Goal: Task Accomplishment & Management: Manage account settings

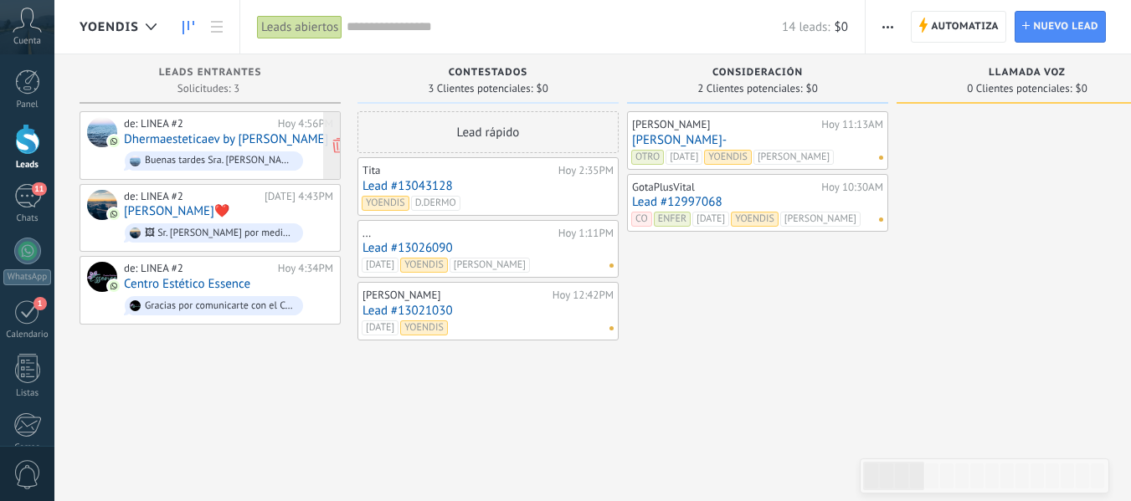
click at [265, 136] on link "Dhermaesteticaev by Eliana Vera" at bounding box center [226, 139] width 204 height 14
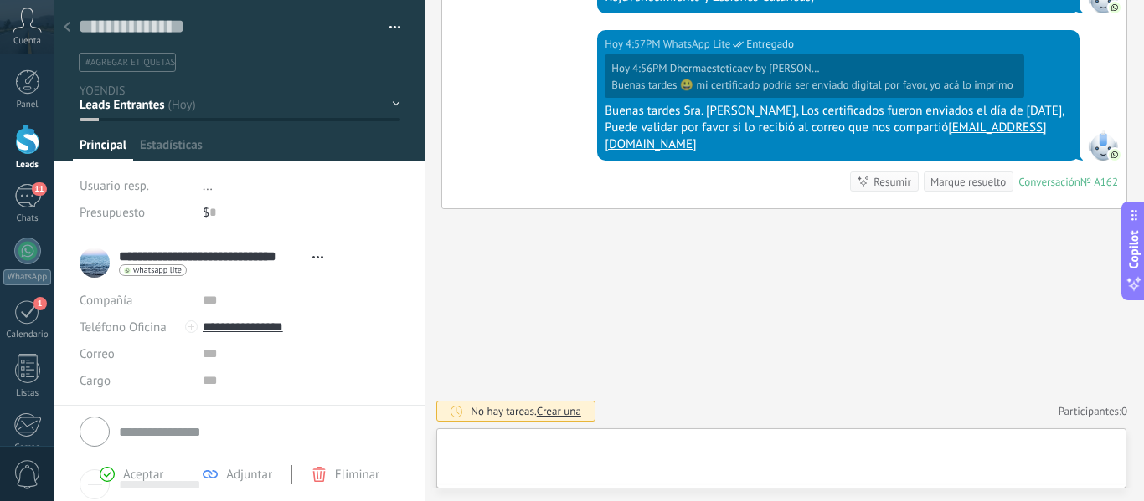
scroll to position [25, 0]
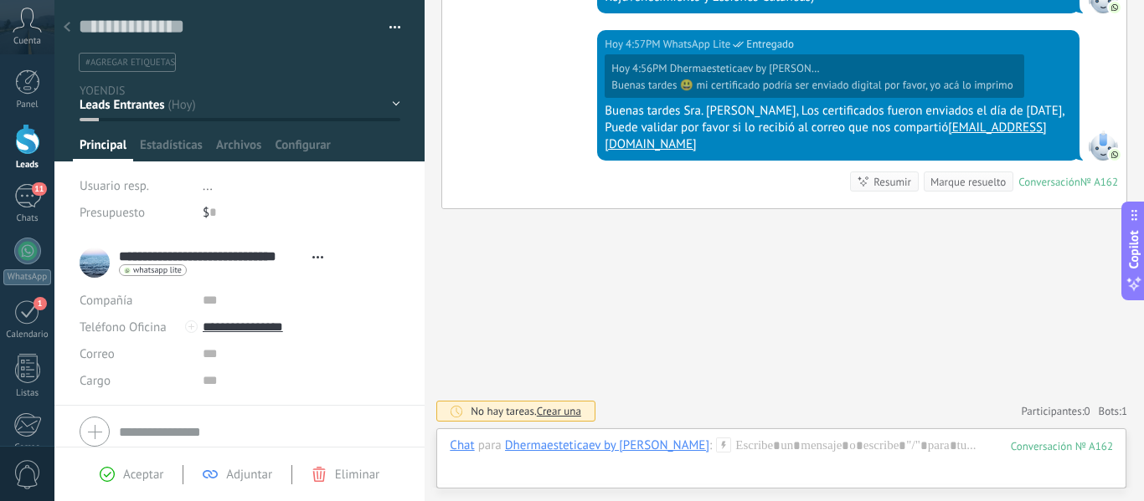
click at [267, 58] on ul "#agregar etiquetas" at bounding box center [236, 62] width 319 height 23
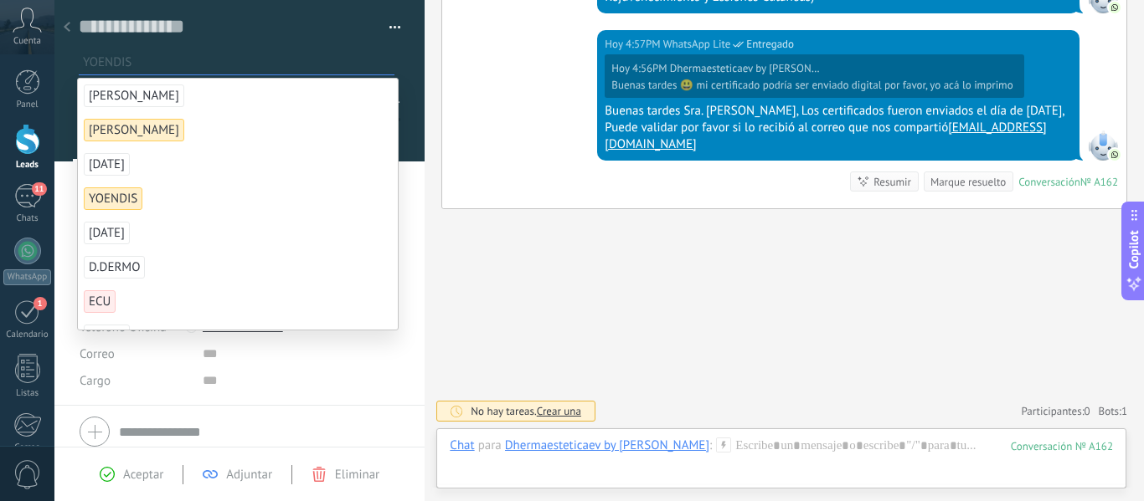
click at [122, 202] on span "[PERSON_NAME]" at bounding box center [113, 199] width 59 height 23
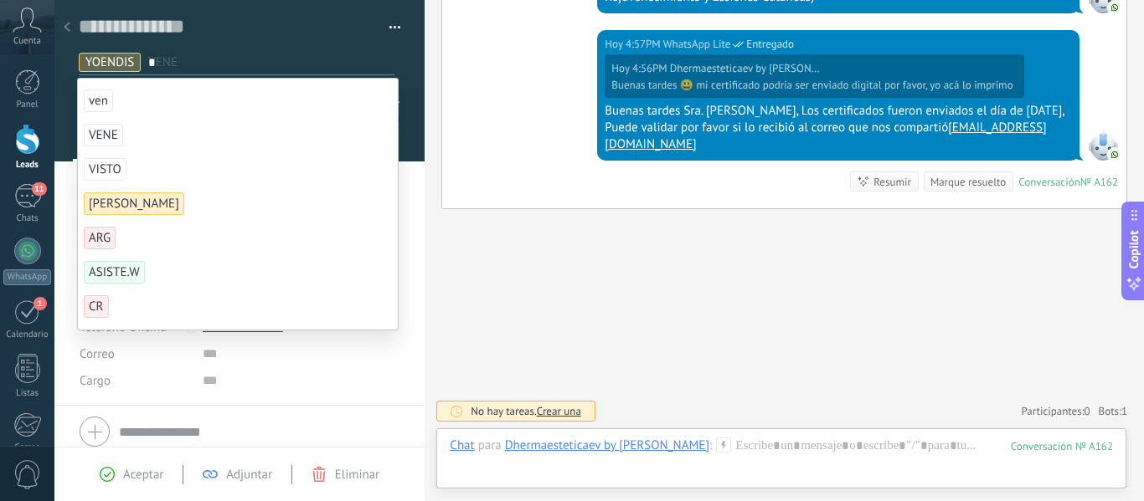
scroll to position [0, 0]
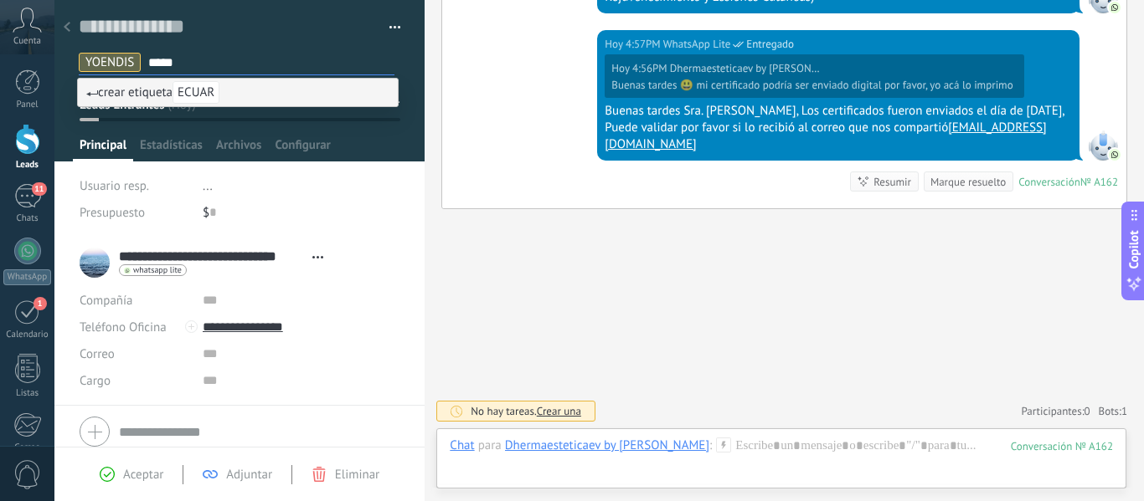
type input "*****"
click at [147, 96] on span "crear etiqueta ECUAR" at bounding box center [152, 93] width 133 height 16
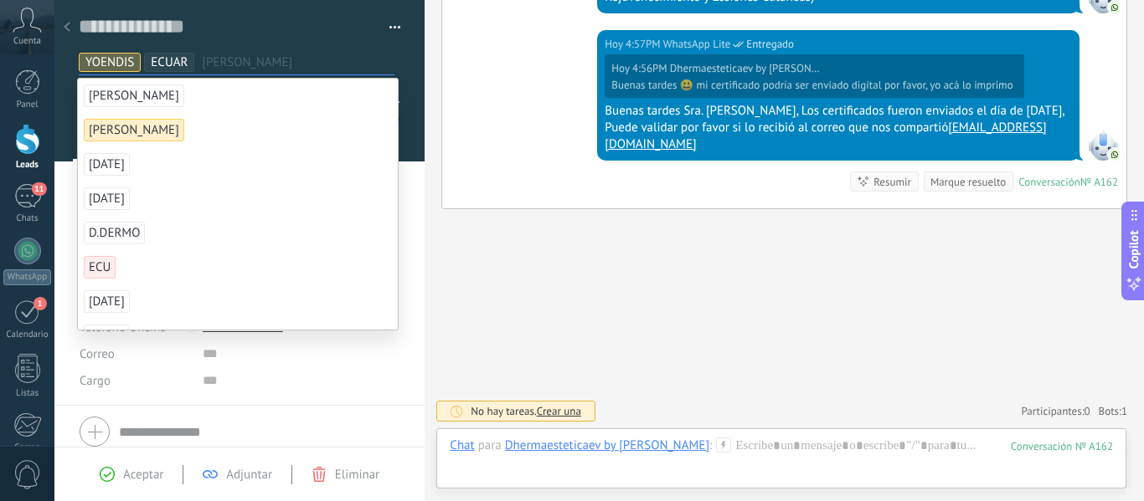
click at [181, 59] on span "ECUAR" at bounding box center [169, 62] width 37 height 16
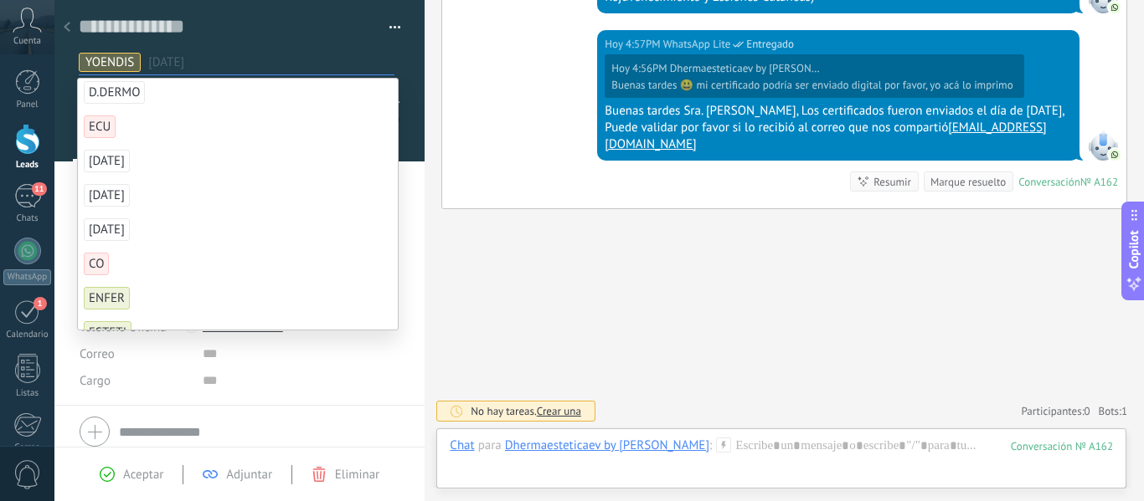
scroll to position [57, 0]
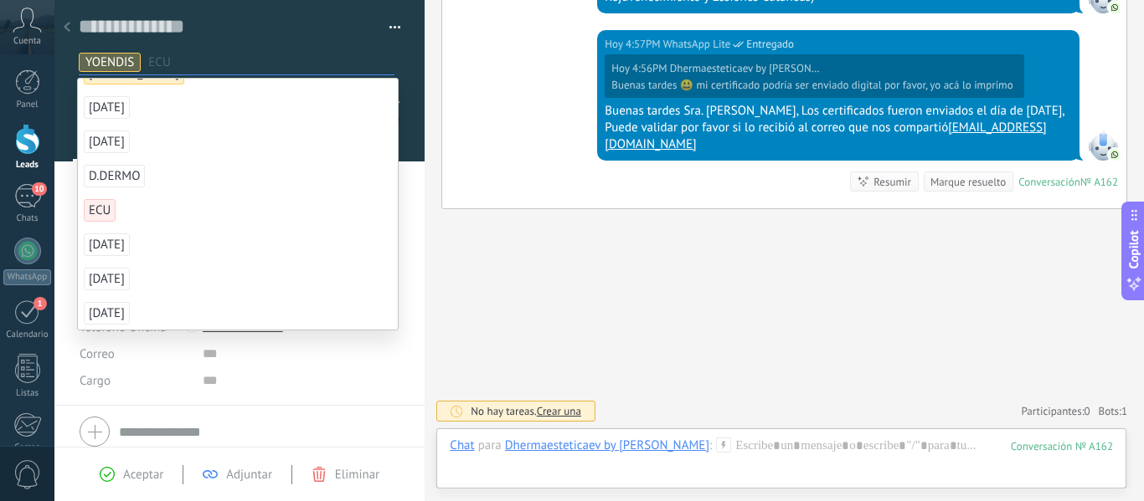
click at [108, 212] on span "ECU" at bounding box center [100, 210] width 32 height 23
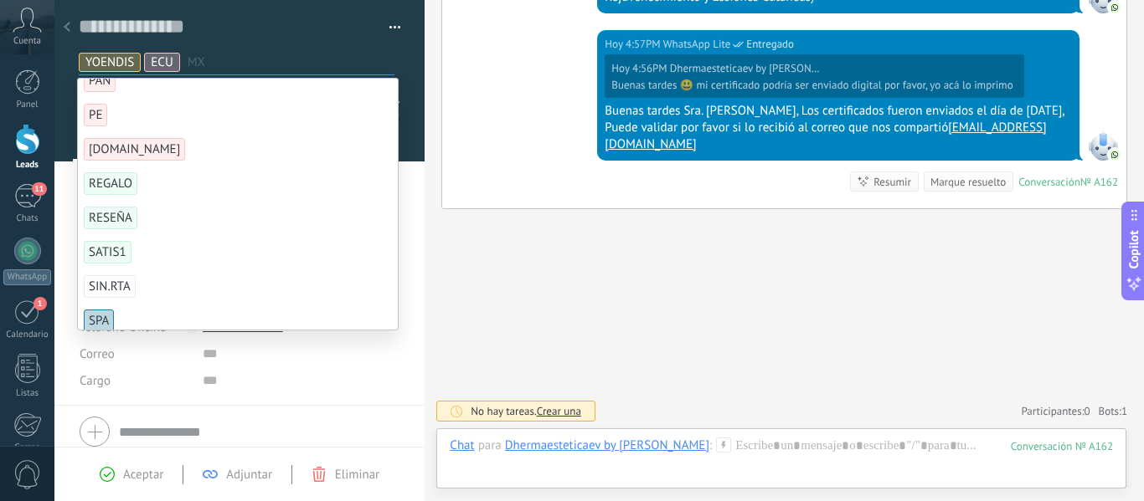
scroll to position [1256, 0]
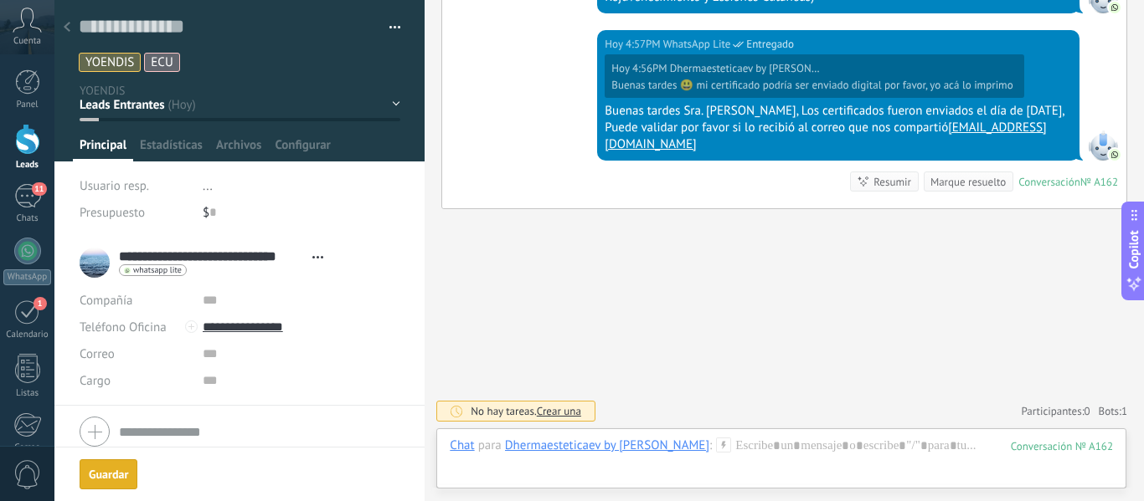
scroll to position [64, 0]
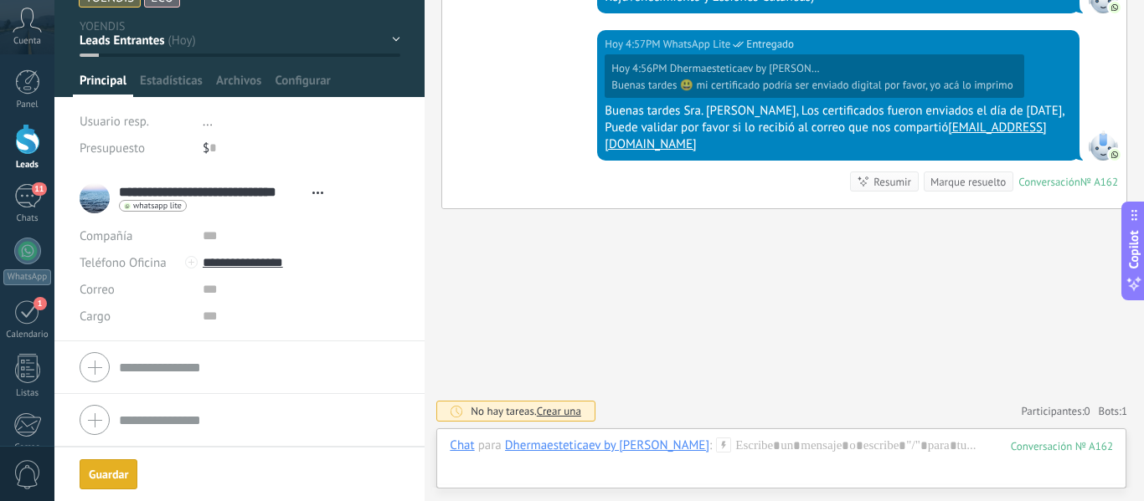
click at [100, 474] on div "Guardar" at bounding box center [108, 475] width 39 height 12
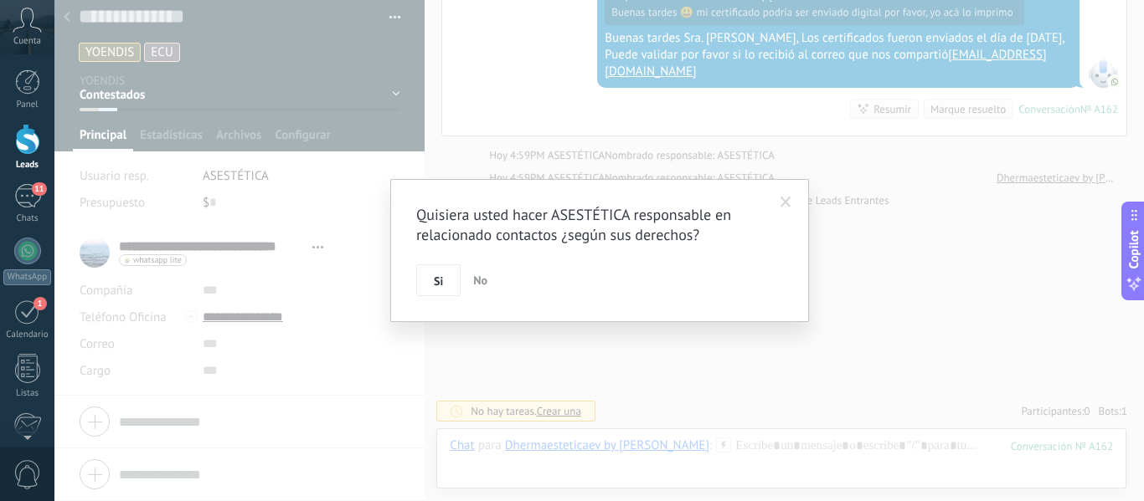
click at [790, 202] on span at bounding box center [785, 203] width 11 height 12
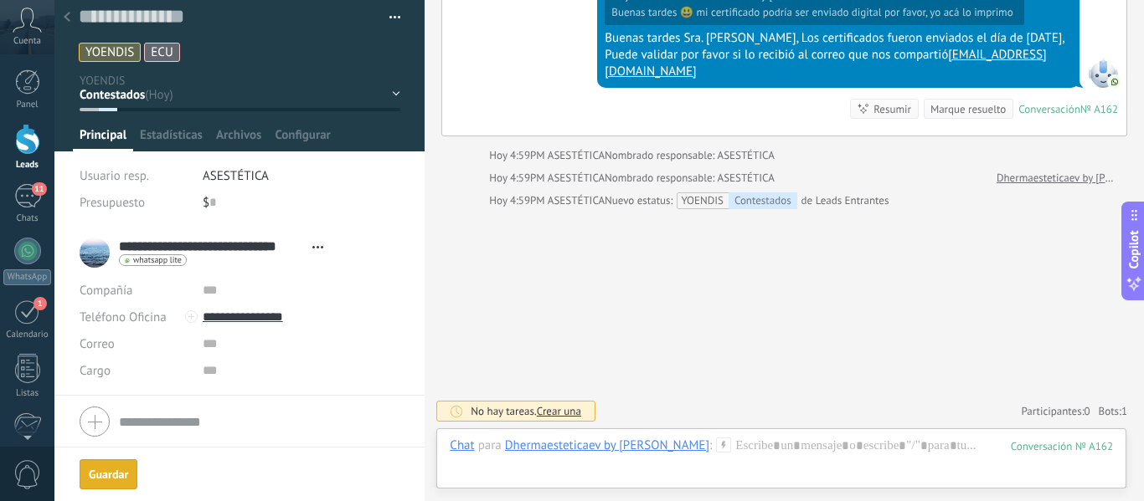
drag, startPoint x: 124, startPoint y: 477, endPoint x: 202, endPoint y: 440, distance: 86.5
click at [124, 476] on div "Guardar" at bounding box center [108, 475] width 39 height 12
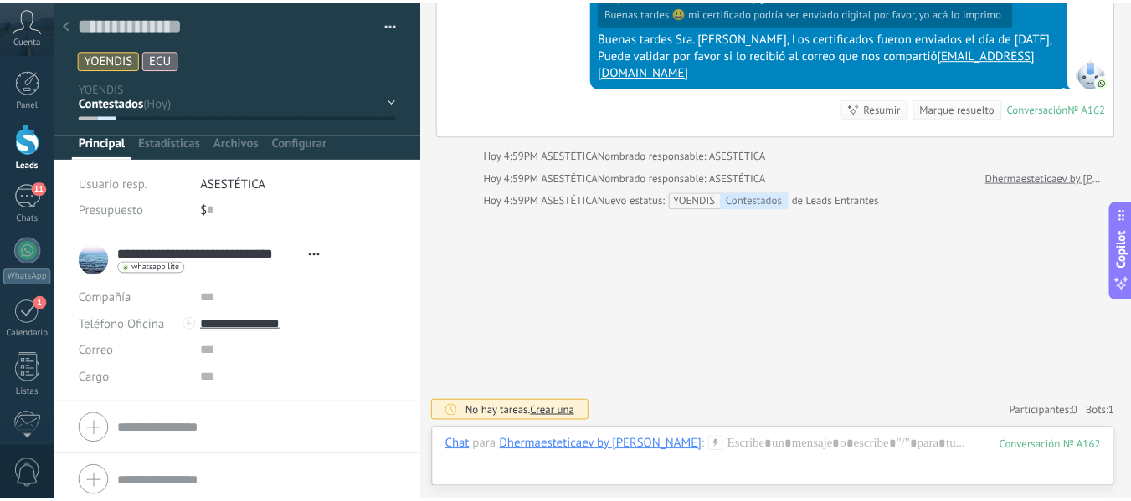
scroll to position [0, 0]
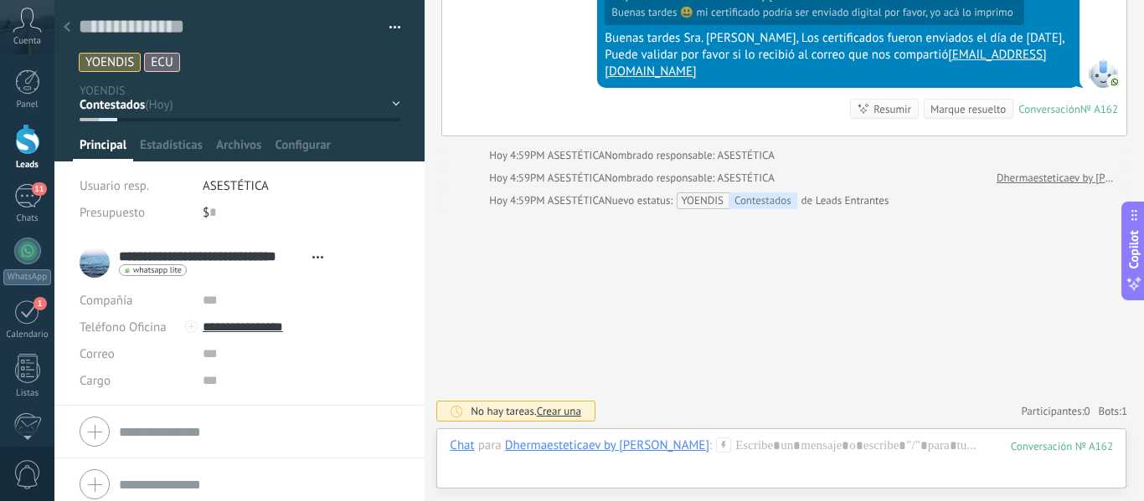
click at [65, 26] on icon at bounding box center [67, 27] width 7 height 10
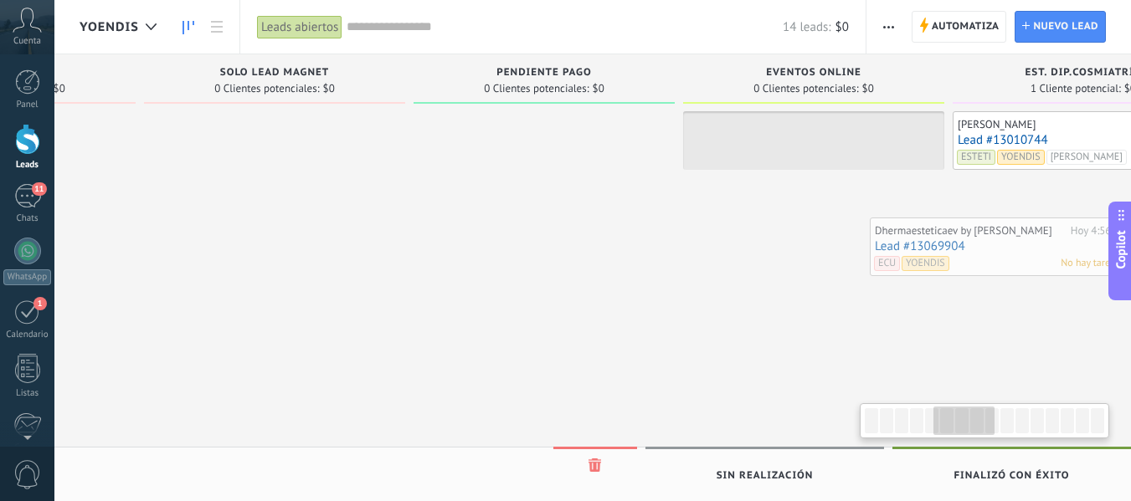
scroll to position [0, 1329]
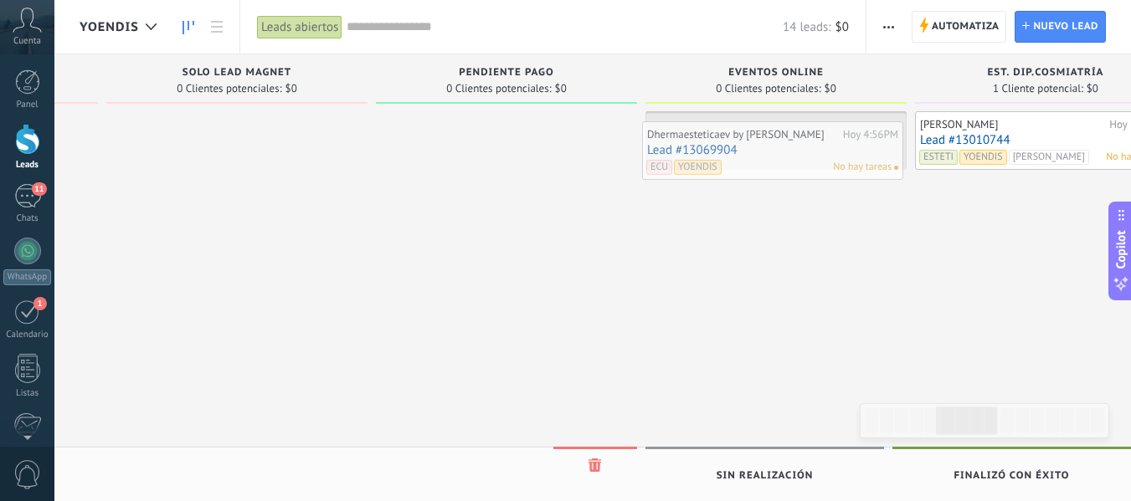
drag, startPoint x: 517, startPoint y: 189, endPoint x: 808, endPoint y: 152, distance: 292.9
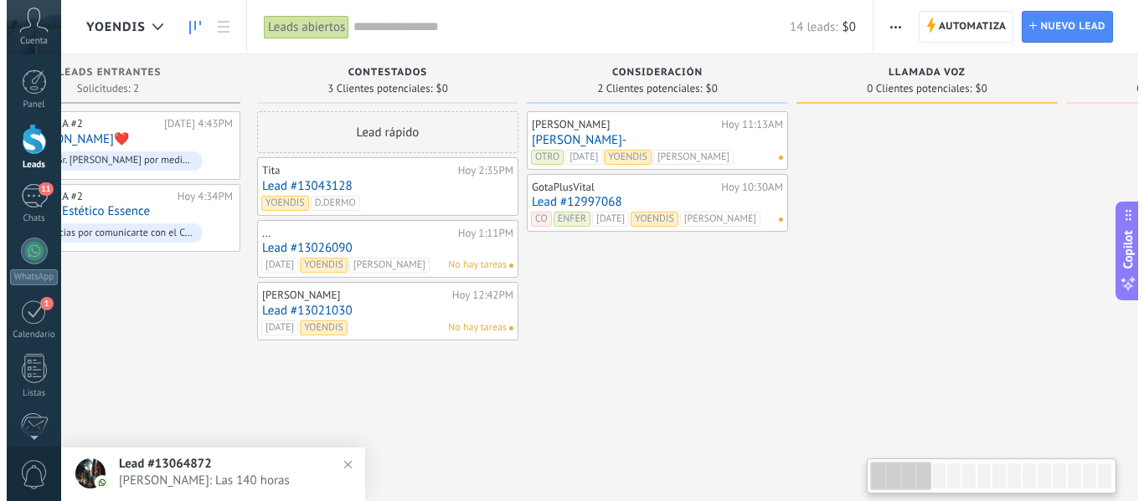
scroll to position [0, 0]
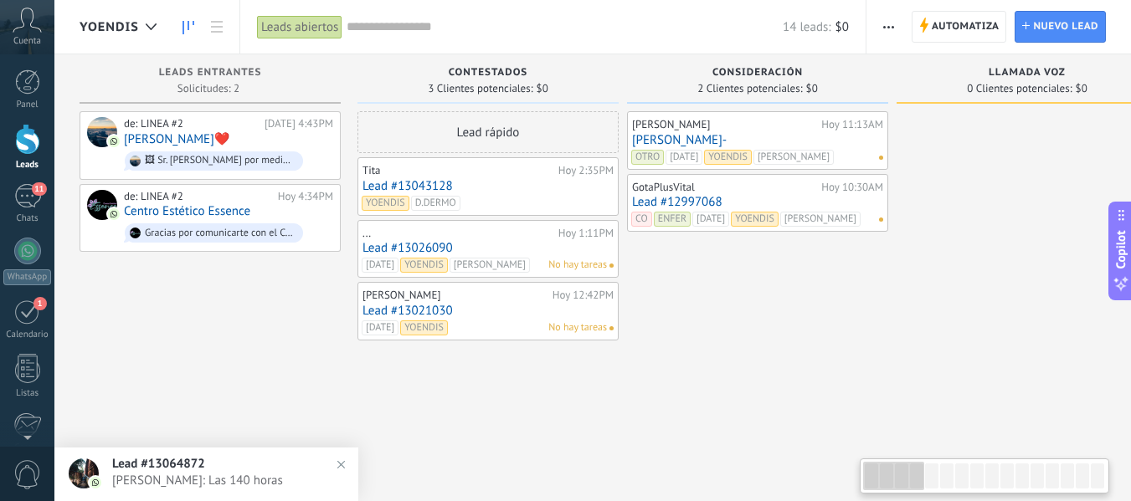
drag, startPoint x: 964, startPoint y: 476, endPoint x: 494, endPoint y: 429, distance: 472.8
click at [629, 476] on body ".abccls-1,.abccls-2{fill-rule:evenodd}.abccls-2{fill:#fff} .abfcls-1{fill:none}…" at bounding box center [565, 250] width 1131 height 501
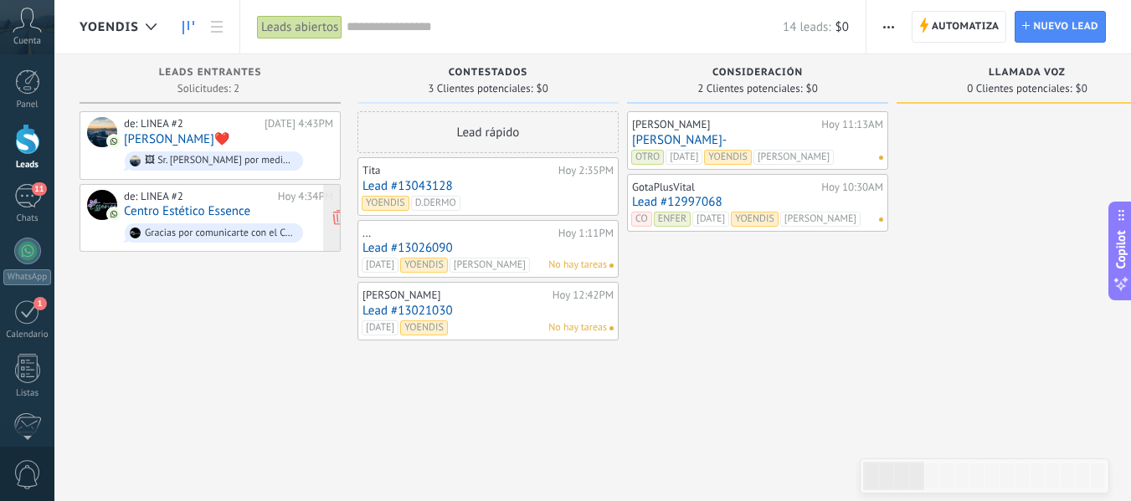
click at [264, 208] on div "de: LINEA #2 Hoy 4:34PM Centro Estético Essence Gracias por comunicarte con el …" at bounding box center [228, 218] width 209 height 57
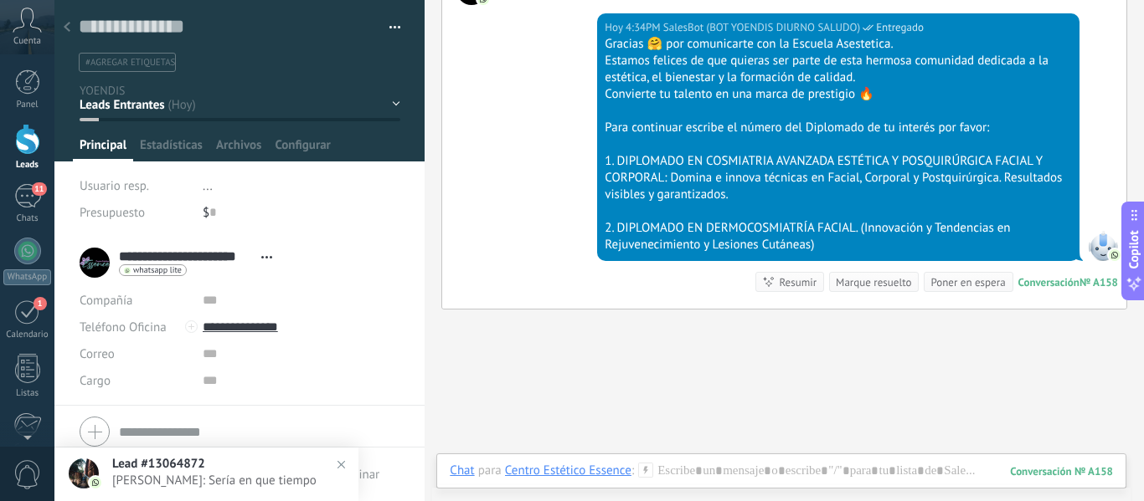
scroll to position [588, 0]
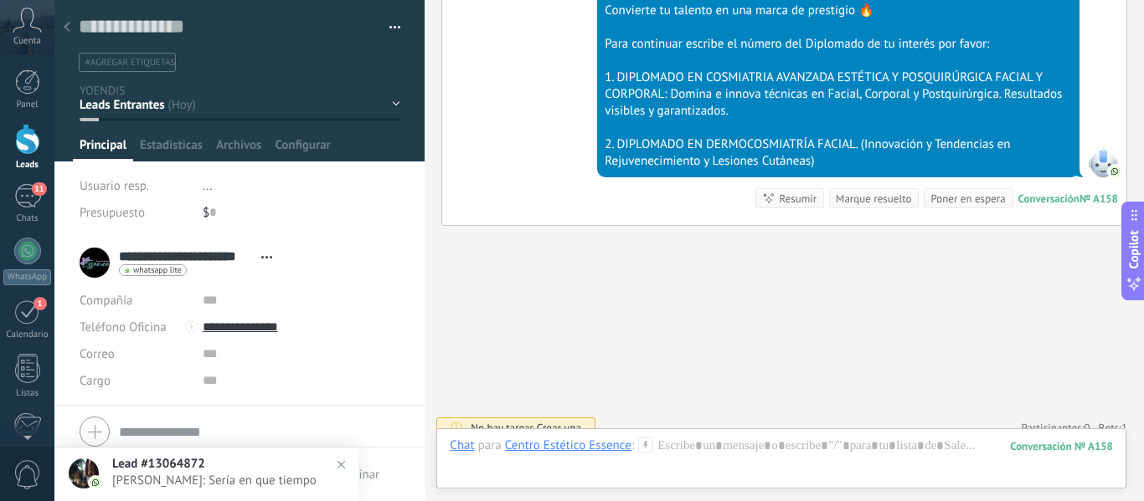
click at [73, 28] on div at bounding box center [66, 28] width 23 height 33
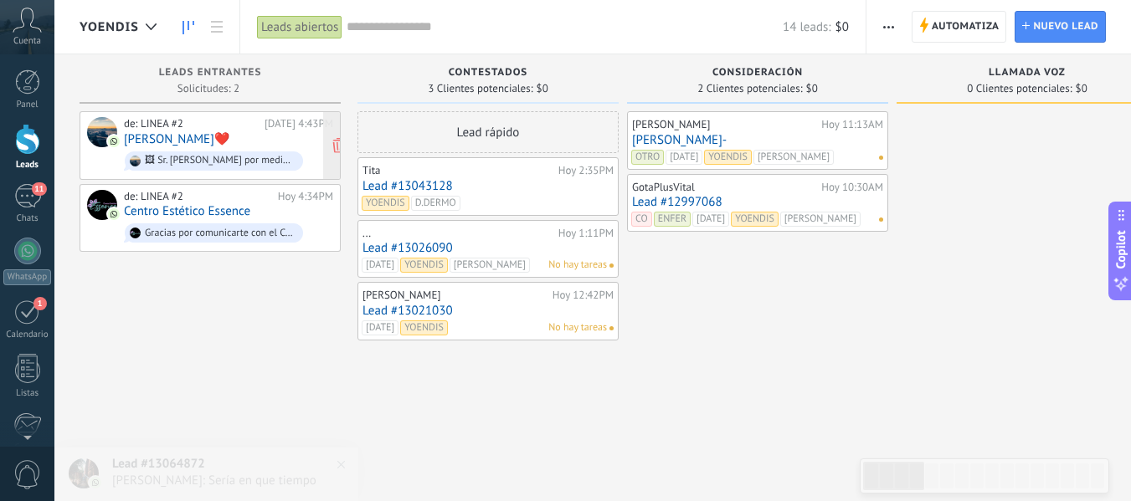
click at [298, 142] on div "de: LINEA #2 Hoy 4:43PM Nadia caridad❤️ 🖼 Sr. José por medio de nuestro Instagr…" at bounding box center [228, 145] width 209 height 57
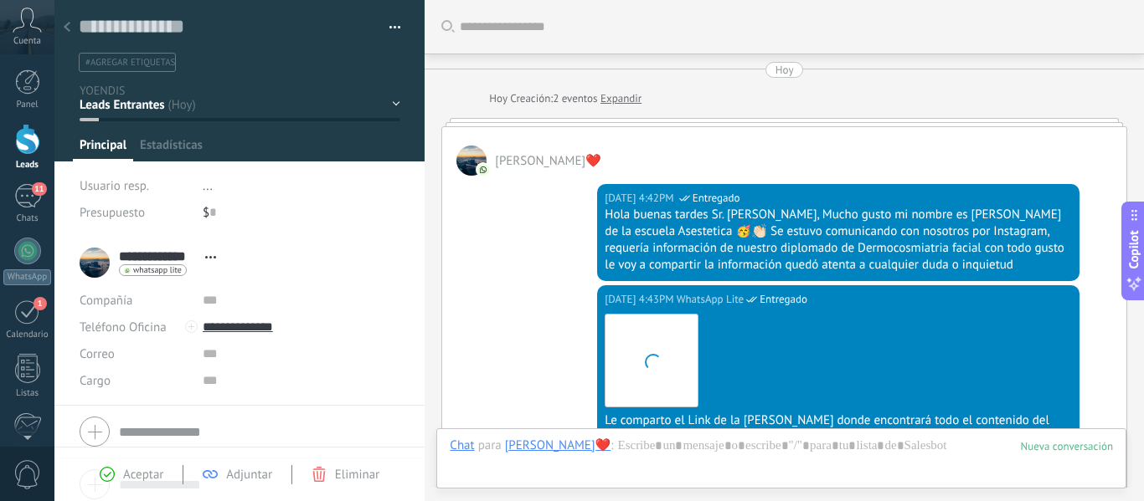
scroll to position [25, 0]
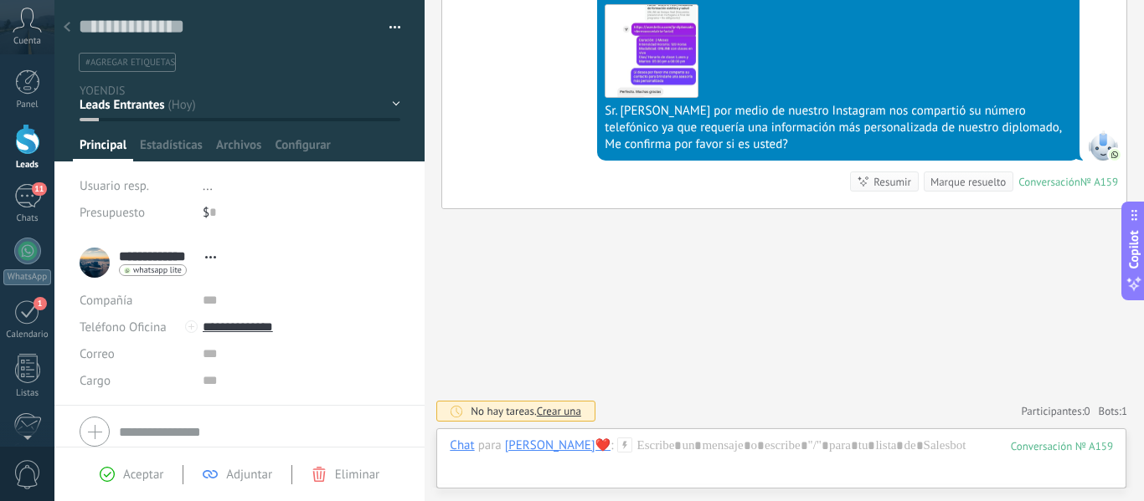
click at [157, 59] on span "#agregar etiquetas" at bounding box center [130, 63] width 90 height 12
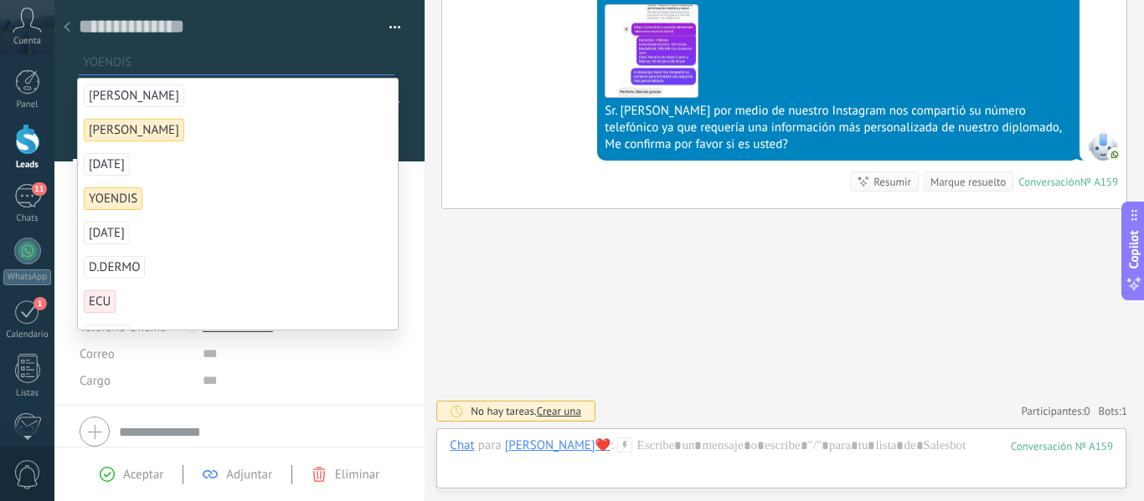
click at [119, 200] on span "[PERSON_NAME]" at bounding box center [113, 199] width 59 height 23
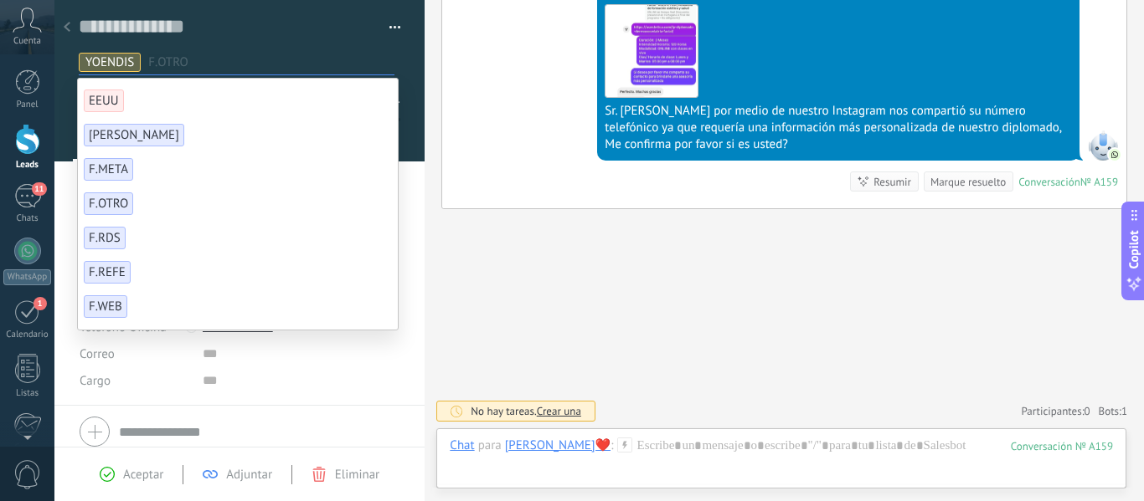
scroll to position [753, 0]
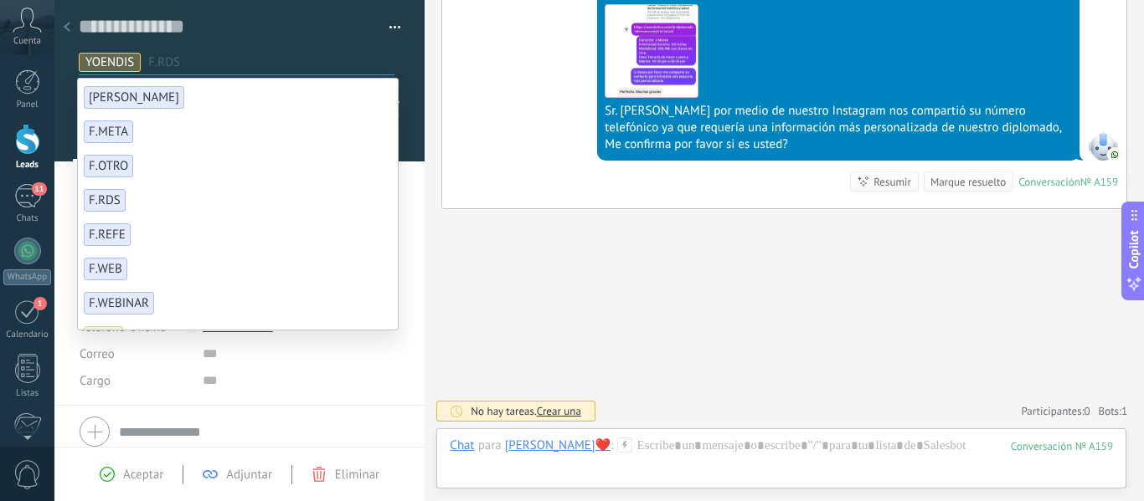
click at [110, 209] on span "F.RDS" at bounding box center [105, 200] width 42 height 23
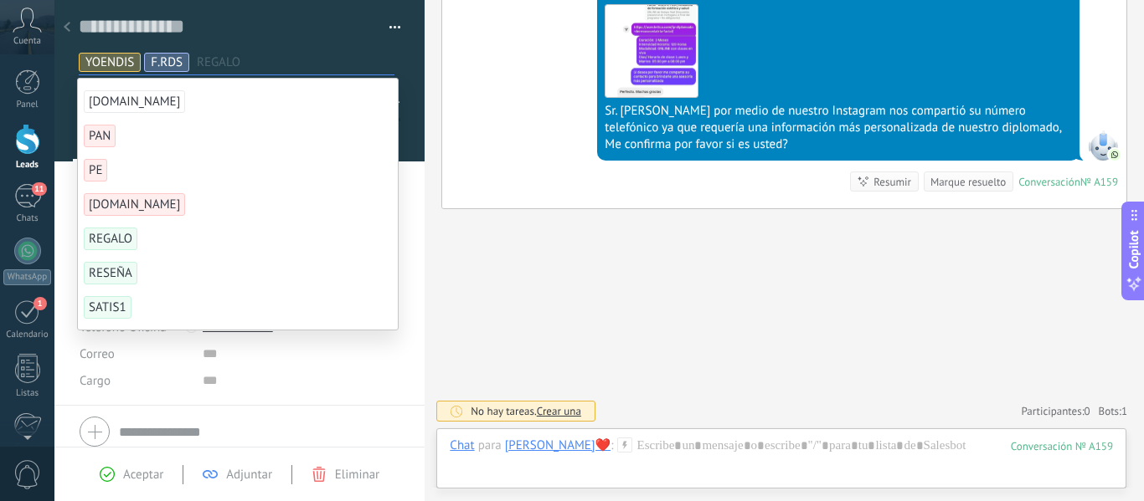
scroll to position [1088, 0]
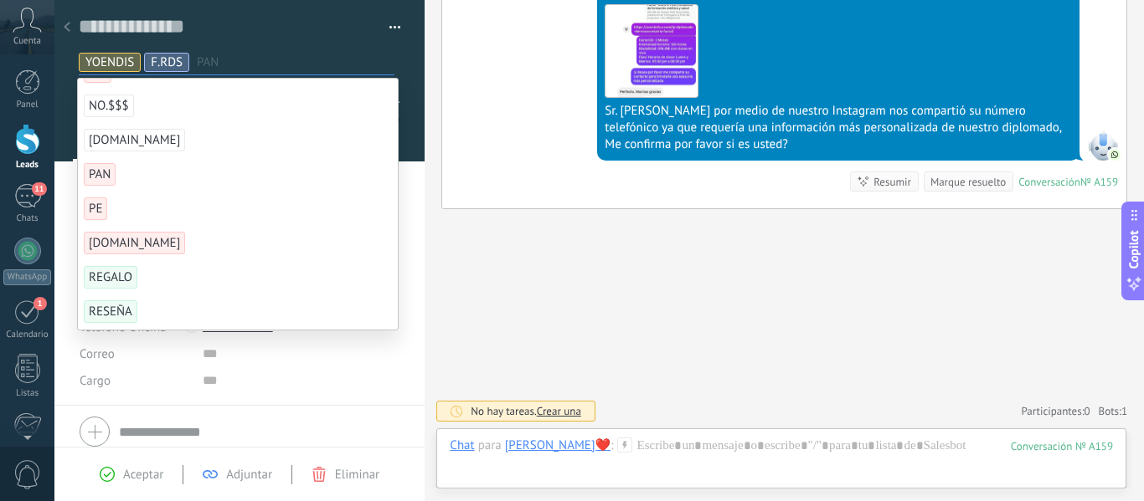
click at [109, 169] on span "PAN" at bounding box center [100, 174] width 32 height 23
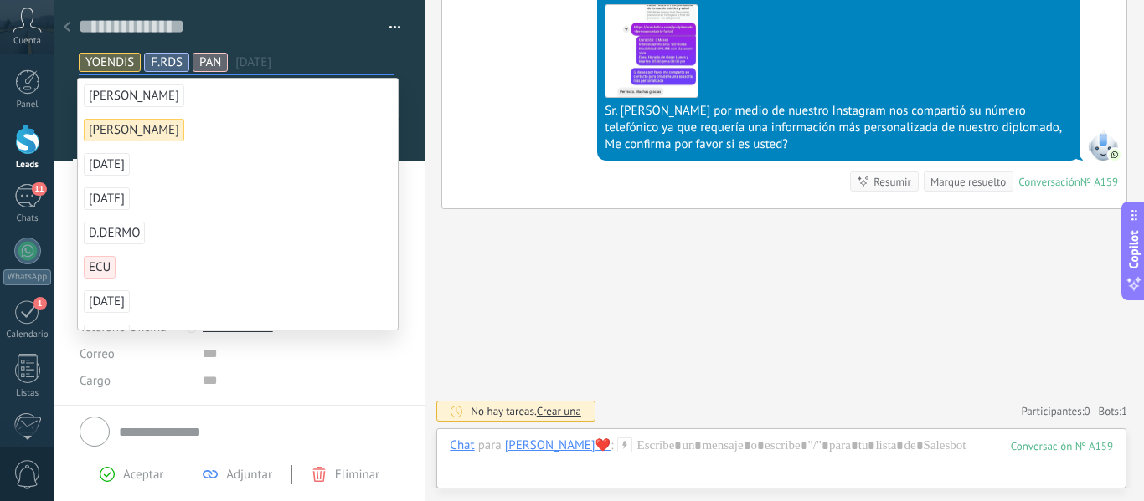
click at [452, 186] on div "Hoy 4:45PM WhatsApp Lite Entregado Descargar Sr. José por medio de nuestro Inst…" at bounding box center [784, 92] width 684 height 233
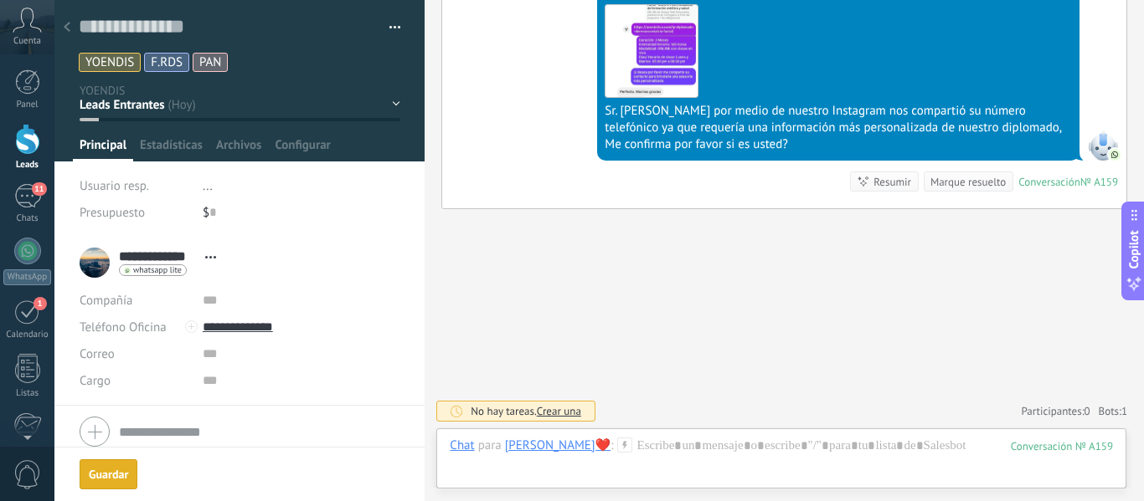
click at [66, 29] on use at bounding box center [67, 27] width 7 height 10
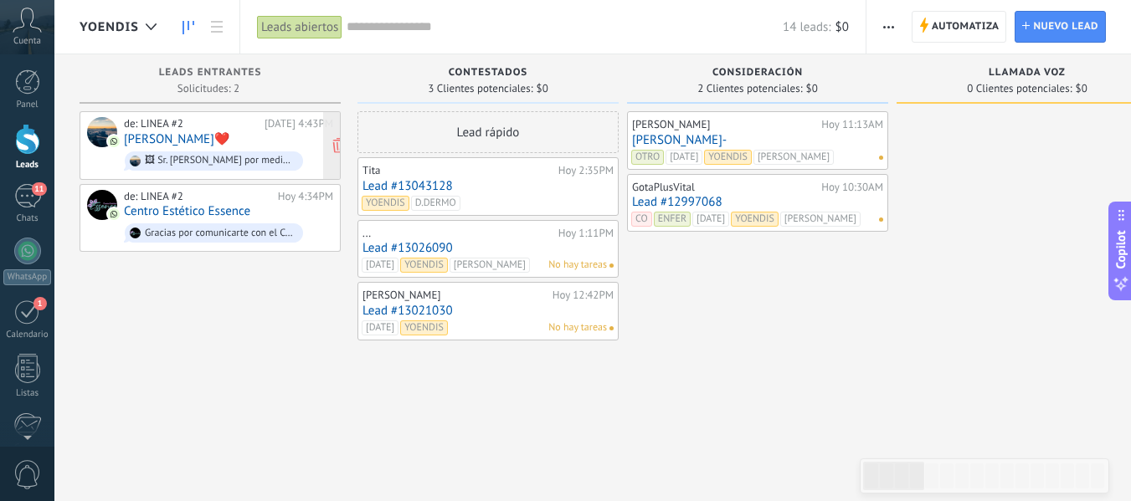
click at [264, 139] on div "de: LINEA #2 Hoy 4:43PM Nadia caridad❤️ 🖼 Sr. José por medio de nuestro Instagr…" at bounding box center [228, 145] width 209 height 57
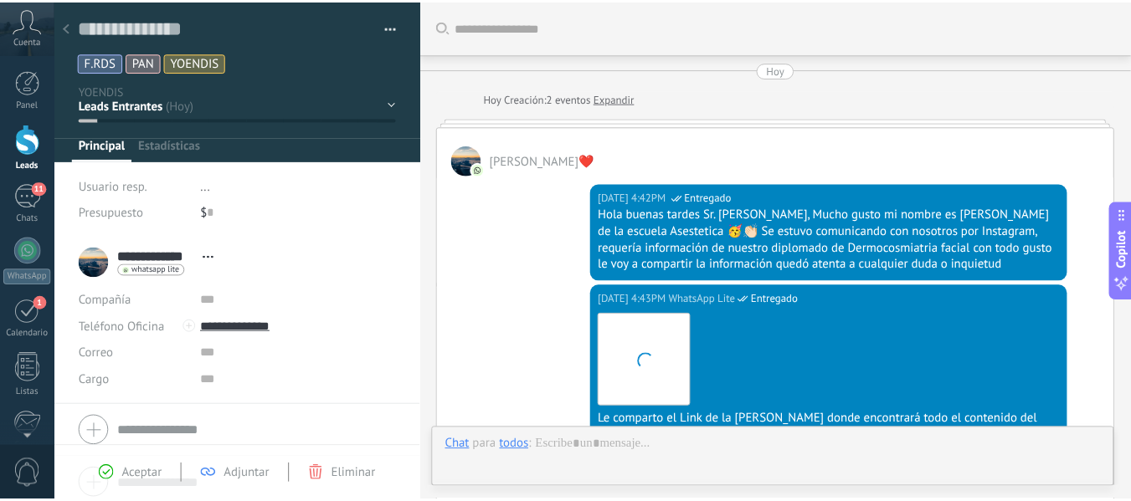
scroll to position [1057, 0]
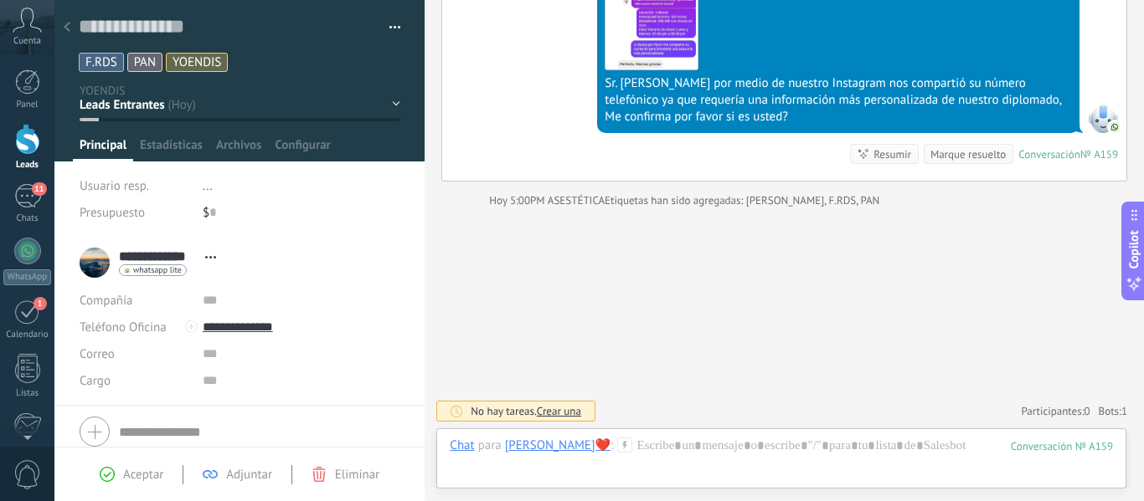
drag, startPoint x: 73, startPoint y: 28, endPoint x: 83, endPoint y: 42, distance: 17.4
click at [72, 28] on div at bounding box center [66, 28] width 23 height 33
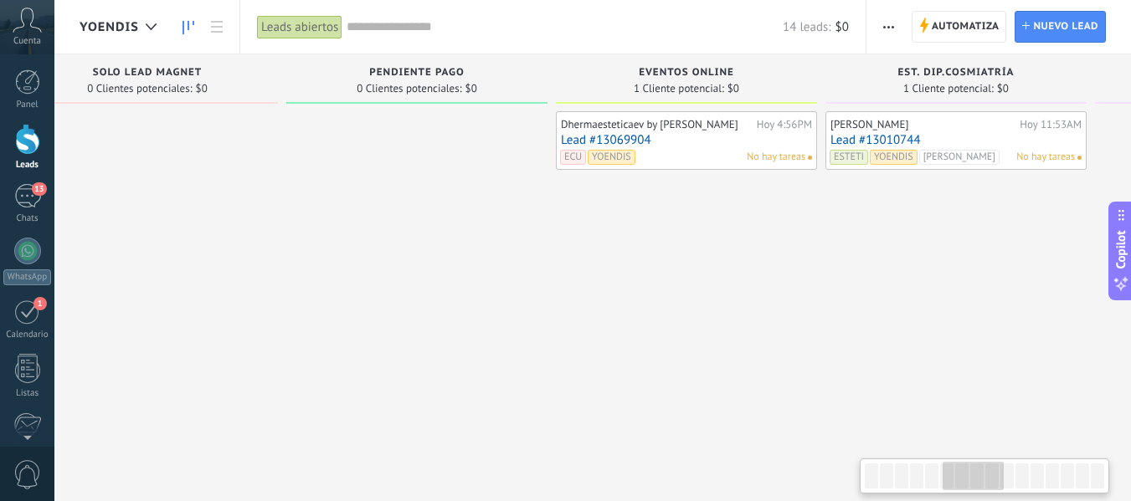
drag, startPoint x: 897, startPoint y: 473, endPoint x: 977, endPoint y: 456, distance: 81.3
click at [977, 456] on body ".abccls-1,.abccls-2{fill-rule:evenodd}.abccls-2{fill:#fff} .abfcls-1{fill:none}…" at bounding box center [565, 250] width 1131 height 501
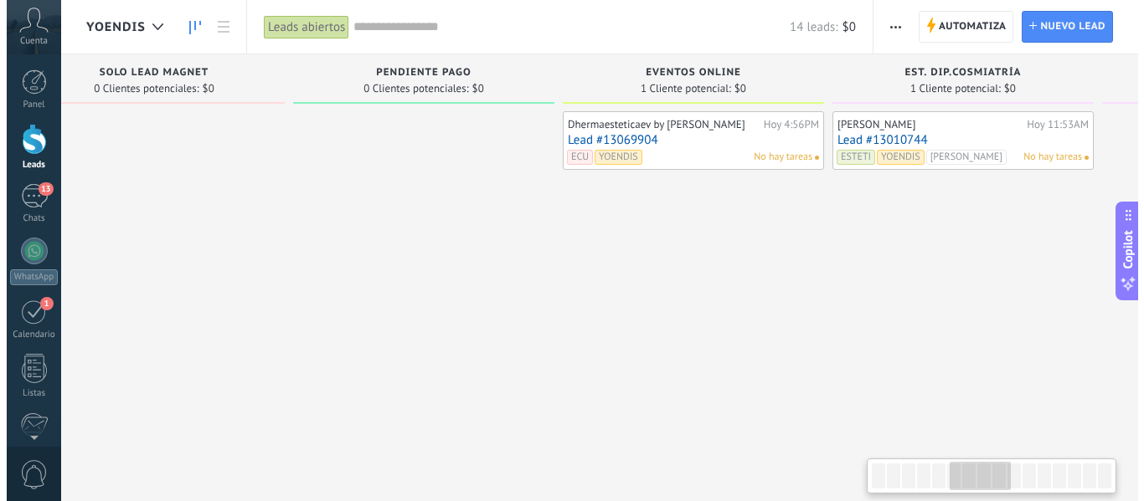
scroll to position [0, 1449]
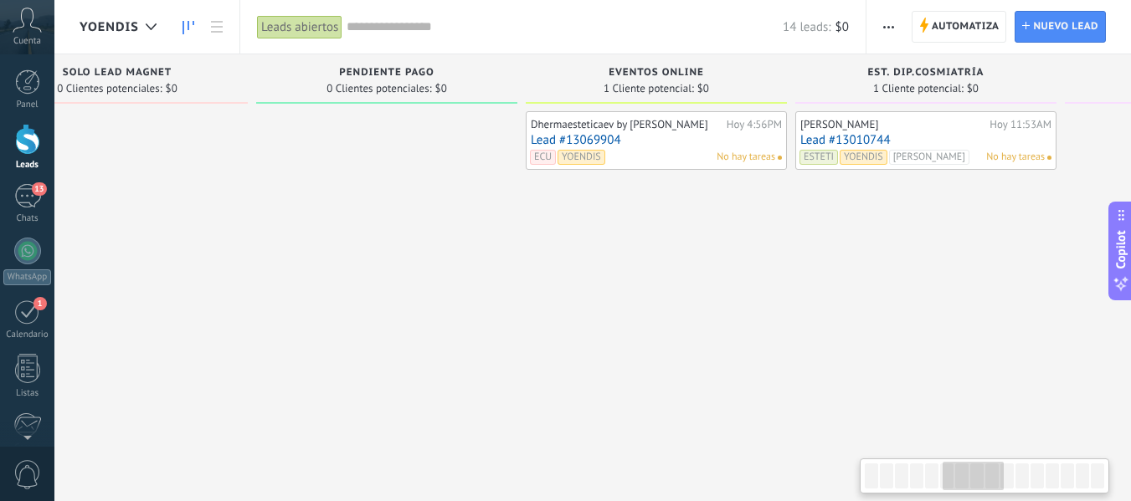
click at [675, 142] on link "Lead #13069904" at bounding box center [656, 140] width 251 height 14
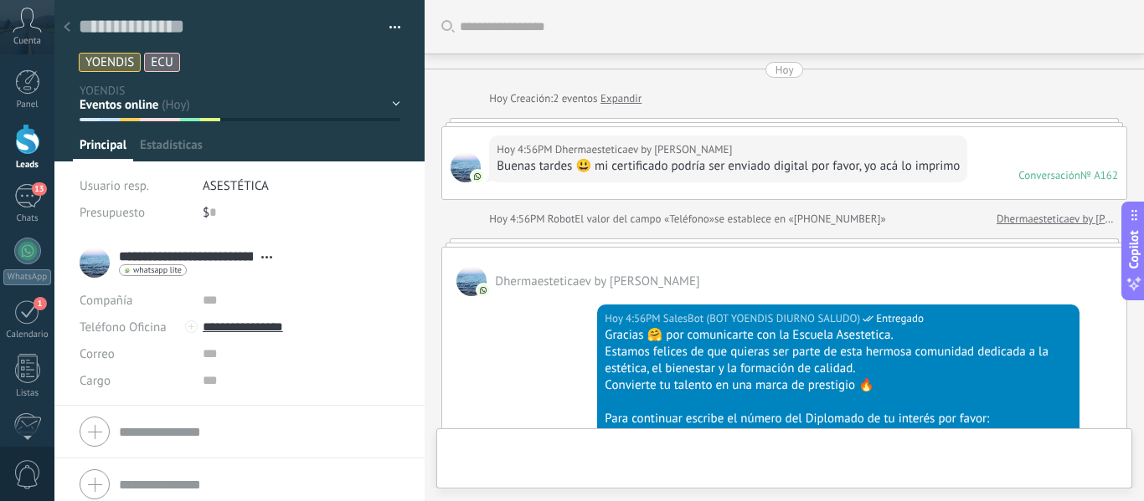
type textarea "**********"
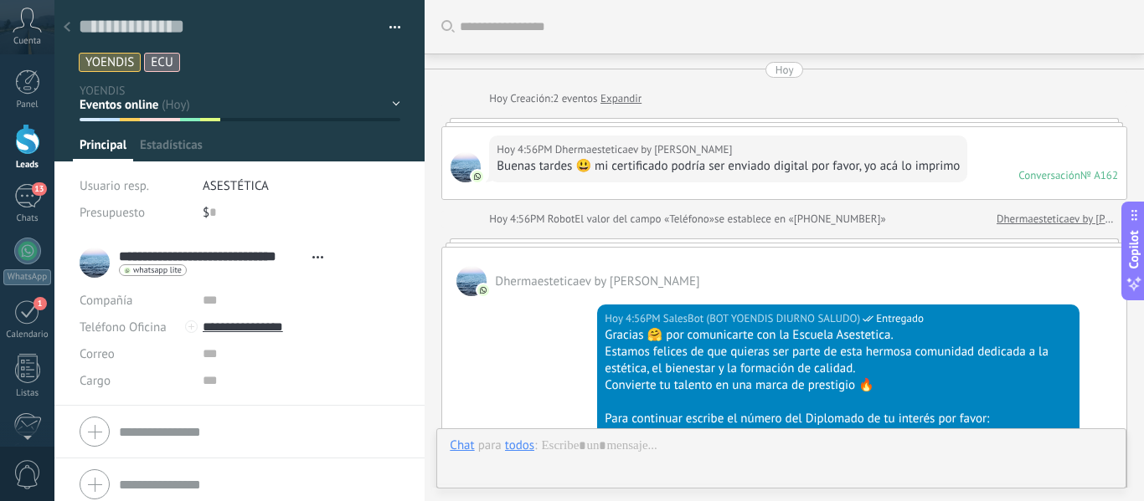
scroll to position [728, 0]
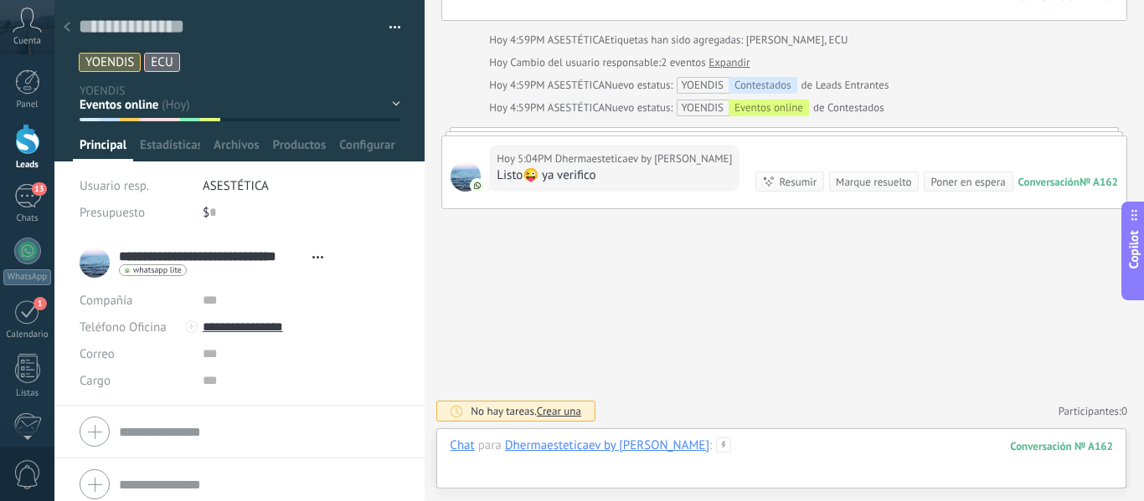
click at [743, 450] on div at bounding box center [781, 463] width 663 height 50
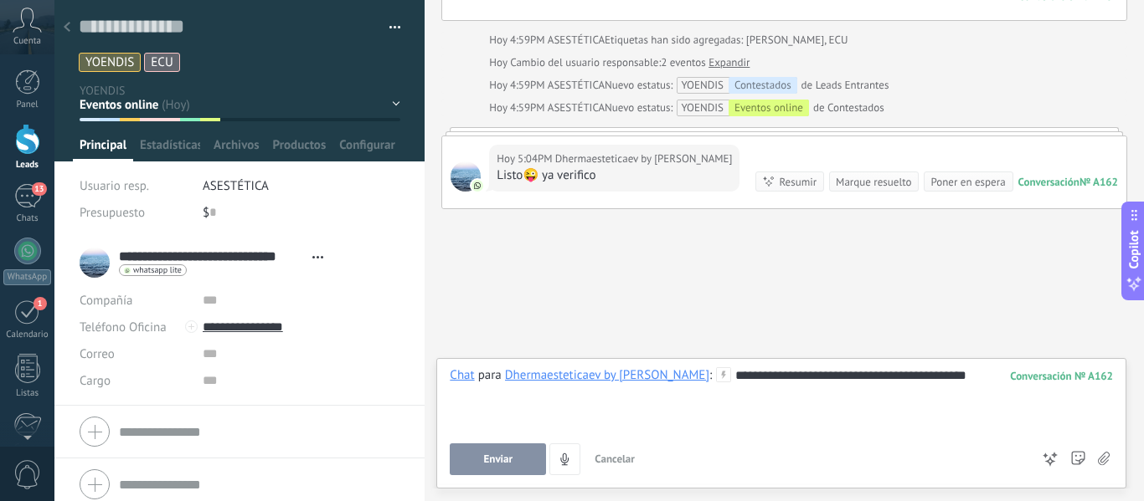
click at [491, 444] on div "Enviar Cancelar Rastrear clics en links ? Reducir links largos y rastrear clics…" at bounding box center [740, 460] width 580 height 32
click at [490, 465] on button "Enviar" at bounding box center [498, 460] width 96 height 32
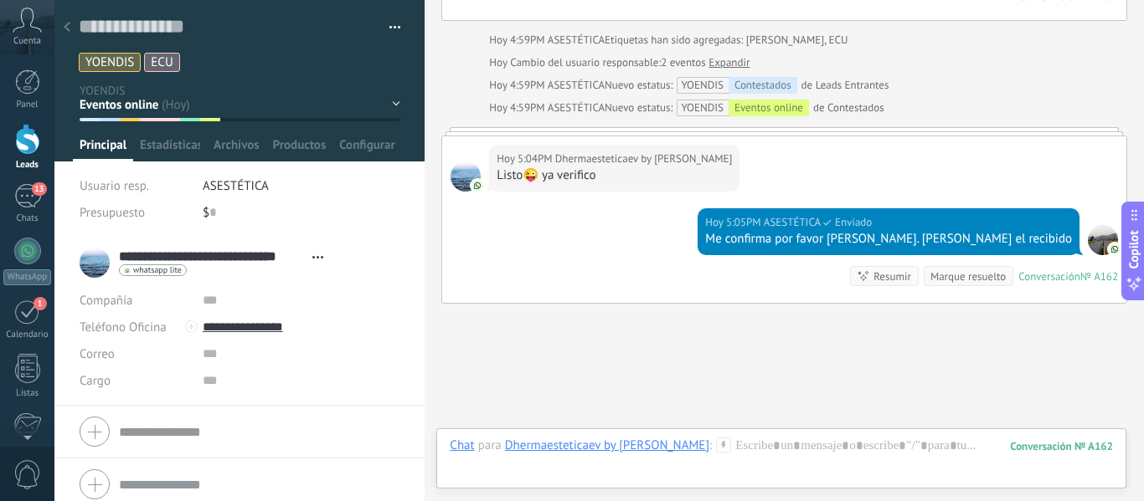
scroll to position [822, 0]
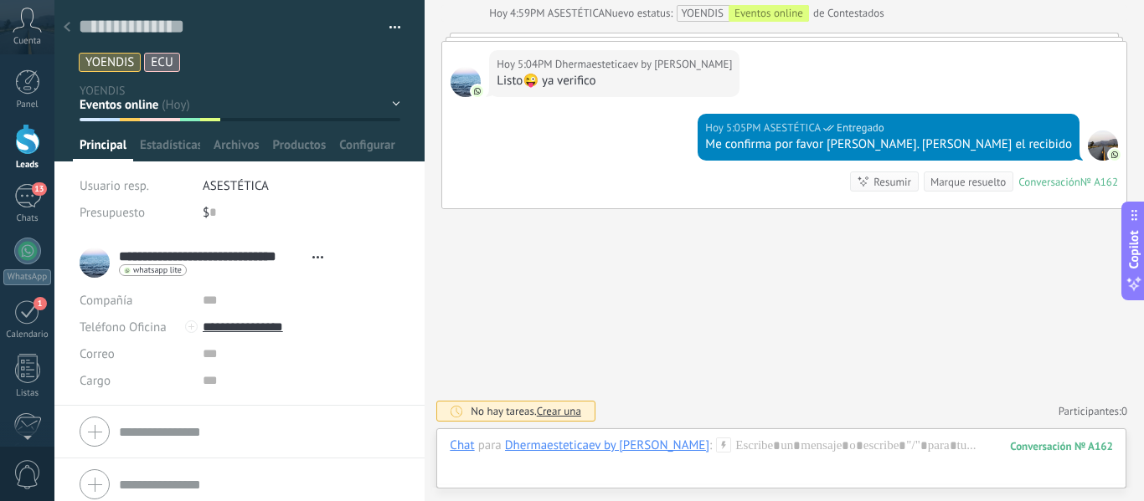
click at [78, 22] on div at bounding box center [66, 28] width 23 height 33
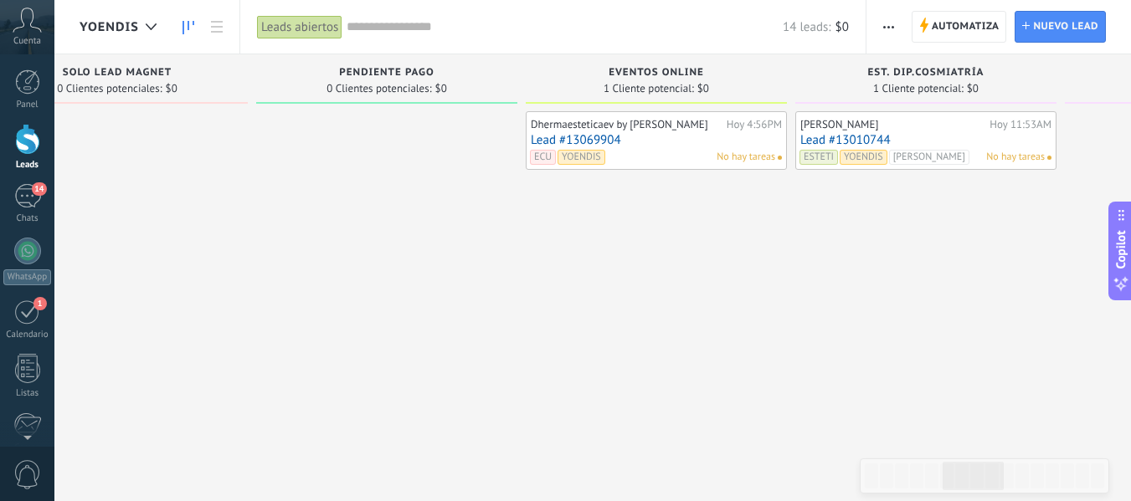
click at [708, 143] on link "Lead #13069904" at bounding box center [656, 140] width 251 height 14
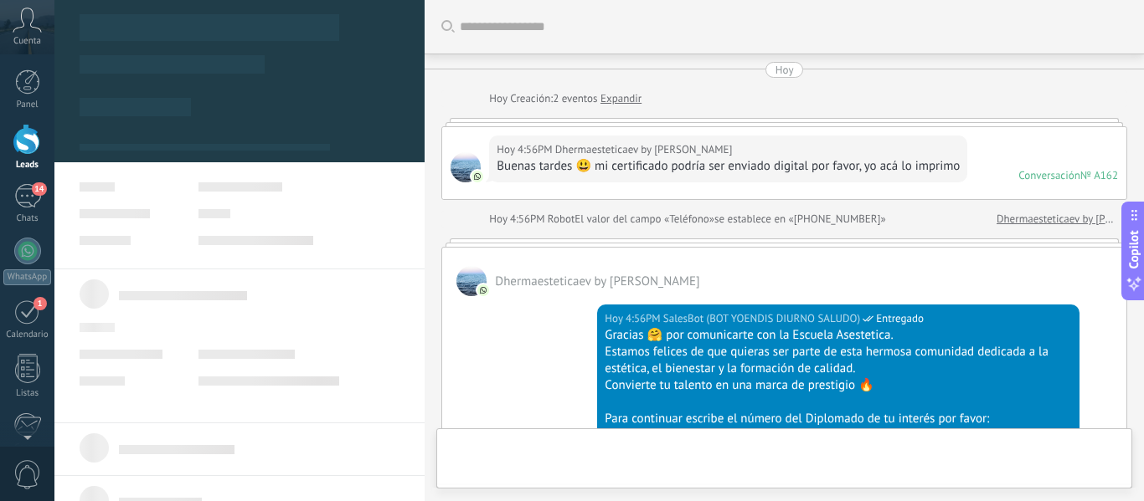
scroll to position [906, 0]
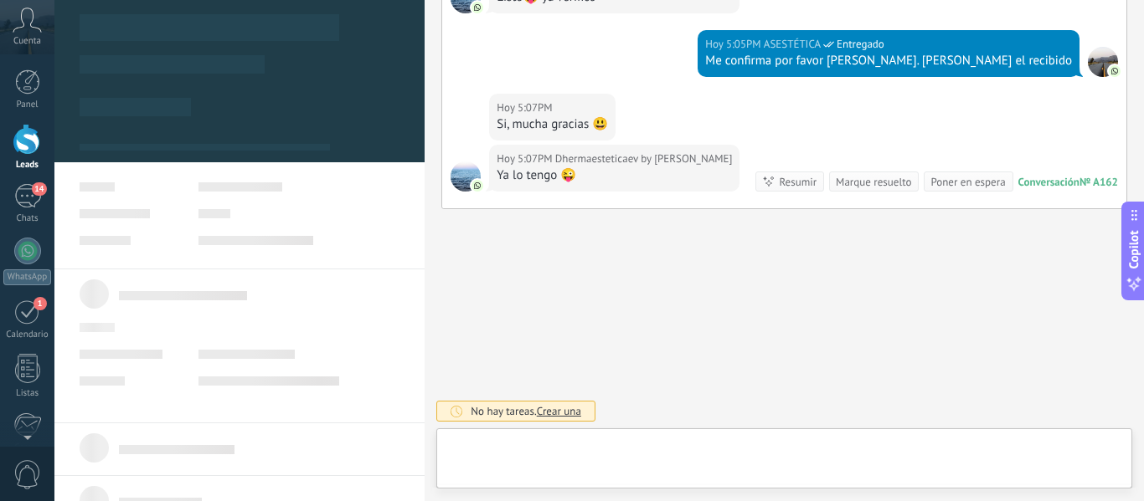
type textarea "**********"
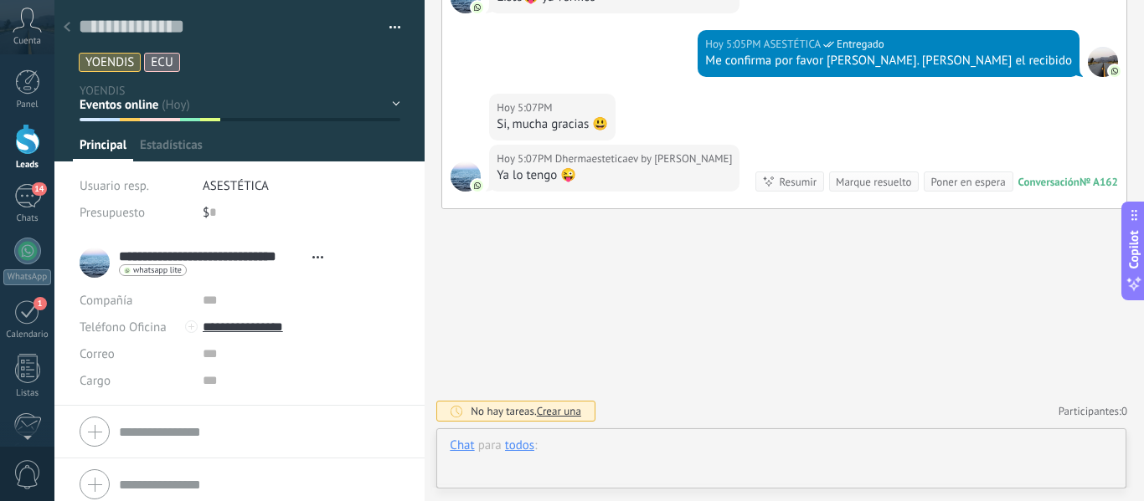
drag, startPoint x: 637, startPoint y: 440, endPoint x: 667, endPoint y: 438, distance: 30.2
click at [666, 439] on div at bounding box center [781, 463] width 663 height 50
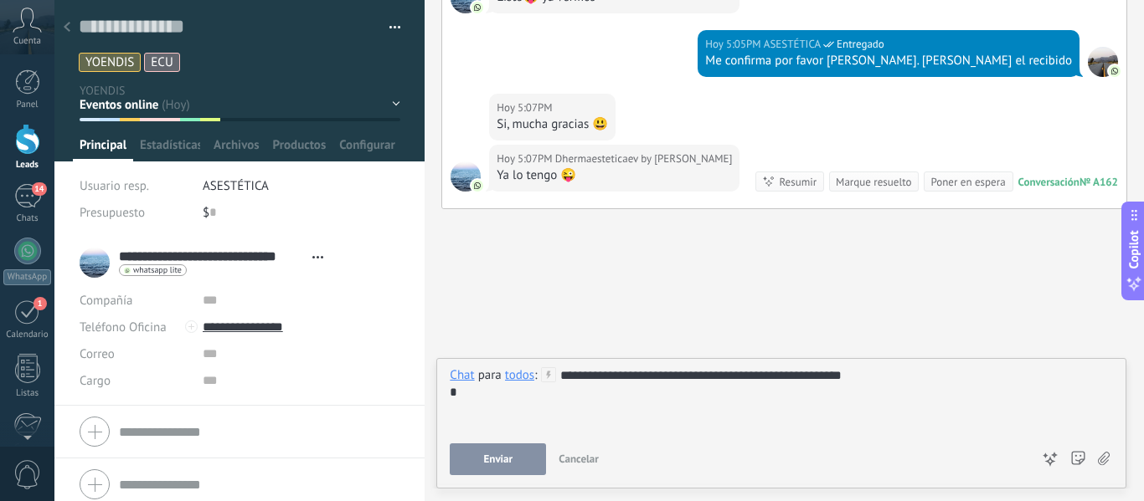
click at [490, 463] on span "Enviar" at bounding box center [498, 460] width 29 height 12
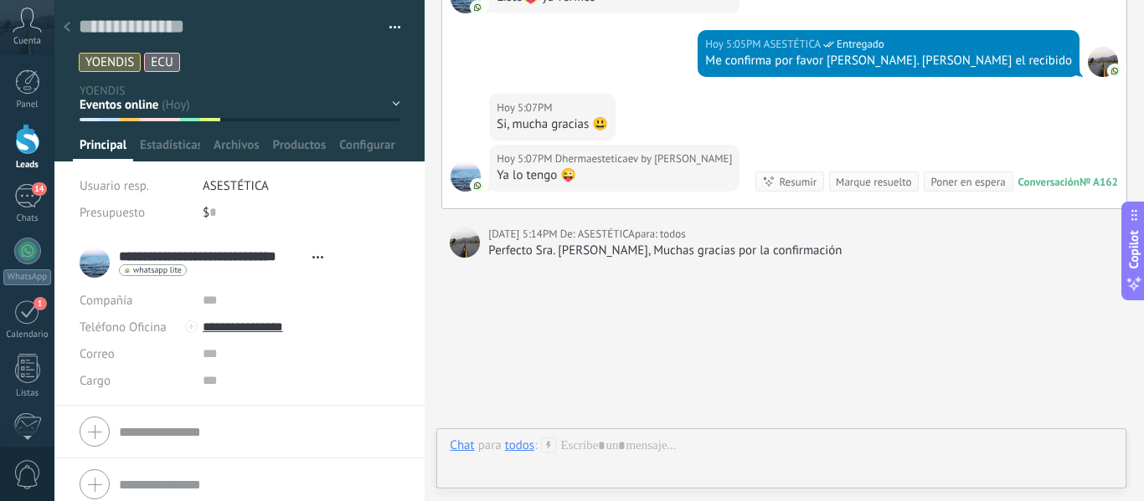
drag, startPoint x: 790, startPoint y: 255, endPoint x: 669, endPoint y: 255, distance: 121.4
click at [748, 255] on div "Perfecto Sra. Eliana, Muchas gracias por la confirmación" at bounding box center [803, 251] width 630 height 17
drag, startPoint x: 740, startPoint y: 252, endPoint x: 615, endPoint y: 307, distance: 136.4
click at [741, 252] on div "Perfecto Sra. Eliana, Muchas gracias por la confirmación" at bounding box center [803, 251] width 630 height 17
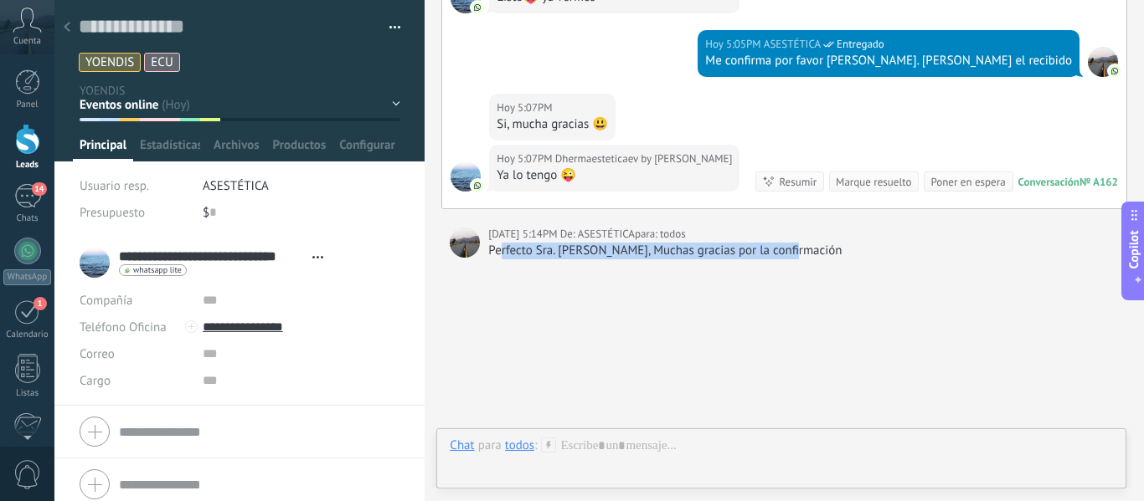
drag, startPoint x: 498, startPoint y: 252, endPoint x: 790, endPoint y: 254, distance: 292.2
click at [811, 250] on div "Perfecto Sra. Eliana, Muchas gracias por la confirmación" at bounding box center [803, 251] width 630 height 17
drag, startPoint x: 486, startPoint y: 249, endPoint x: 872, endPoint y: 247, distance: 386.8
click at [872, 247] on div "Hoy 5:14PM De: ASESTÉTICA para: todos Perfecto Sra. Eliana, Muchas gracias por …" at bounding box center [784, 242] width 686 height 33
copy div "Perfecto Sra. Eliana, Muchas gracias por la confirmación"
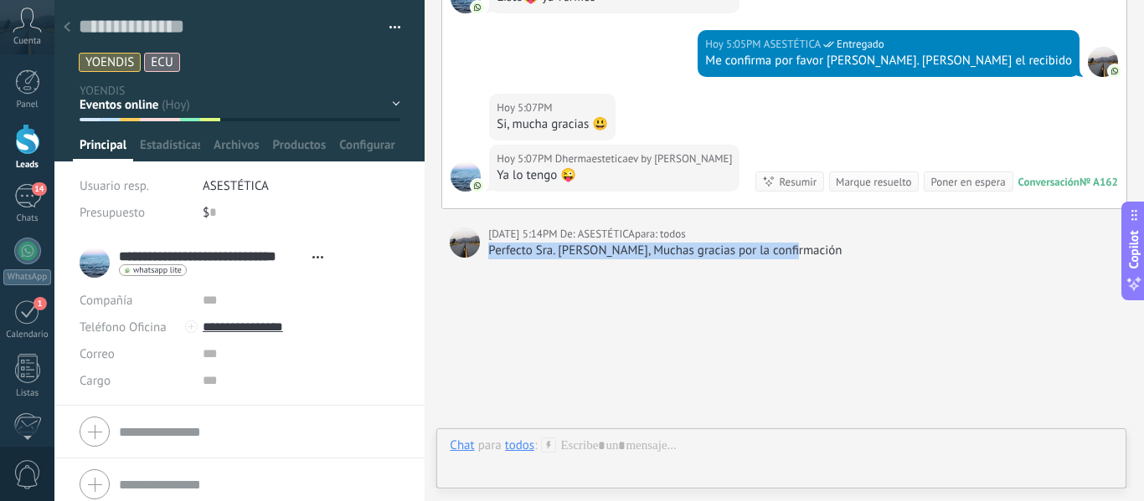
click at [599, 438] on div "Chat Correo Nota Tarea Chat para todos : Enviar Cancelar Rastrear clics en link…" at bounding box center [781, 459] width 690 height 60
click at [510, 363] on div "Chat Correo Nota Tarea Chat para todos : Enviar Cancelar Rastrear clics en link…" at bounding box center [781, 423] width 690 height 131
click at [520, 380] on div "todos" at bounding box center [519, 375] width 29 height 15
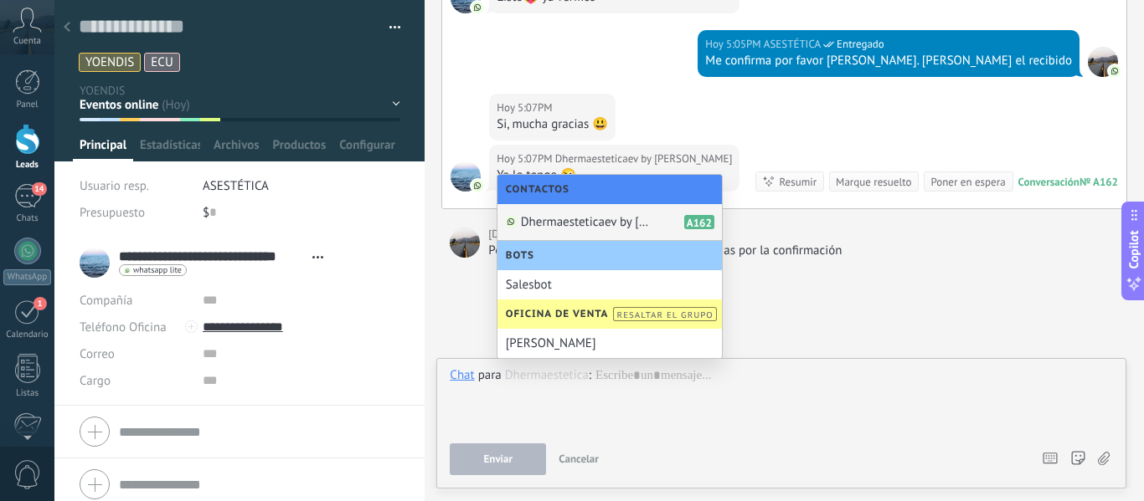
drag, startPoint x: 599, startPoint y: 224, endPoint x: 625, endPoint y: 290, distance: 70.6
click at [598, 224] on span "Dhermaesteticaev by Eliana Vera" at bounding box center [588, 222] width 134 height 16
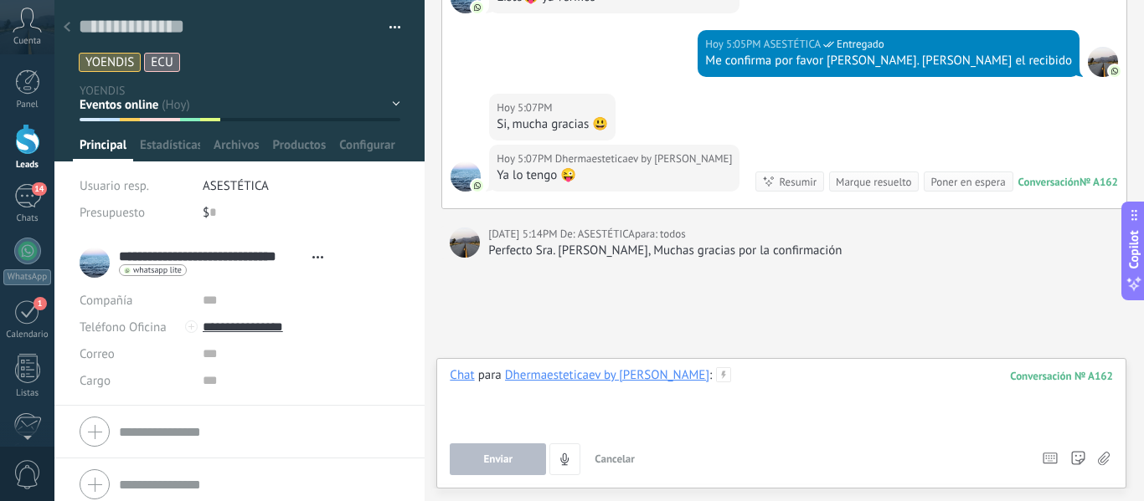
paste div
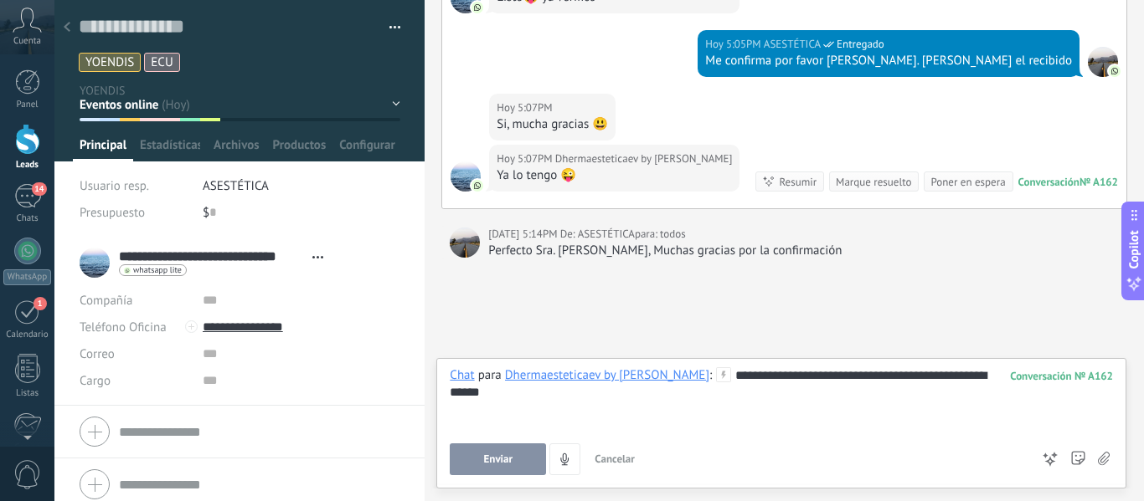
click at [501, 464] on span "Enviar" at bounding box center [498, 460] width 29 height 12
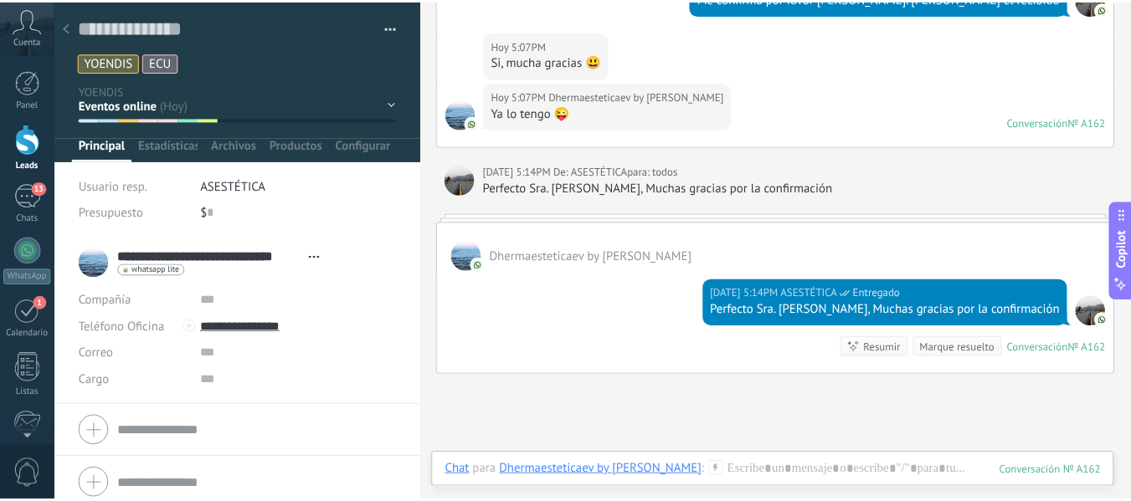
scroll to position [967, 0]
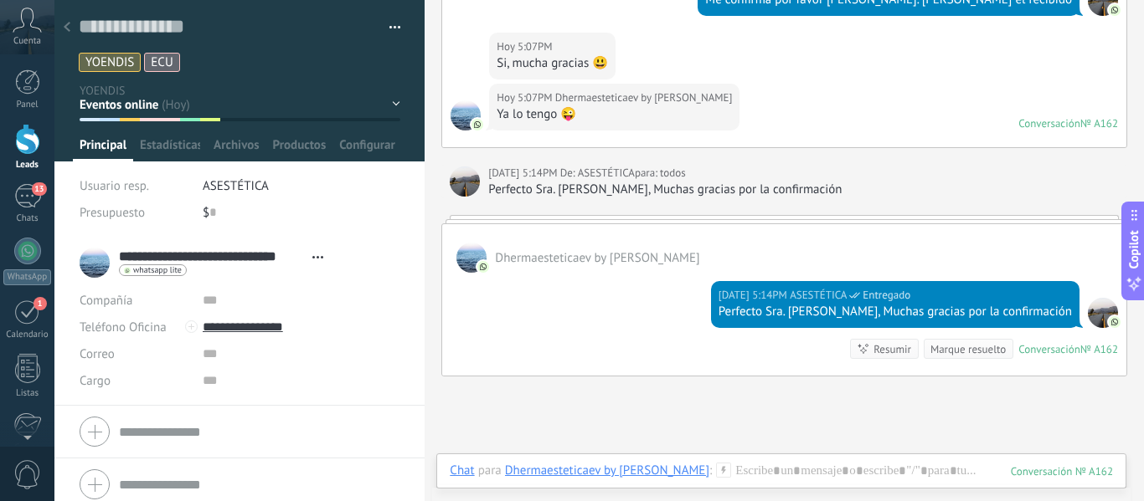
click at [852, 180] on div "Hoy 5:14PM De: ASESTÉTICA para: todos" at bounding box center [803, 173] width 630 height 17
drag, startPoint x: 852, startPoint y: 180, endPoint x: 890, endPoint y: 175, distance: 38.0
click at [890, 175] on div "Hoy 5:14PM De: ASESTÉTICA para: todos" at bounding box center [803, 173] width 630 height 17
click at [69, 23] on use at bounding box center [67, 27] width 7 height 10
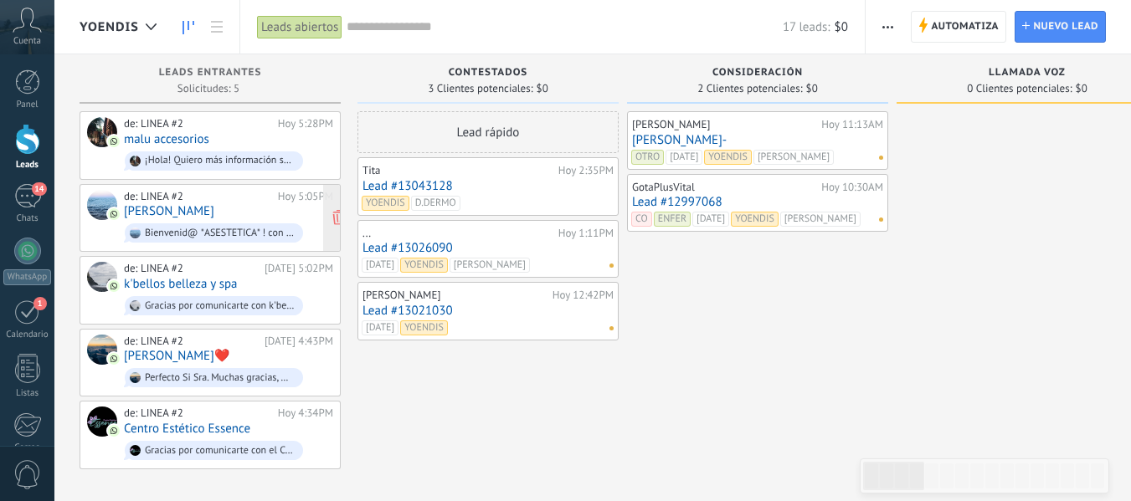
click at [276, 215] on div "de: LINEA #2 Hoy 5:05PM Nini Johana Payares Bienvenid@ *ASESTETICA* ! con gusto…" at bounding box center [228, 218] width 209 height 57
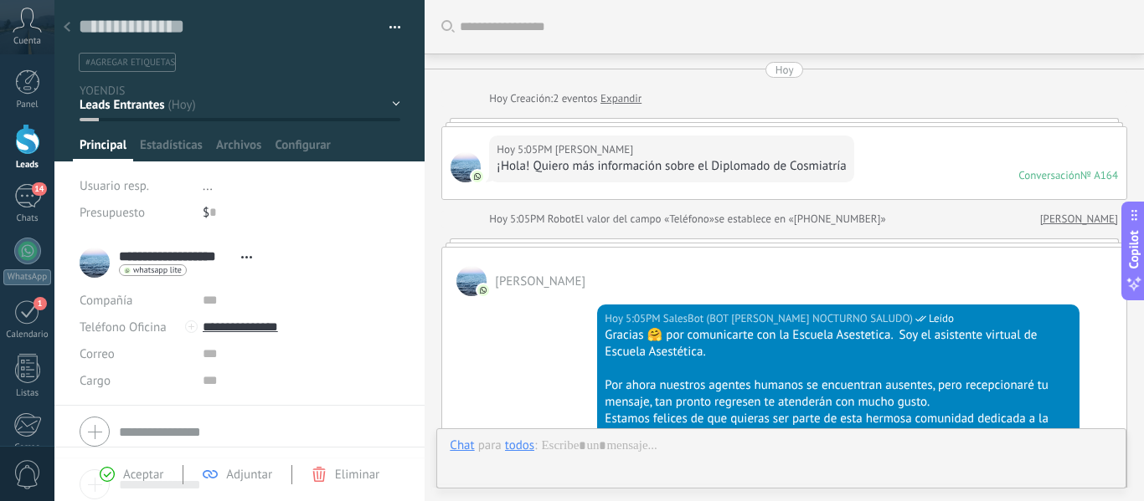
scroll to position [654, 0]
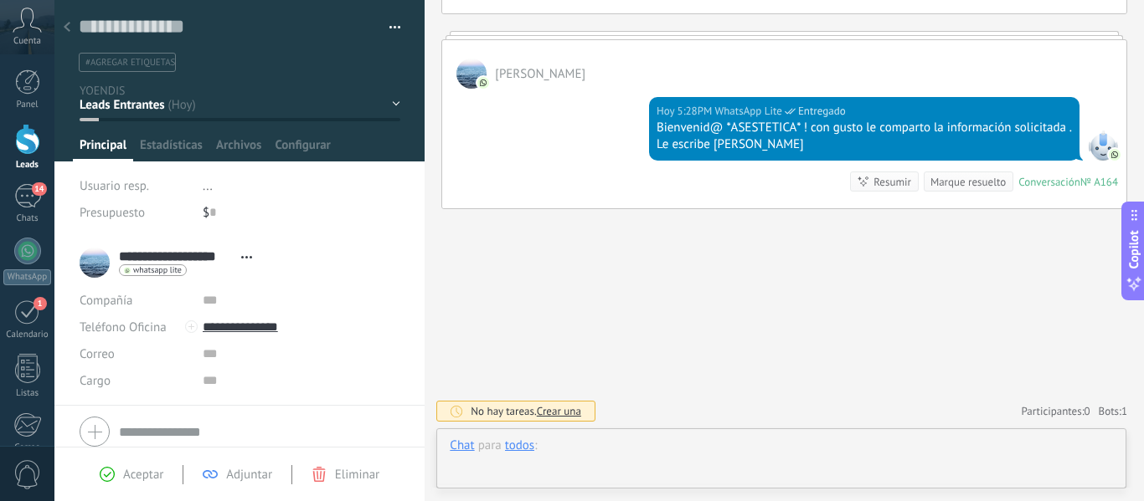
click at [629, 451] on div at bounding box center [781, 463] width 663 height 50
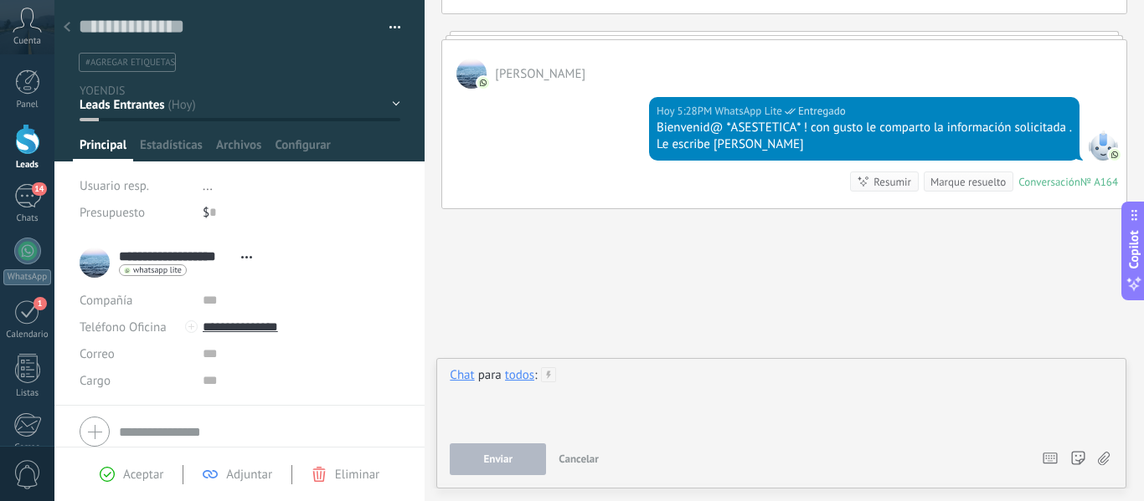
paste div
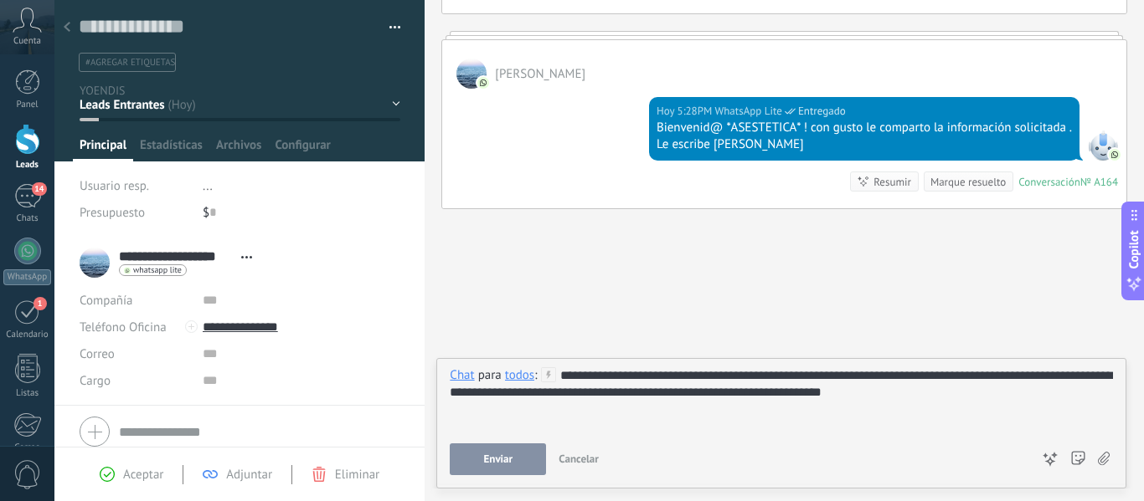
click at [560, 371] on div "**********" at bounding box center [781, 400] width 663 height 64
click at [584, 398] on div "**********" at bounding box center [781, 400] width 663 height 64
click at [589, 394] on div "**********" at bounding box center [781, 400] width 663 height 64
click at [609, 394] on div "**********" at bounding box center [781, 400] width 663 height 64
click at [477, 465] on button "Enviar" at bounding box center [498, 460] width 96 height 32
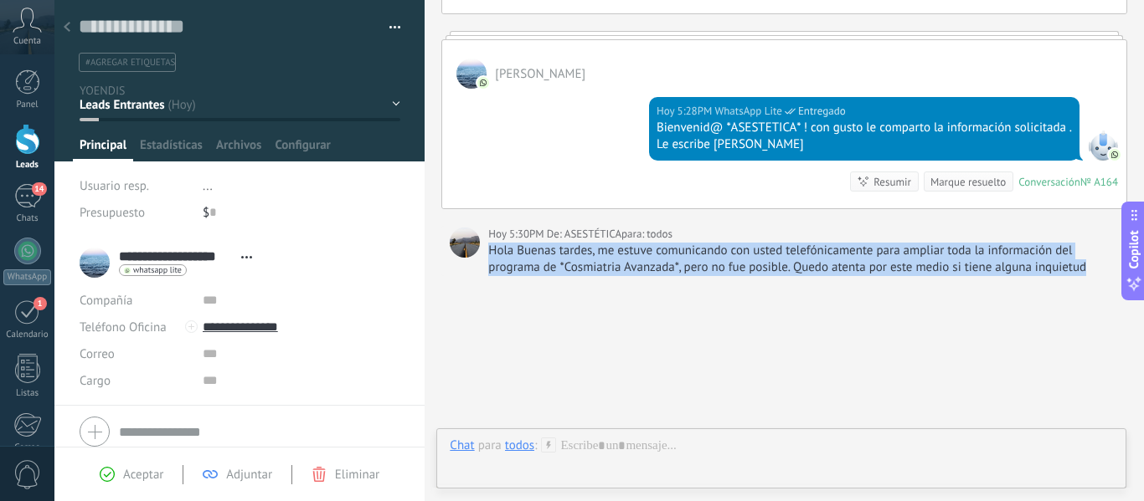
drag, startPoint x: 1085, startPoint y: 260, endPoint x: 490, endPoint y: 254, distance: 595.3
click at [490, 254] on div "Hola Buenas tardes, me estuve comunicando con usted telefónicamente para amplia…" at bounding box center [803, 259] width 630 height 33
copy div "Hola Buenas tardes, me estuve comunicando con usted telefónicamente para amplia…"
click at [523, 442] on div "todos" at bounding box center [519, 445] width 29 height 15
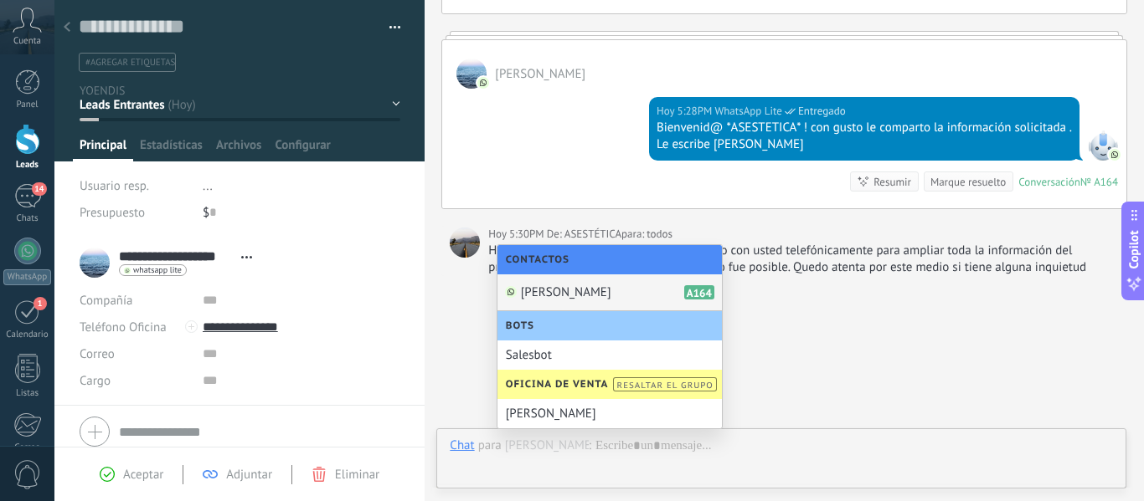
click at [579, 293] on span "Nini Johana Payares" at bounding box center [566, 293] width 90 height 16
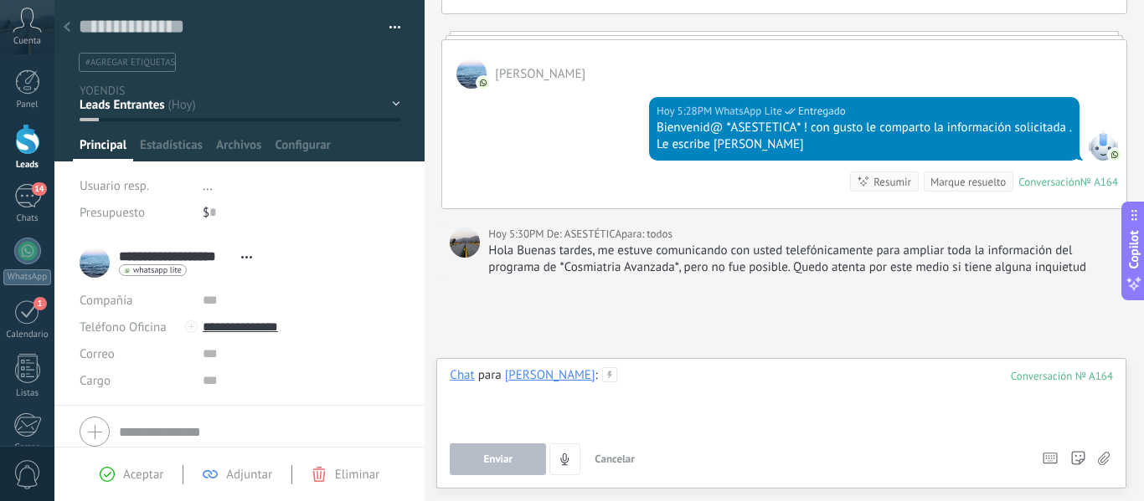
paste div
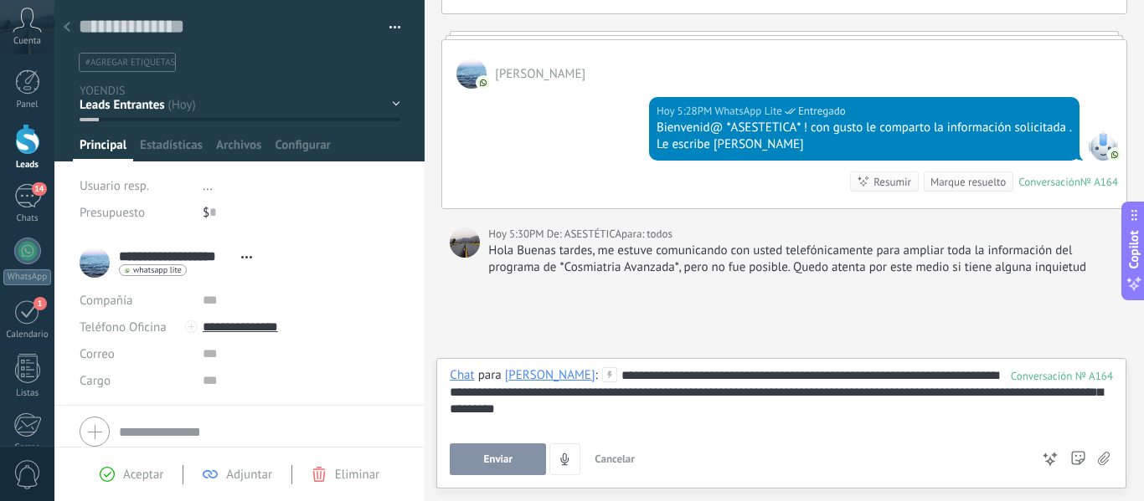
click at [926, 398] on div "**********" at bounding box center [781, 400] width 663 height 64
click at [927, 394] on div "**********" at bounding box center [781, 400] width 663 height 64
click at [931, 393] on div "**********" at bounding box center [781, 400] width 663 height 64
drag, startPoint x: 931, startPoint y: 393, endPoint x: 836, endPoint y: 397, distance: 95.5
click at [836, 397] on div "**********" at bounding box center [781, 400] width 663 height 64
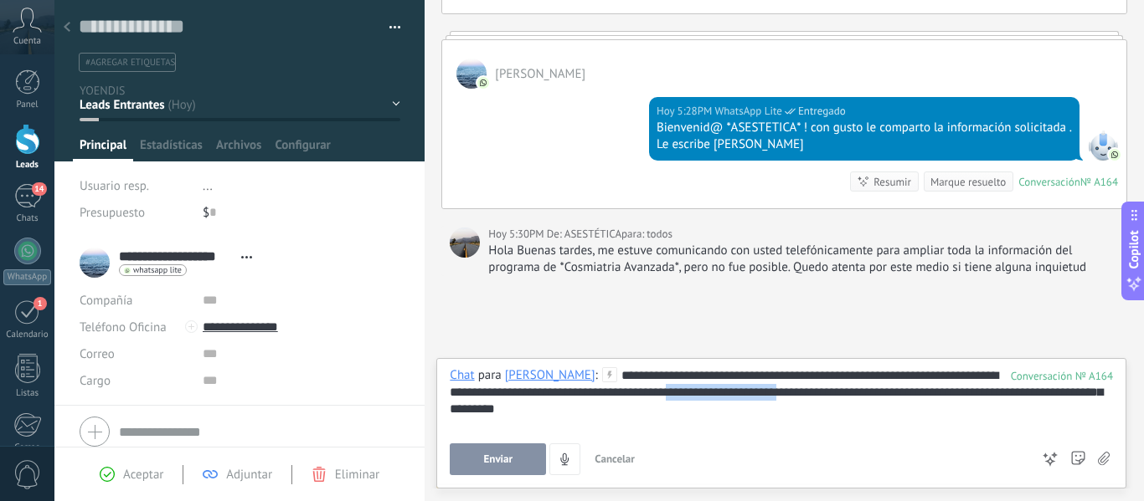
click at [832, 397] on div "**********" at bounding box center [781, 400] width 663 height 64
click at [927, 388] on div "**********" at bounding box center [781, 400] width 663 height 64
click at [928, 388] on div "**********" at bounding box center [781, 400] width 663 height 64
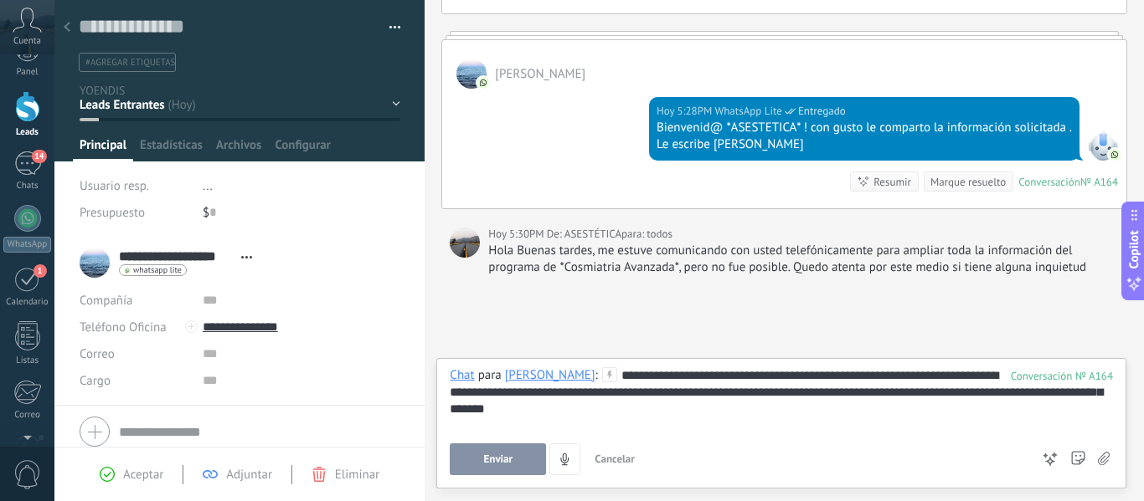
scroll to position [0, 0]
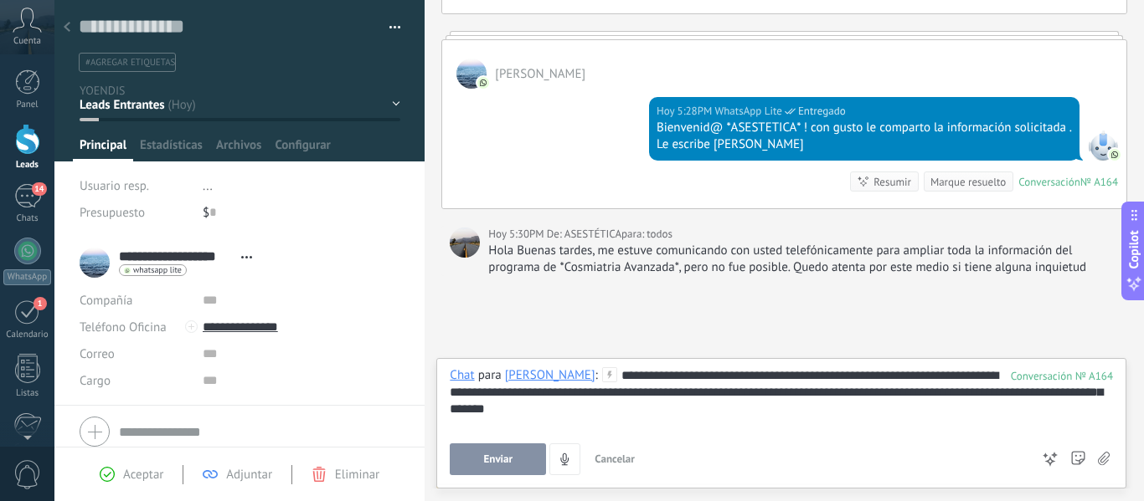
click at [923, 394] on div "**********" at bounding box center [781, 400] width 663 height 64
click at [1092, 452] on div "Enviar Cancelar Rastrear clics en links ? Reducir links largos y rastrear clics…" at bounding box center [781, 460] width 663 height 32
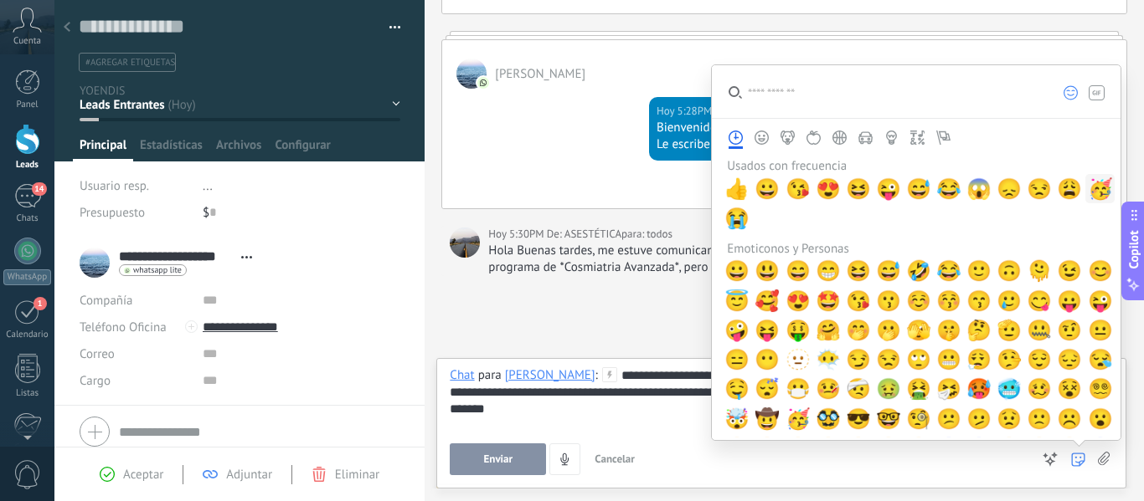
click at [1096, 187] on span "🥳" at bounding box center [1100, 188] width 25 height 23
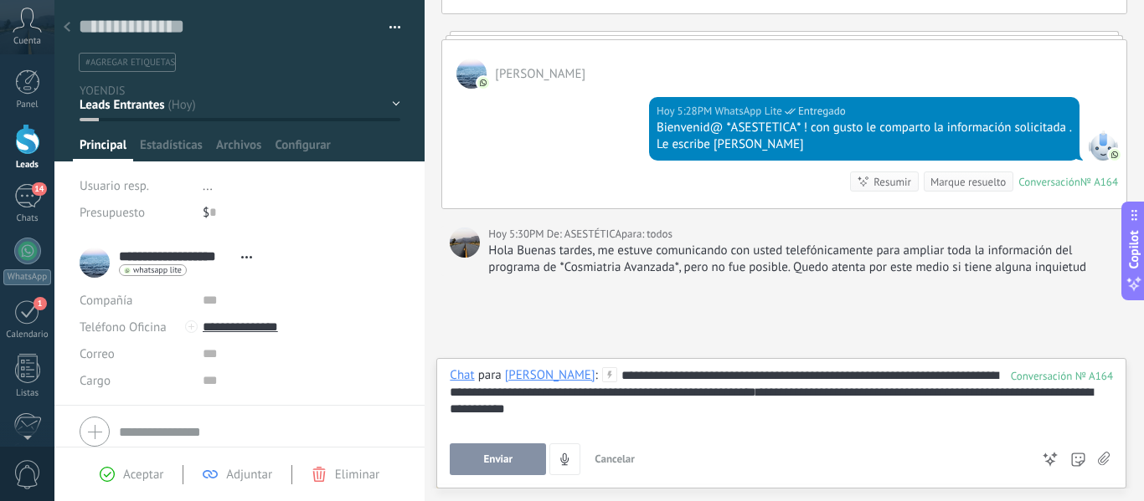
drag, startPoint x: 728, startPoint y: 444, endPoint x: 748, endPoint y: 437, distance: 21.2
click at [727, 444] on div "Enviar Cancelar Rastrear clics en links ? Reducir links largos y rastrear clics…" at bounding box center [740, 460] width 580 height 32
click at [748, 417] on div "**********" at bounding box center [781, 400] width 663 height 64
click at [509, 452] on button "Enviar" at bounding box center [498, 460] width 96 height 32
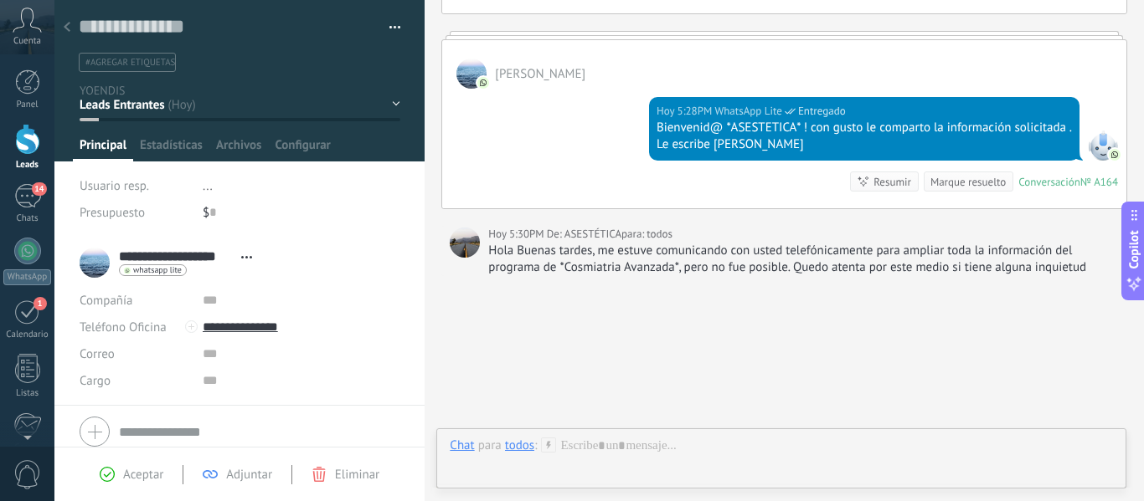
scroll to position [721, 0]
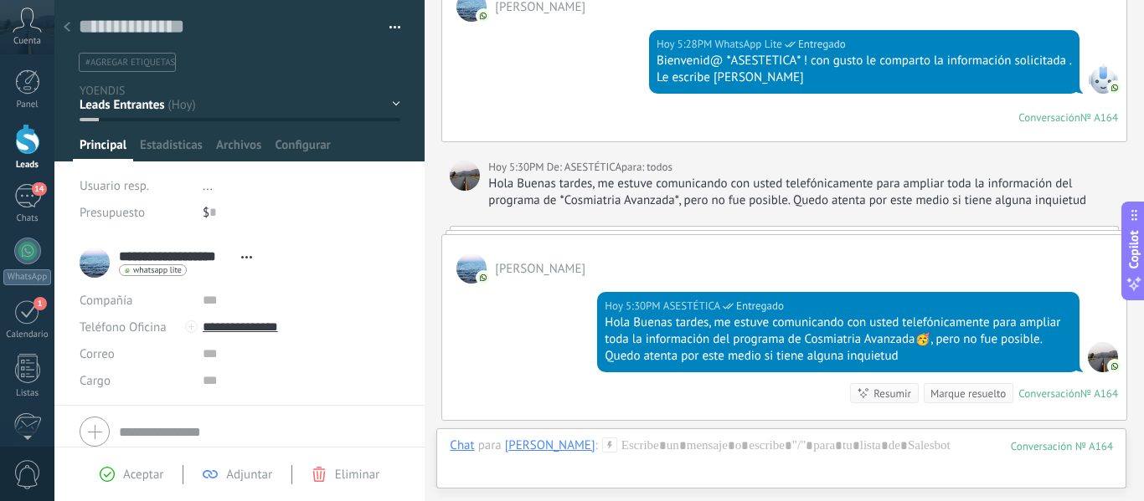
click at [75, 23] on div at bounding box center [66, 28] width 23 height 33
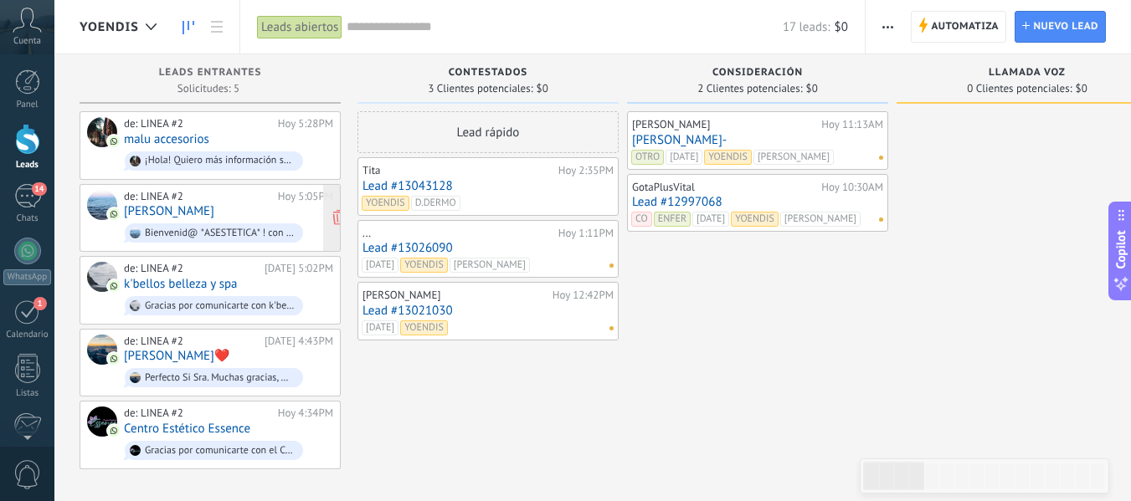
click at [293, 213] on div "de: LINEA #2 Hoy 5:05PM Nini Johana Payares Bienvenid@ *ASESTETICA* ! con gusto…" at bounding box center [228, 218] width 209 height 57
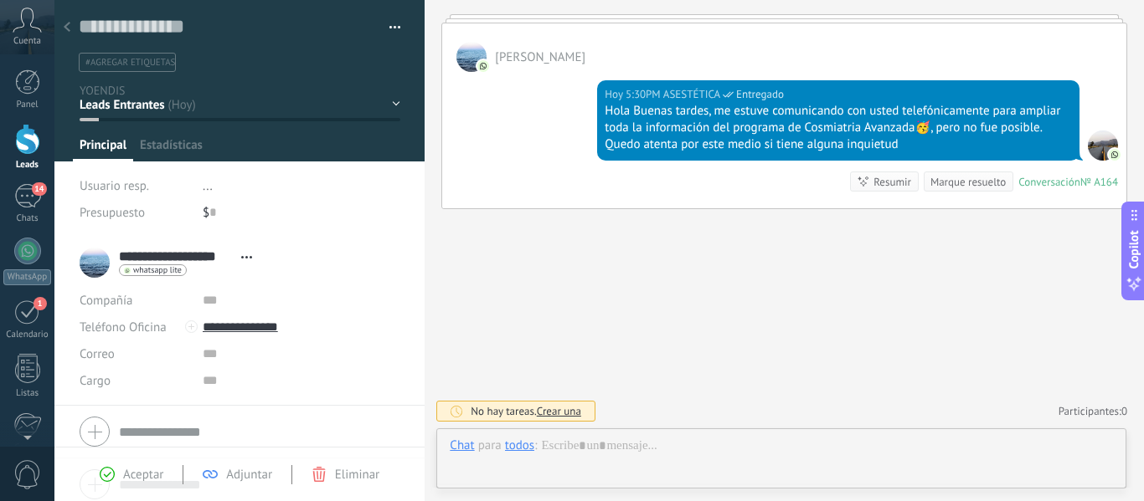
scroll to position [25, 0]
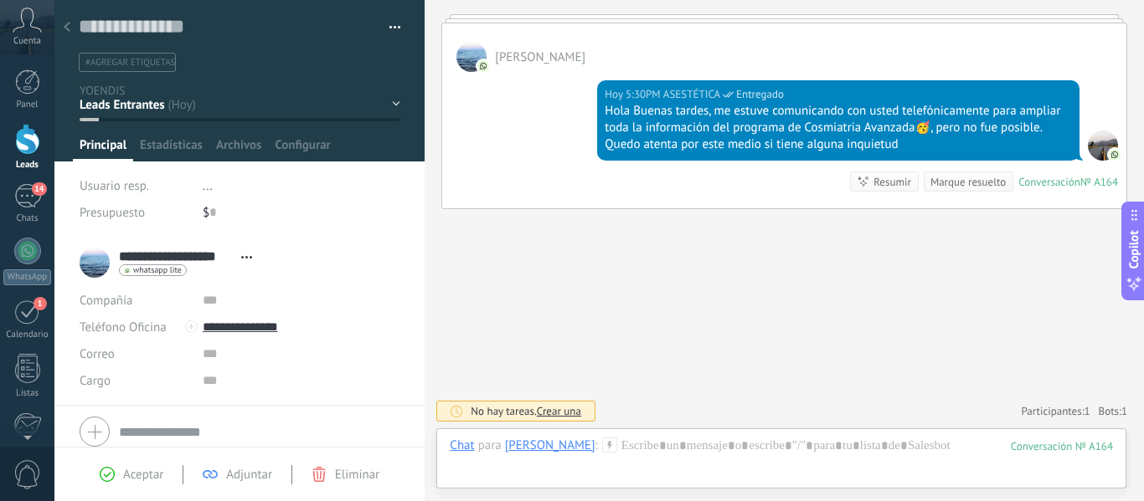
click at [144, 63] on span "#agregar etiquetas" at bounding box center [130, 63] width 90 height 12
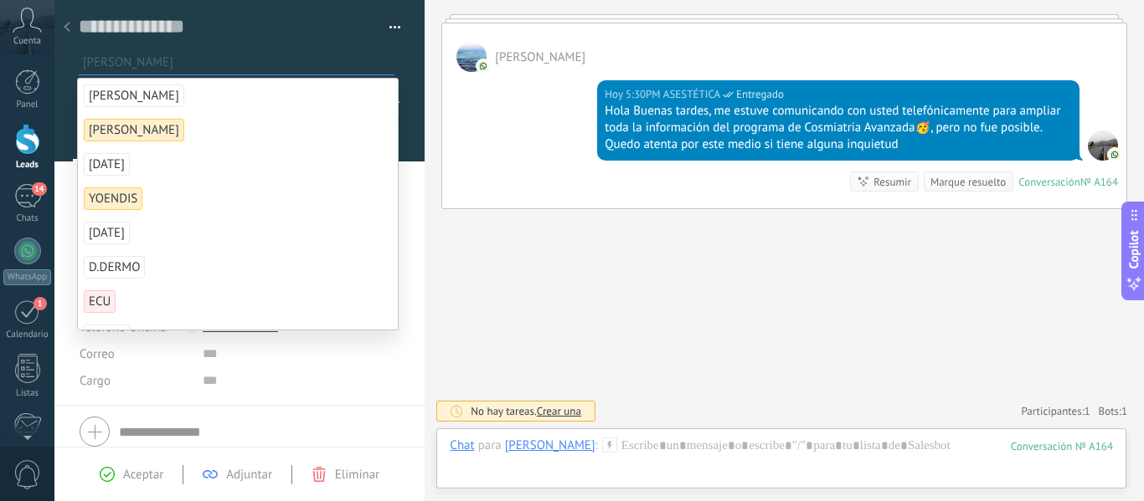
click at [111, 95] on span "[PERSON_NAME]" at bounding box center [134, 96] width 100 height 23
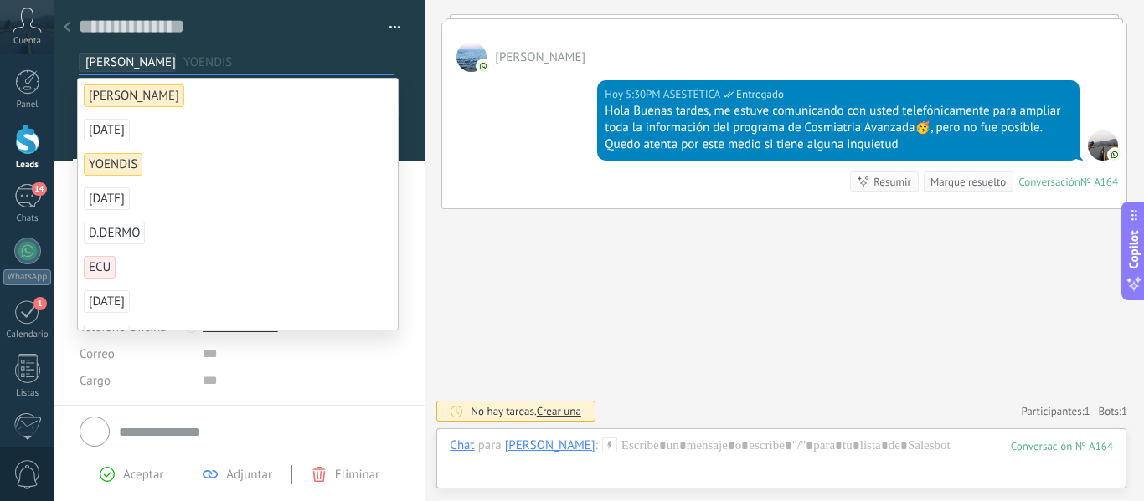
click at [114, 162] on span "[PERSON_NAME]" at bounding box center [113, 164] width 59 height 23
click at [106, 131] on span "[DATE]" at bounding box center [107, 130] width 46 height 23
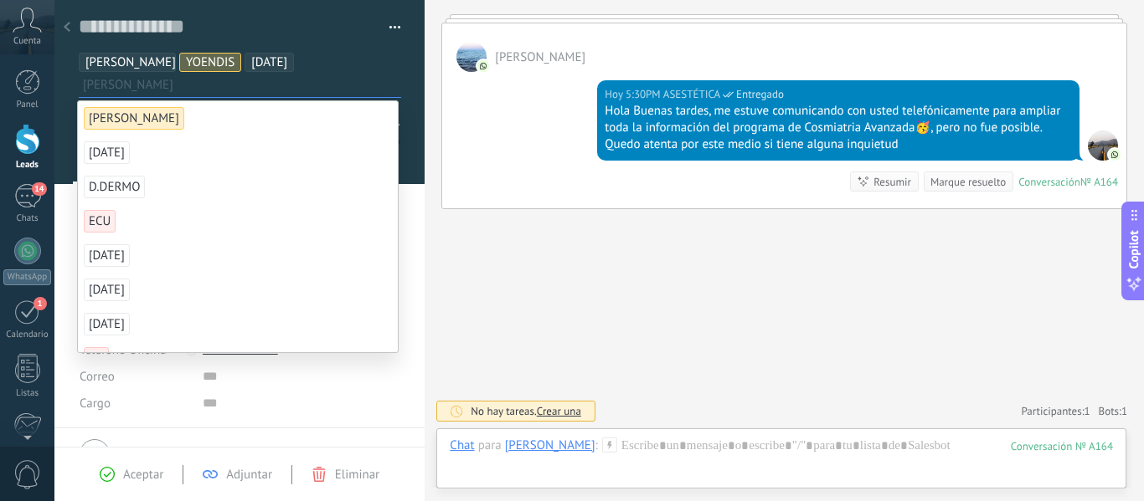
click at [67, 23] on icon at bounding box center [67, 27] width 7 height 10
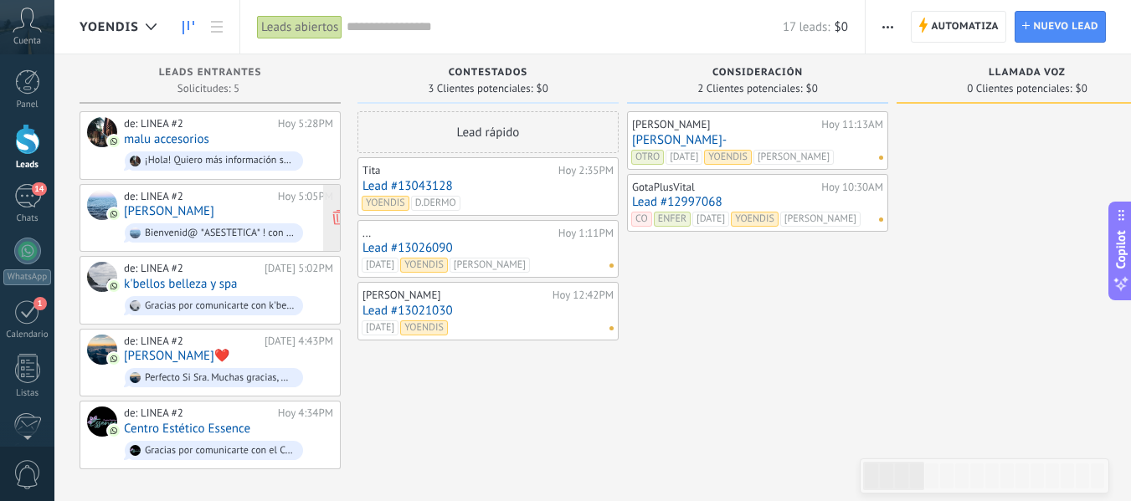
click at [265, 204] on div "de: LINEA #2 Hoy 5:05PM Nini Johana Payares Bienvenid@ *ASESTETICA* ! con gusto…" at bounding box center [228, 218] width 209 height 57
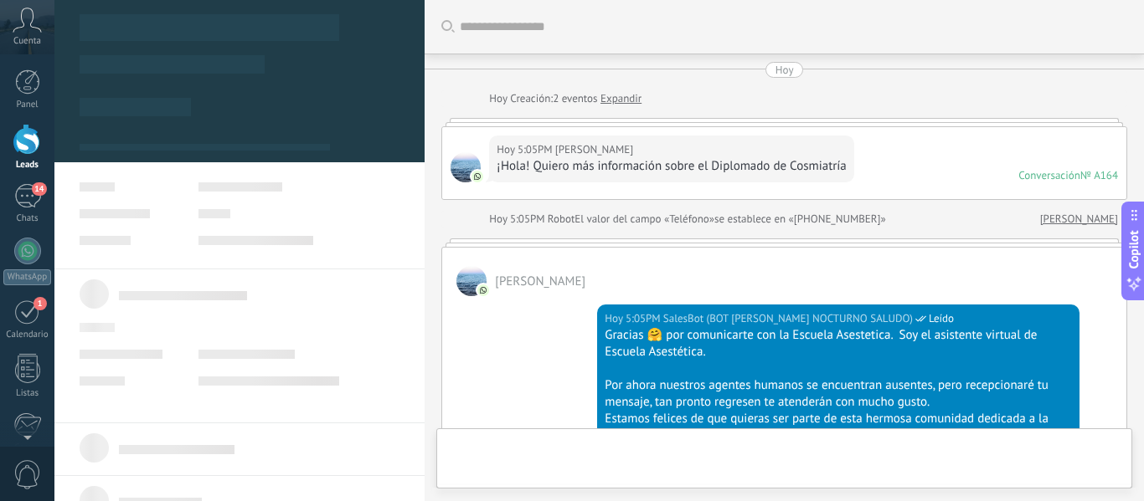
scroll to position [25, 0]
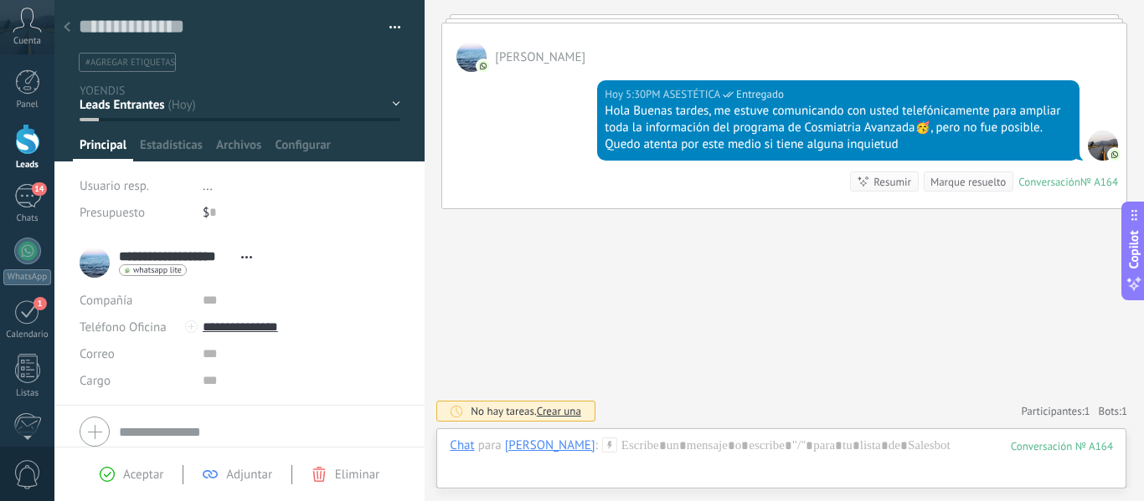
click at [128, 63] on span "#agregar etiquetas" at bounding box center [130, 63] width 90 height 12
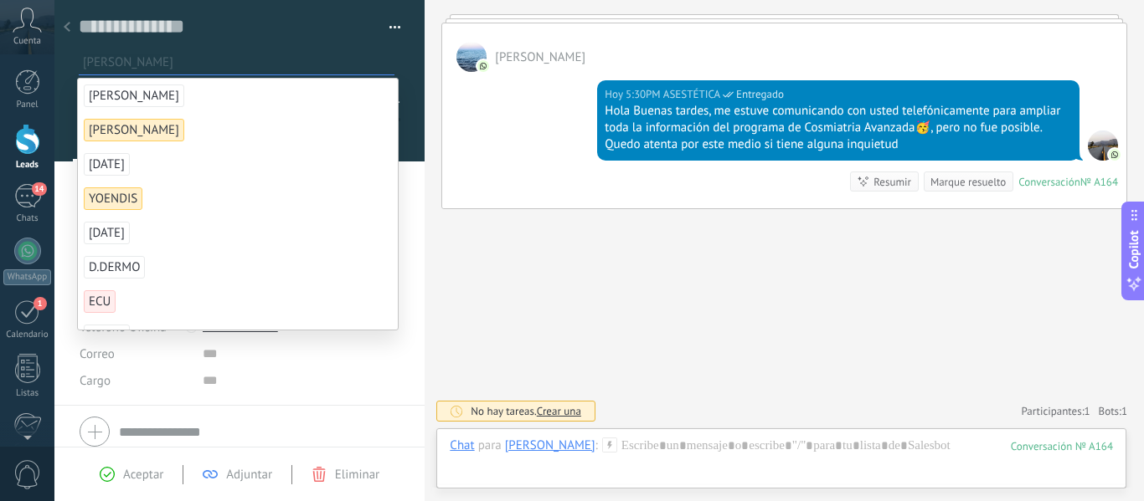
click at [111, 97] on span "[PERSON_NAME]" at bounding box center [134, 96] width 100 height 23
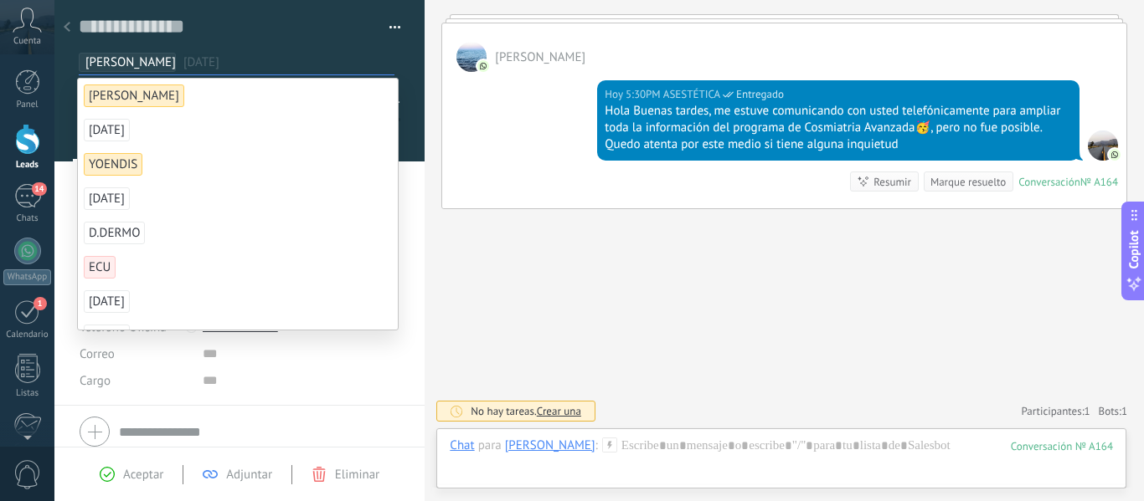
click at [107, 130] on span "[DATE]" at bounding box center [107, 130] width 46 height 23
click at [112, 134] on span "[PERSON_NAME]" at bounding box center [113, 130] width 59 height 23
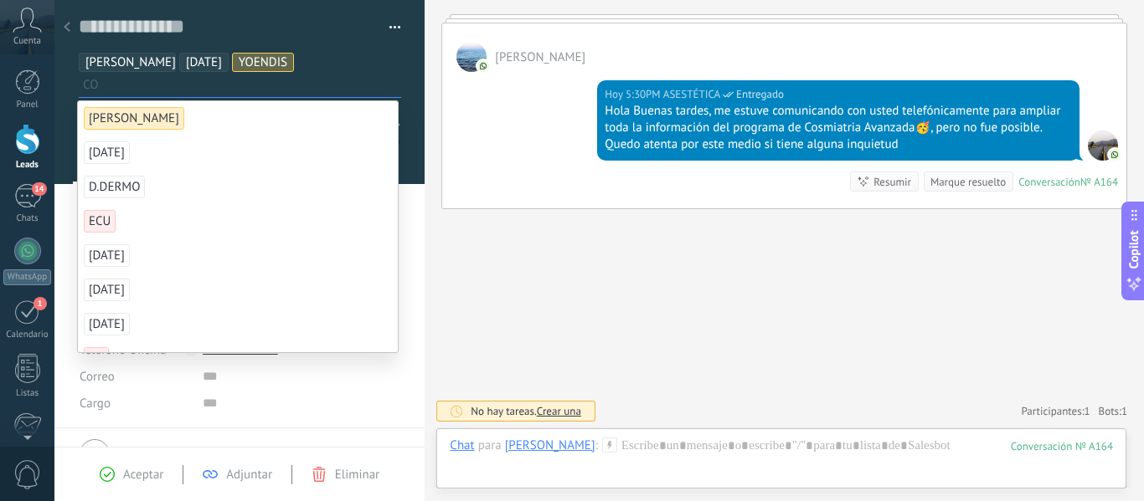
click at [118, 477] on div "Aceptar" at bounding box center [132, 474] width 64 height 15
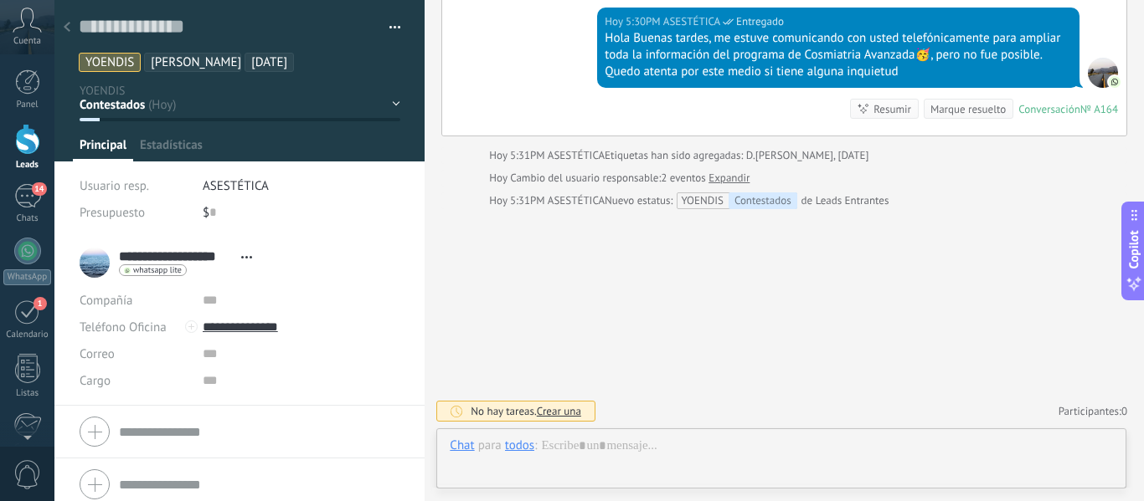
scroll to position [25, 0]
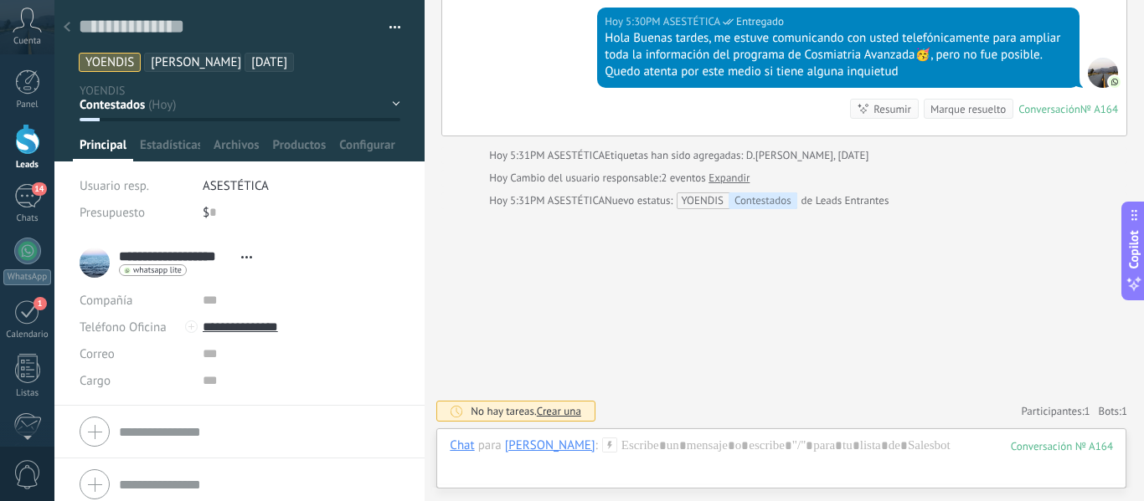
click at [69, 31] on use at bounding box center [67, 27] width 7 height 10
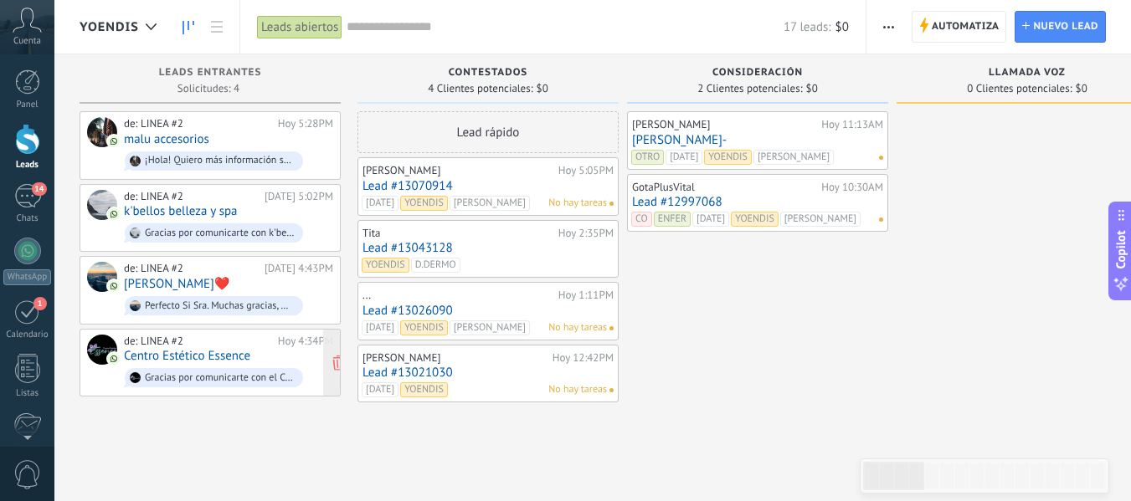
click at [280, 350] on div "de: LINEA #2 Hoy 4:34PM Centro Estético Essence Gracias por comunicarte con el …" at bounding box center [228, 363] width 209 height 57
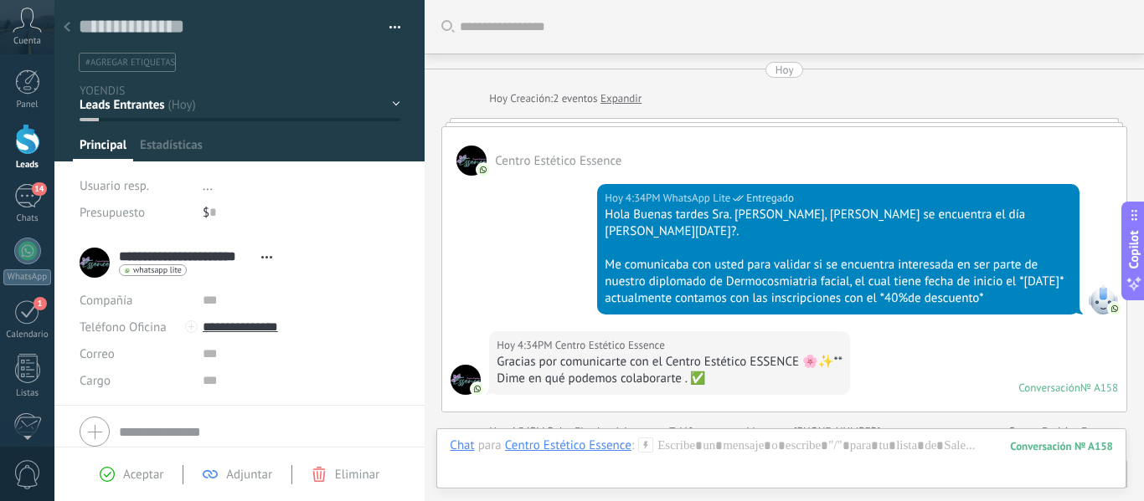
scroll to position [588, 0]
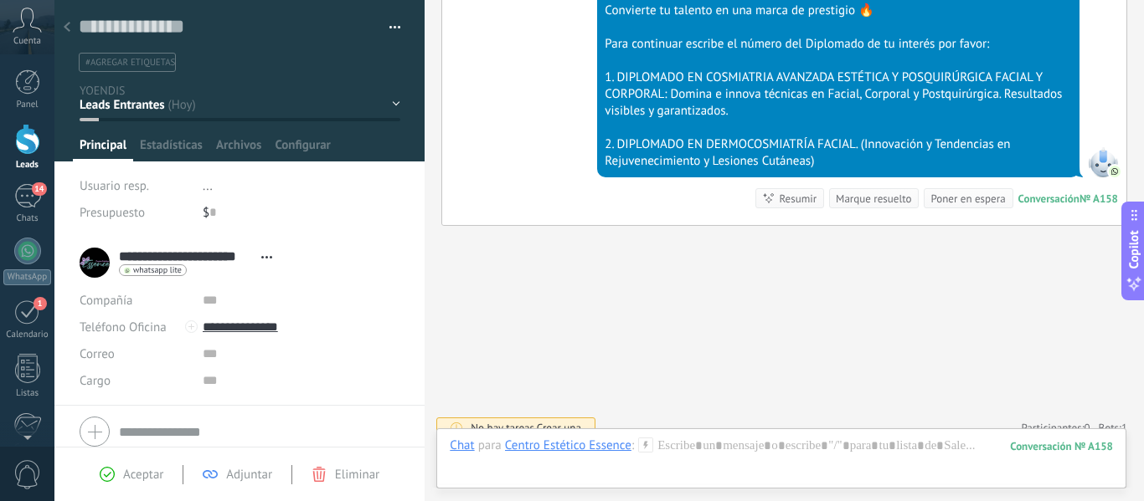
click at [71, 26] on div at bounding box center [66, 28] width 23 height 33
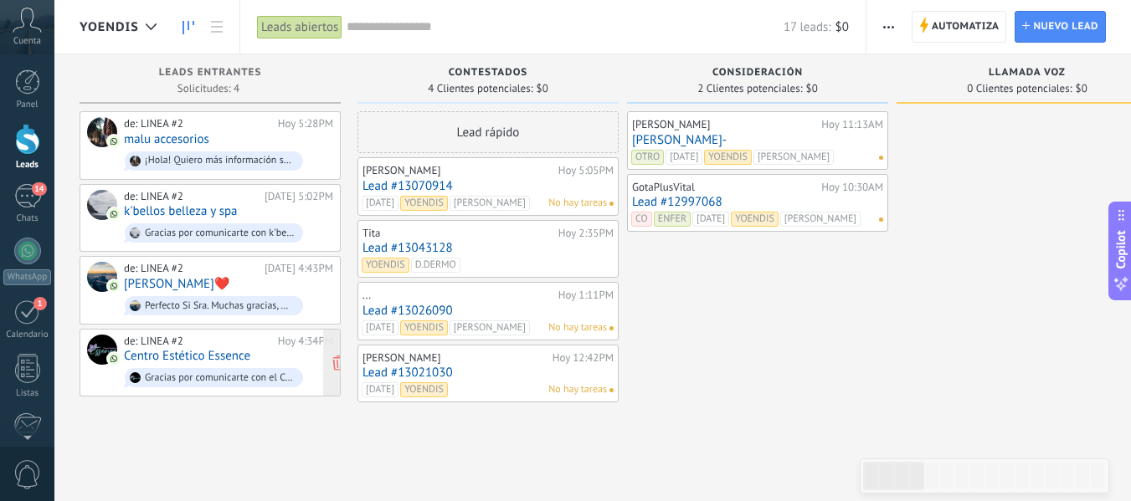
click at [275, 344] on div "de: LINEA #2 Hoy 4:34PM" at bounding box center [228, 341] width 209 height 13
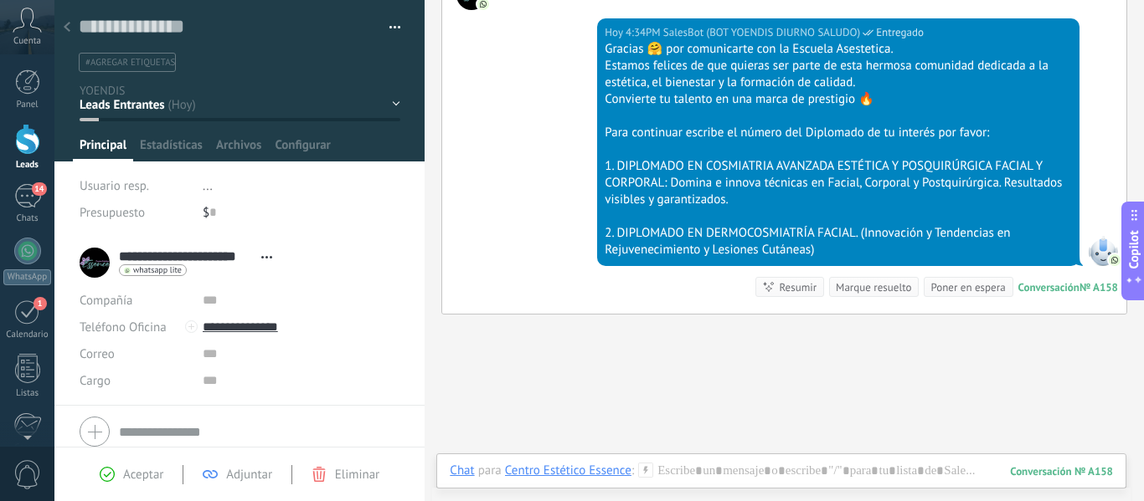
scroll to position [502, 0]
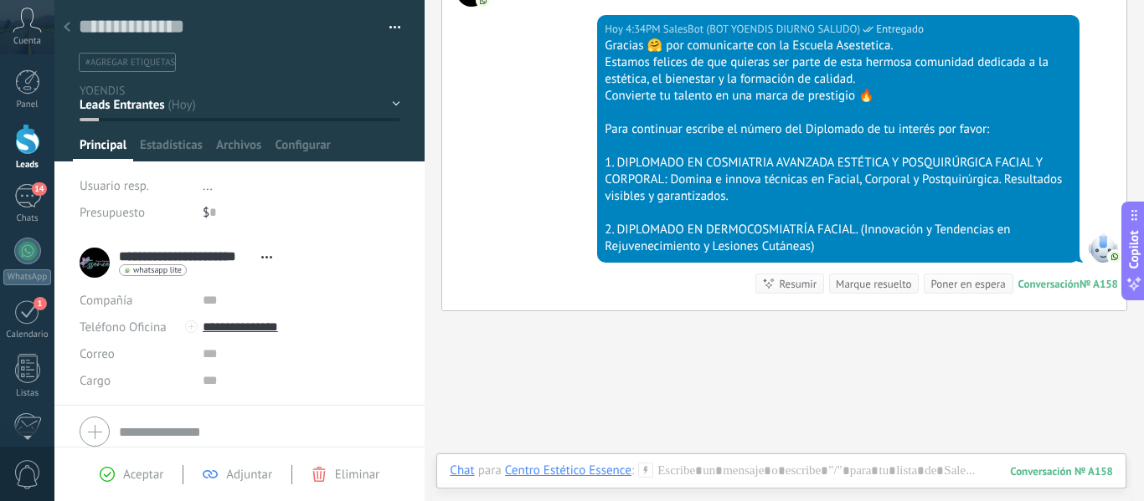
click at [65, 28] on use at bounding box center [67, 27] width 7 height 10
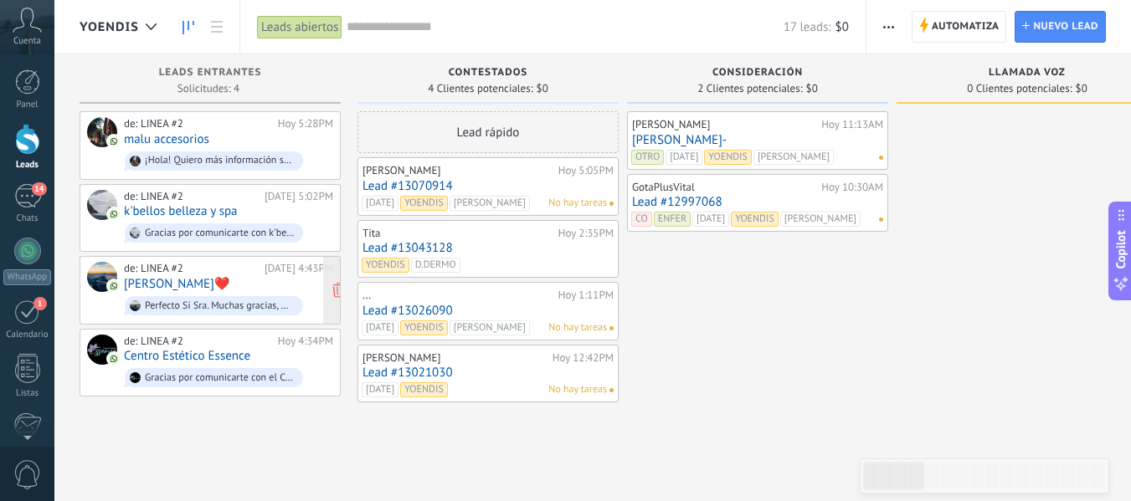
click at [263, 280] on div "de: LINEA #2 Hoy 4:43PM Nadia caridad❤️ Perfecto Si Sra. Muchas gracias, Que pa…" at bounding box center [228, 290] width 209 height 57
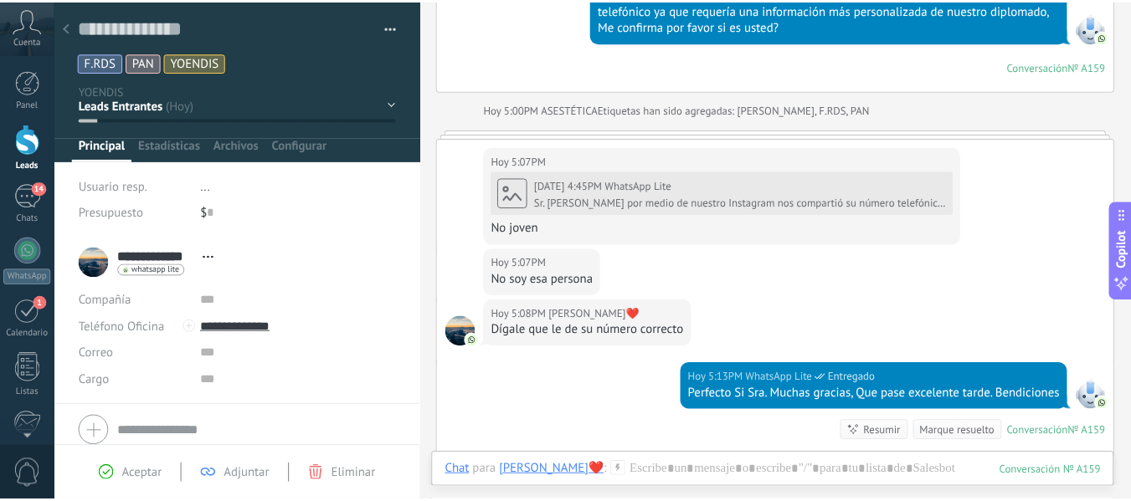
scroll to position [1160, 0]
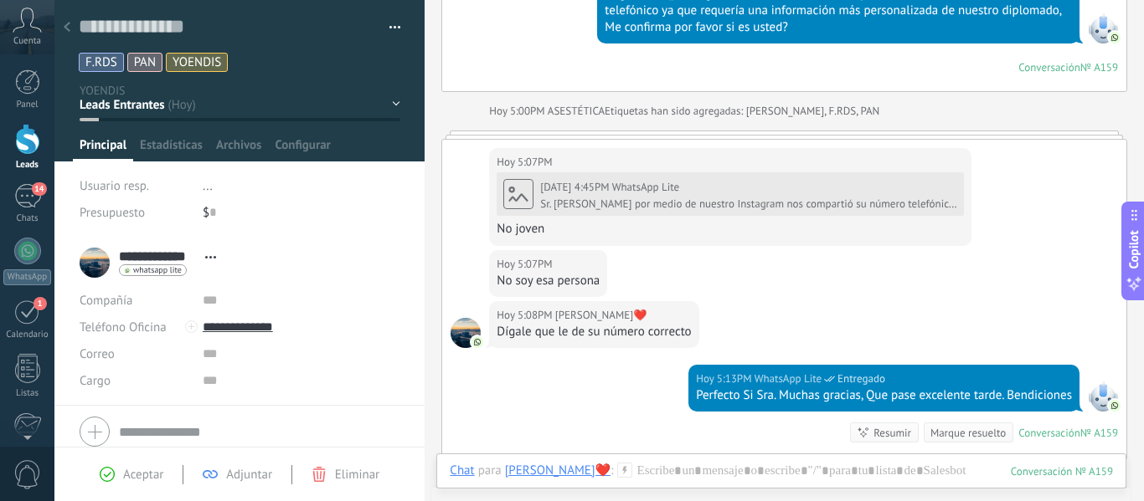
drag, startPoint x: 63, startPoint y: 27, endPoint x: 81, endPoint y: 36, distance: 20.6
click at [64, 27] on div at bounding box center [66, 28] width 23 height 33
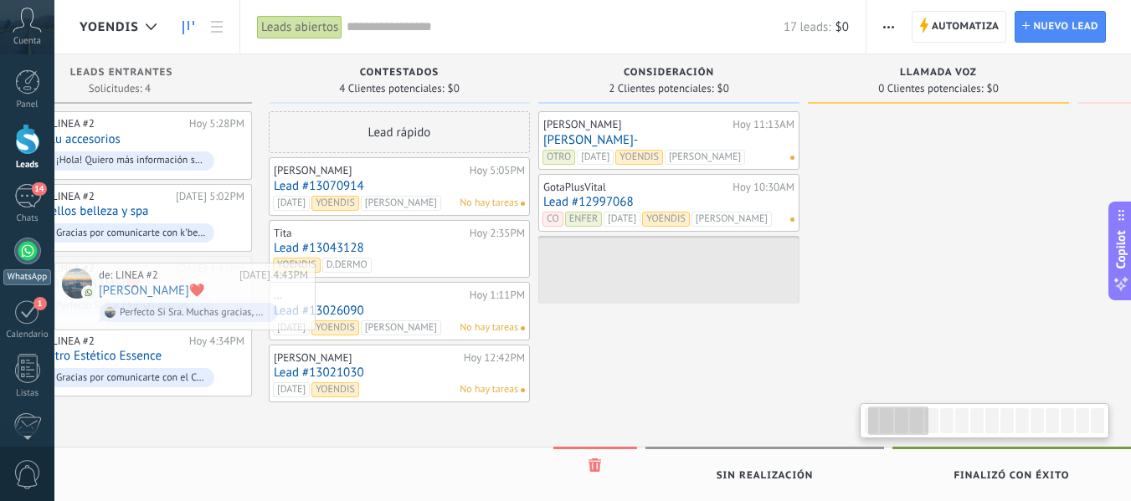
drag, startPoint x: 248, startPoint y: 281, endPoint x: 23, endPoint y: 277, distance: 224.4
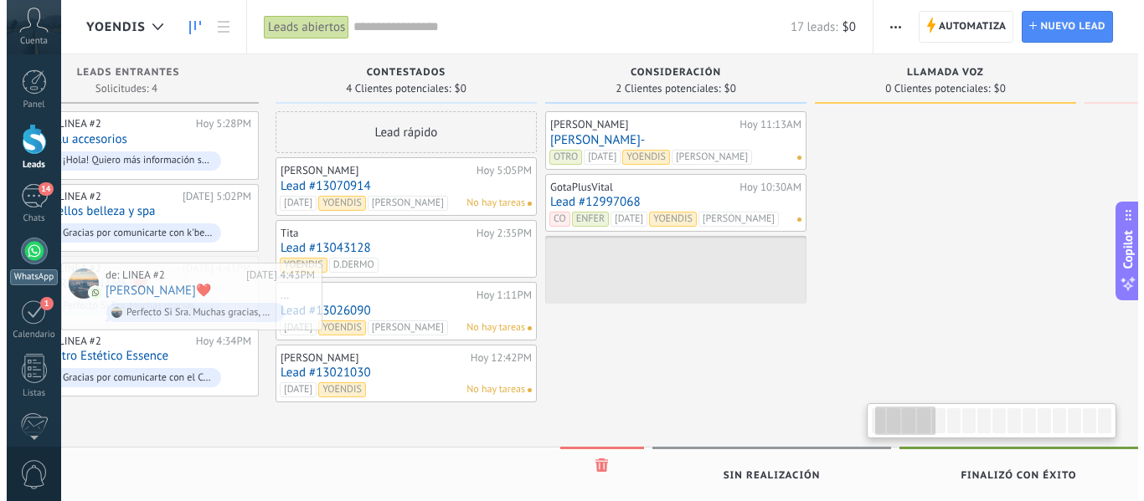
scroll to position [0, 55]
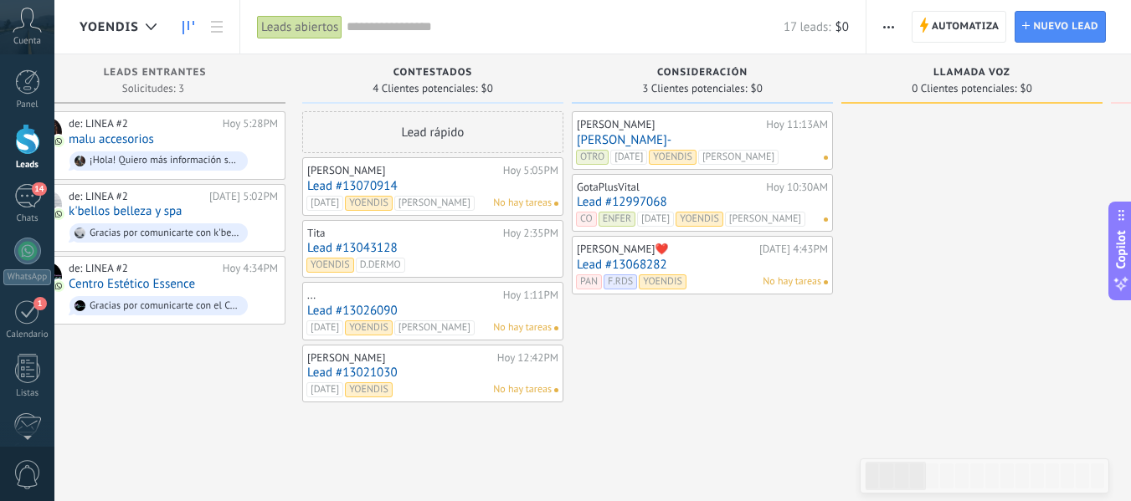
drag, startPoint x: 717, startPoint y: 259, endPoint x: 678, endPoint y: 252, distance: 39.9
click at [678, 252] on div "Nadia caridad❤️" at bounding box center [666, 249] width 178 height 13
click at [686, 254] on div "Nadia caridad❤️" at bounding box center [666, 249] width 178 height 13
click at [619, 262] on link "Lead #13068282" at bounding box center [702, 265] width 251 height 14
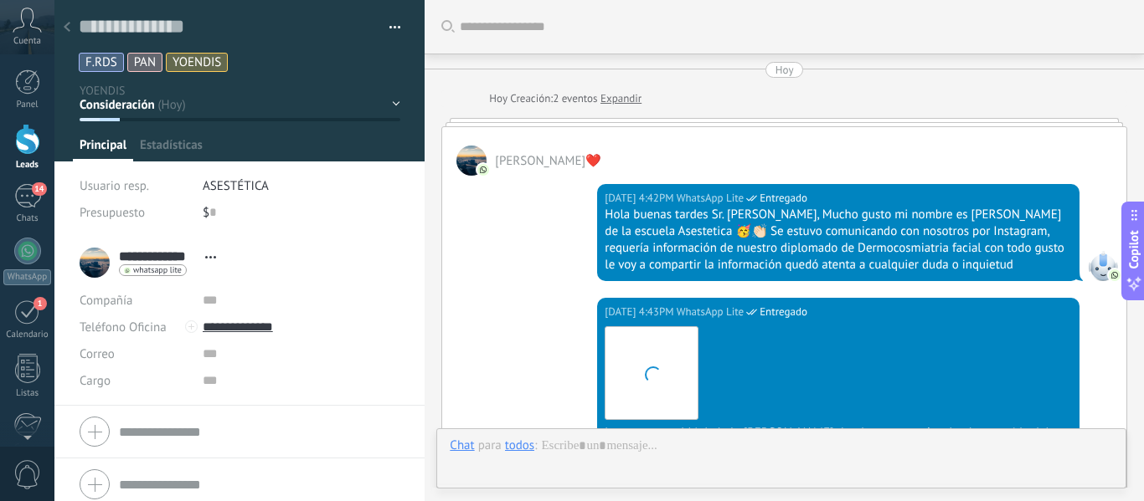
scroll to position [1540, 0]
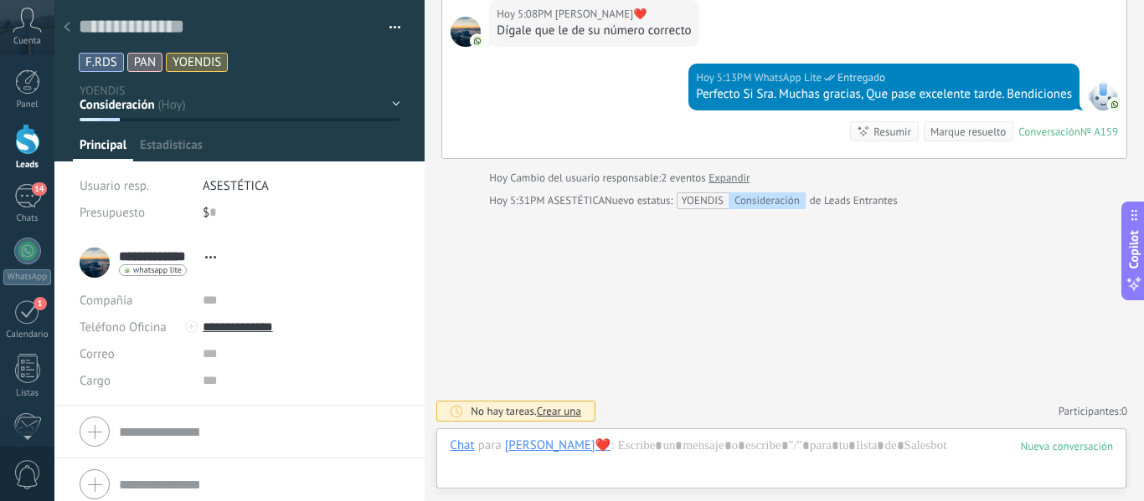
drag, startPoint x: 154, startPoint y: 109, endPoint x: 239, endPoint y: 106, distance: 85.4
click at [0, 0] on div "Contestados Consideración Llamada VOZ Consideración Solo lead magnet Pendiente …" at bounding box center [0, 0] width 0 height 0
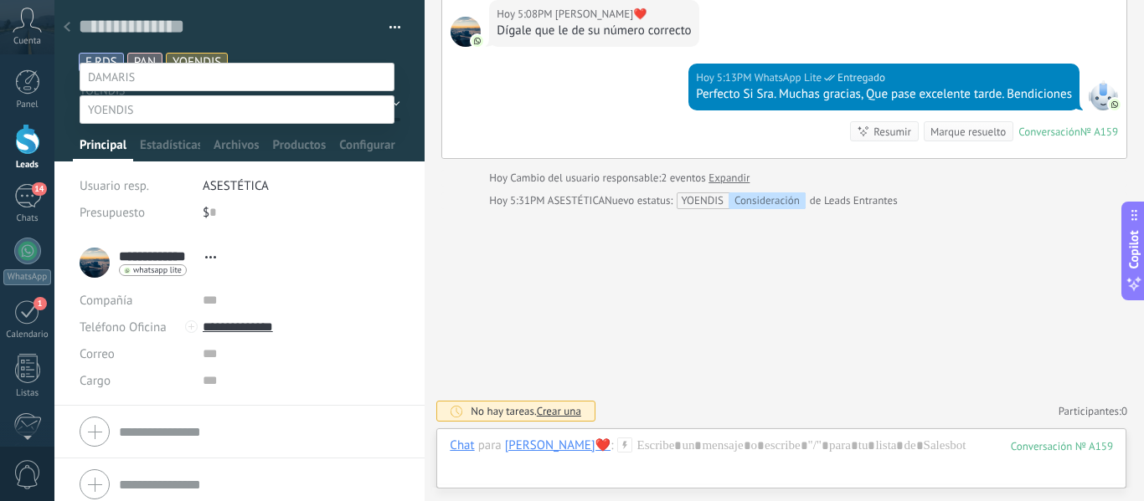
scroll to position [116, 0]
click at [0, 0] on label "Pre eliminación" at bounding box center [0, 0] width 0 height 0
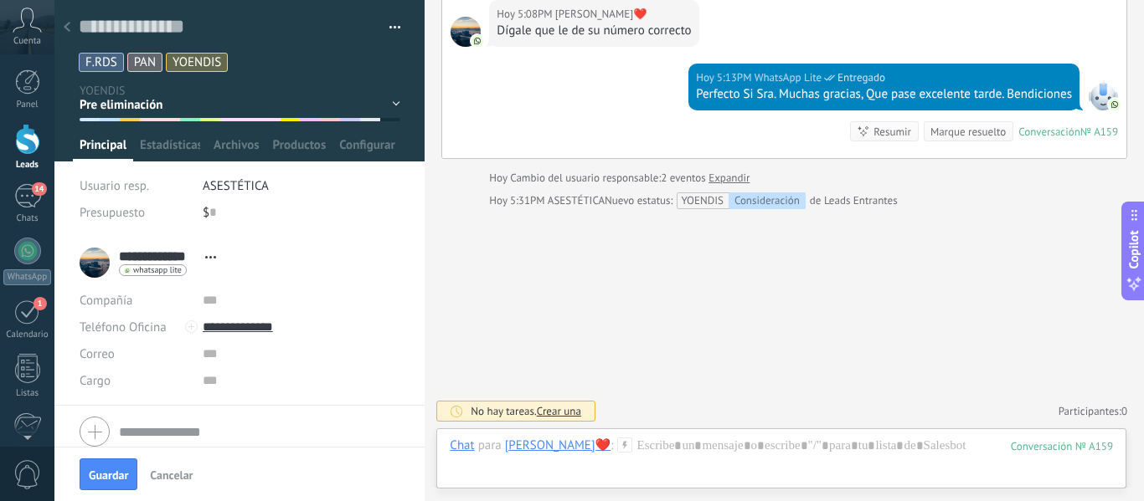
scroll to position [0, 0]
click at [70, 25] on div at bounding box center [66, 28] width 23 height 33
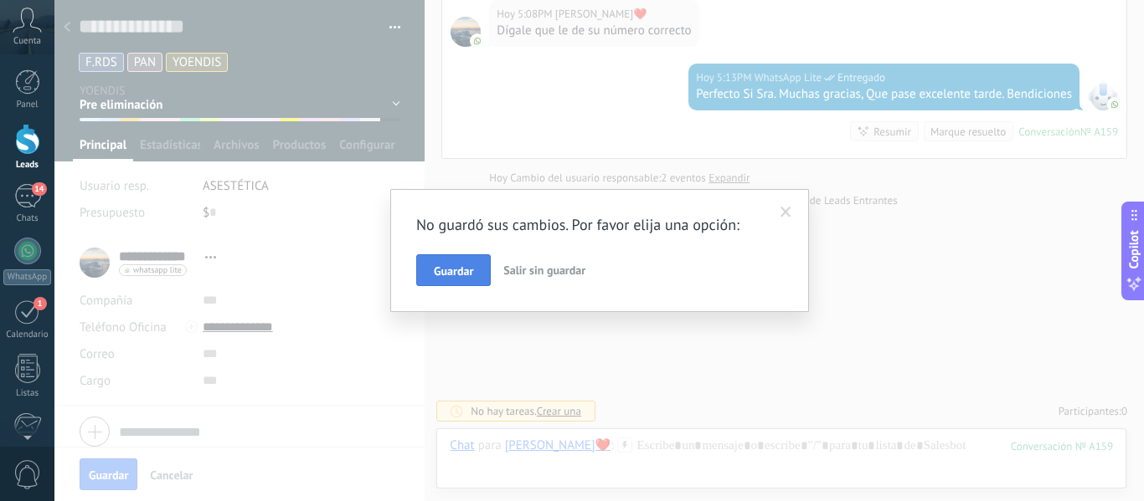
click at [452, 260] on button "Guardar" at bounding box center [453, 271] width 75 height 32
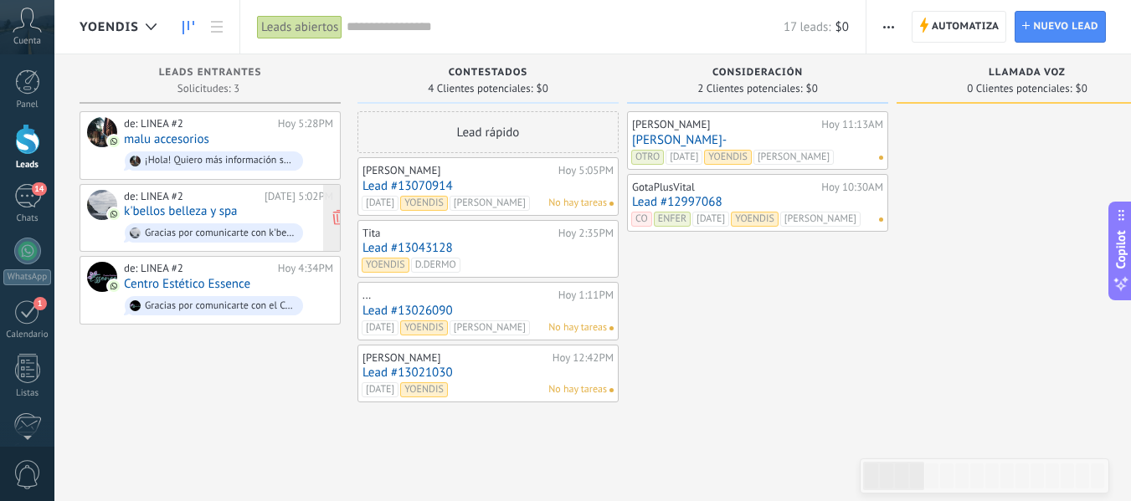
click at [264, 216] on div "de: LINEA #2 Hoy 5:02PM k'bellos belleza y spa Gracias por comunicarte con k'be…" at bounding box center [228, 218] width 209 height 57
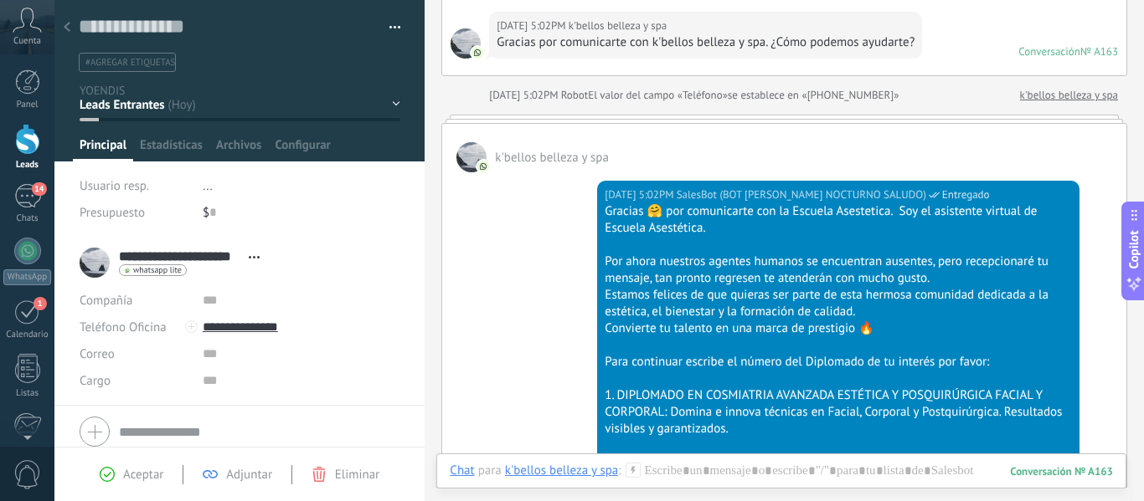
scroll to position [90, 0]
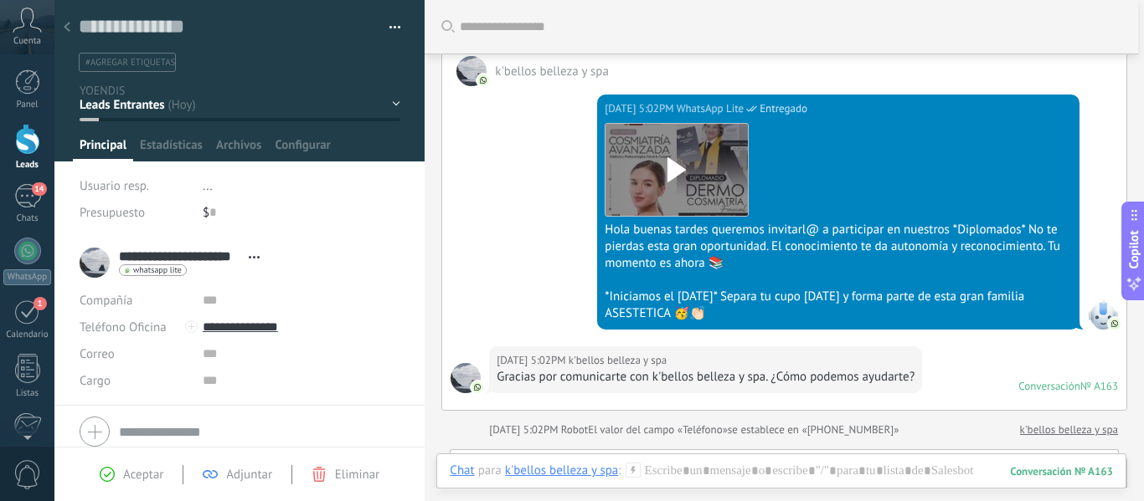
click at [0, 0] on div "Contestados Consideración Llamada VOZ Consideración Solo lead magnet" at bounding box center [0, 0] width 0 height 0
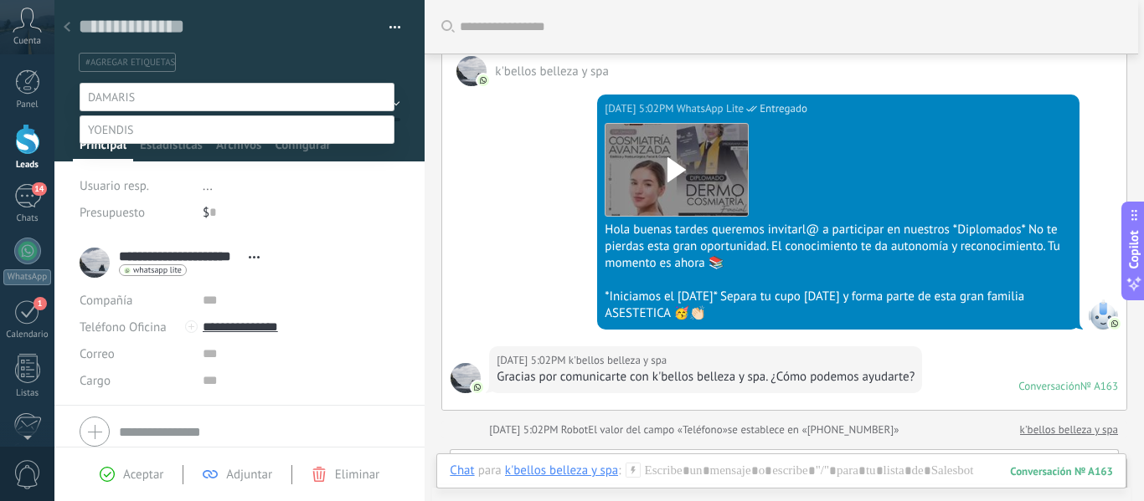
scroll to position [33, 0]
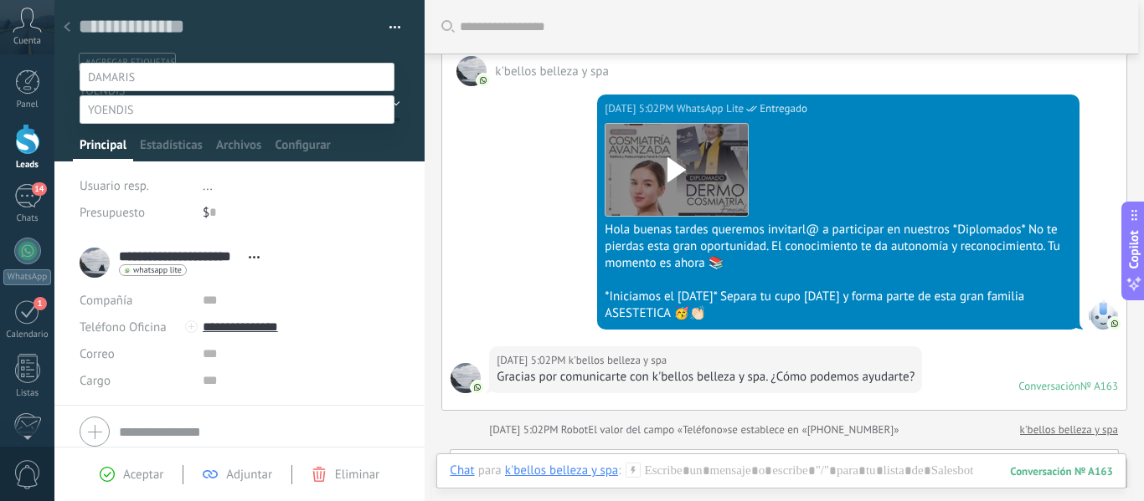
click at [0, 0] on label "Pre eliminación" at bounding box center [0, 0] width 0 height 0
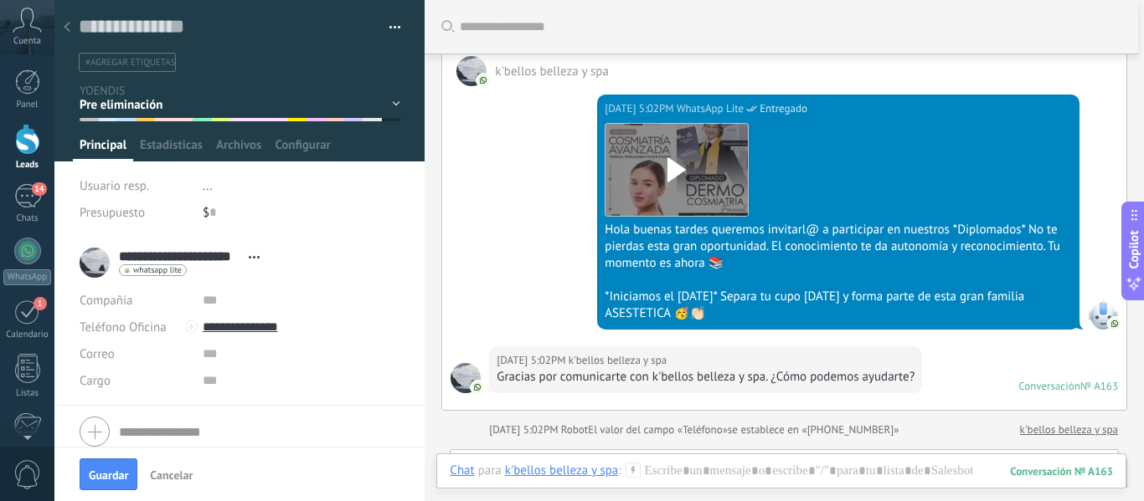
click at [64, 26] on icon at bounding box center [67, 27] width 7 height 10
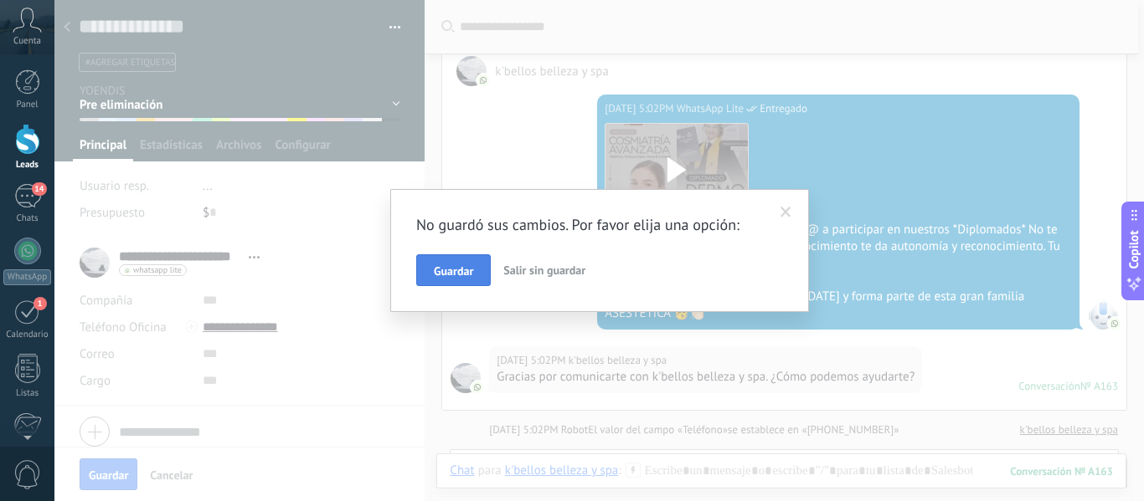
click at [449, 277] on span "Guardar" at bounding box center [453, 271] width 39 height 12
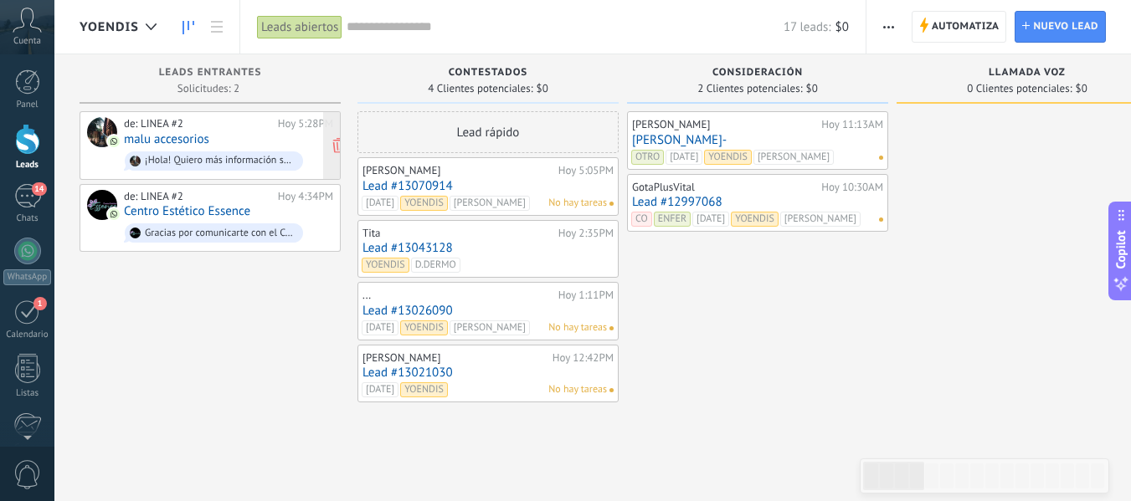
click at [267, 138] on div "de: LINEA #2 Hoy 5:28PM malu accesorios ¡Hola! Quiero más información sobre el …" at bounding box center [228, 145] width 209 height 57
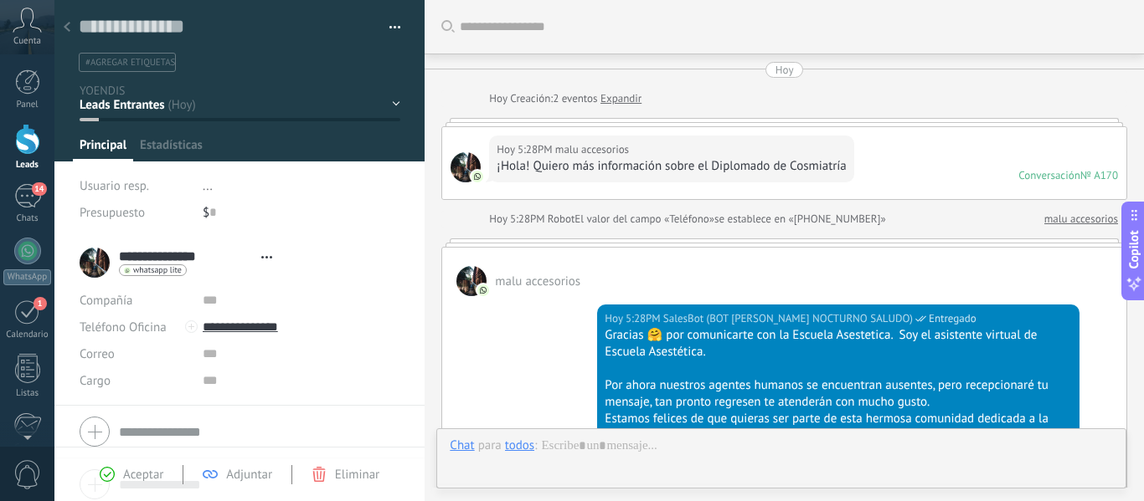
type textarea "**********"
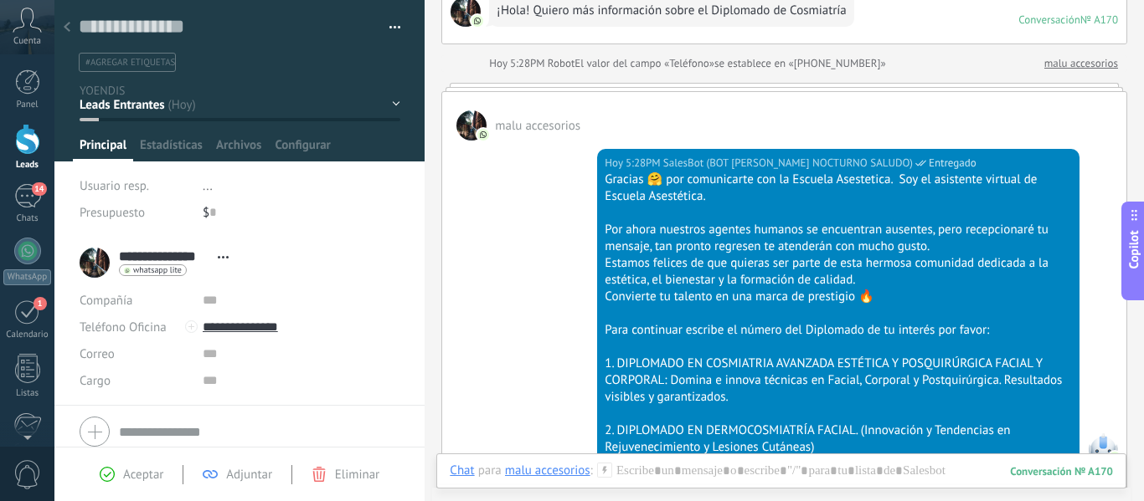
scroll to position [459, 0]
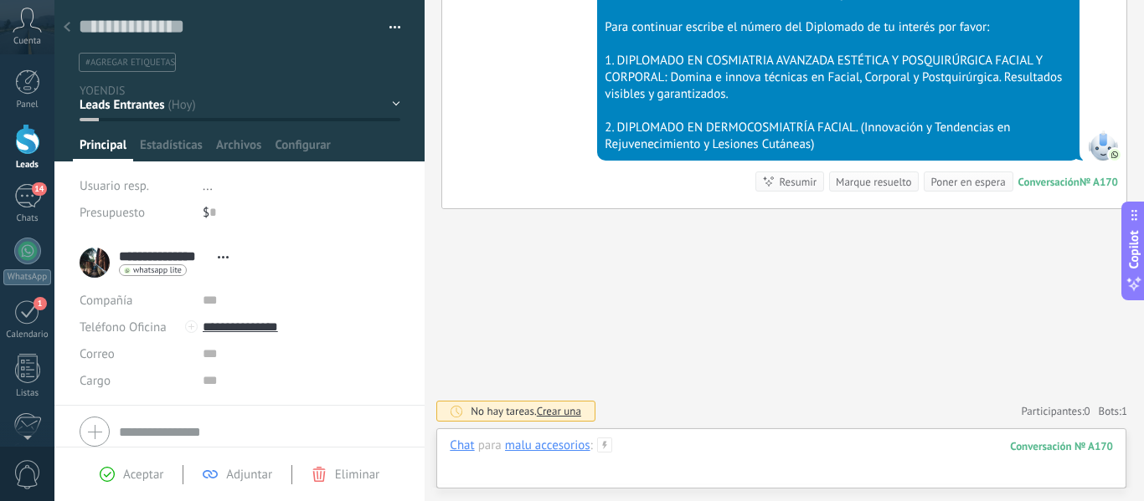
click at [634, 447] on div at bounding box center [781, 463] width 663 height 50
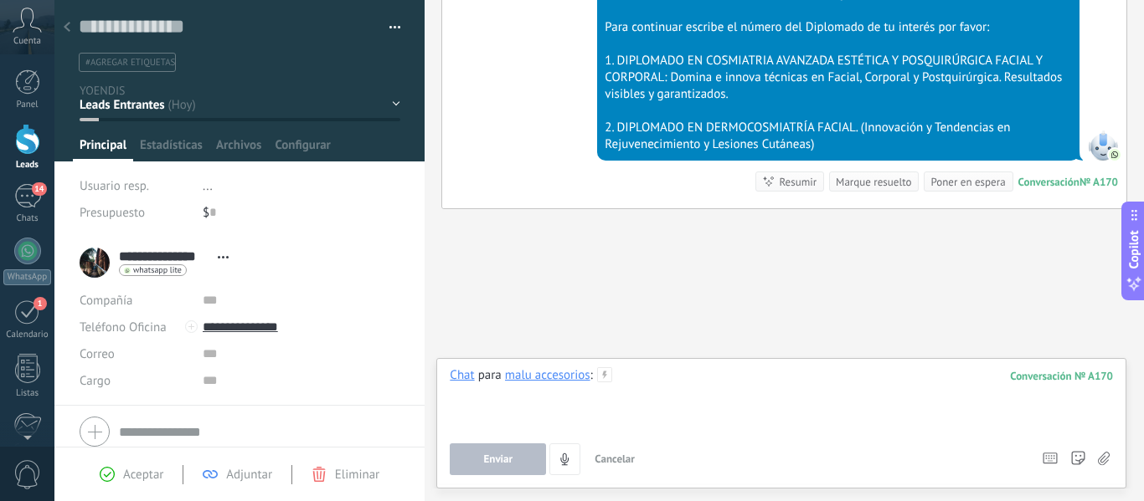
paste div
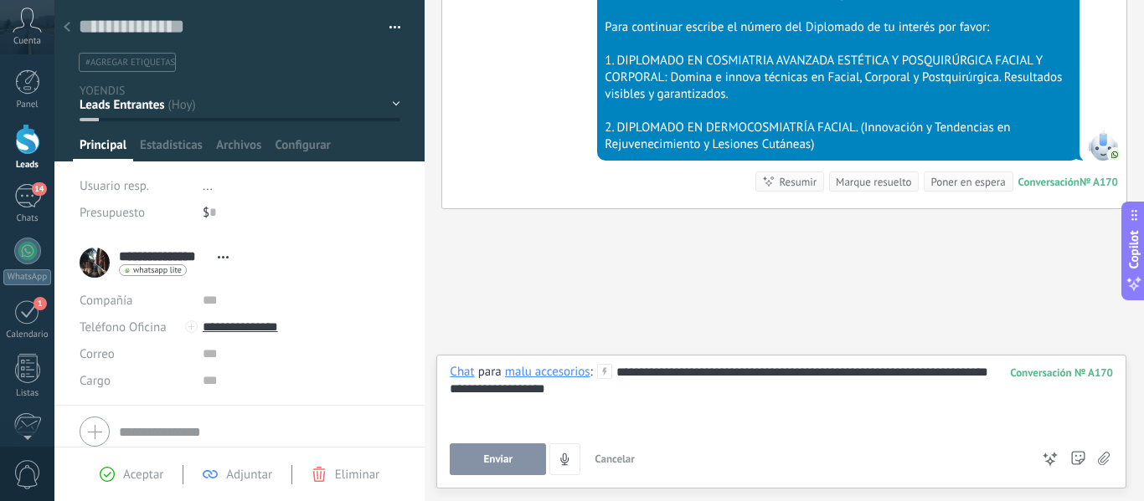
click at [500, 464] on span "Enviar" at bounding box center [498, 460] width 29 height 12
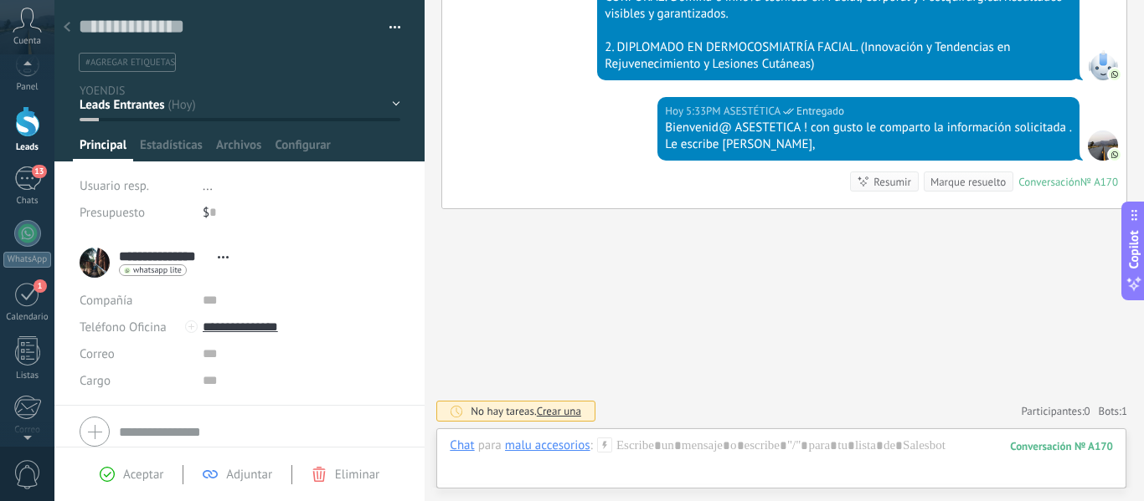
scroll to position [0, 0]
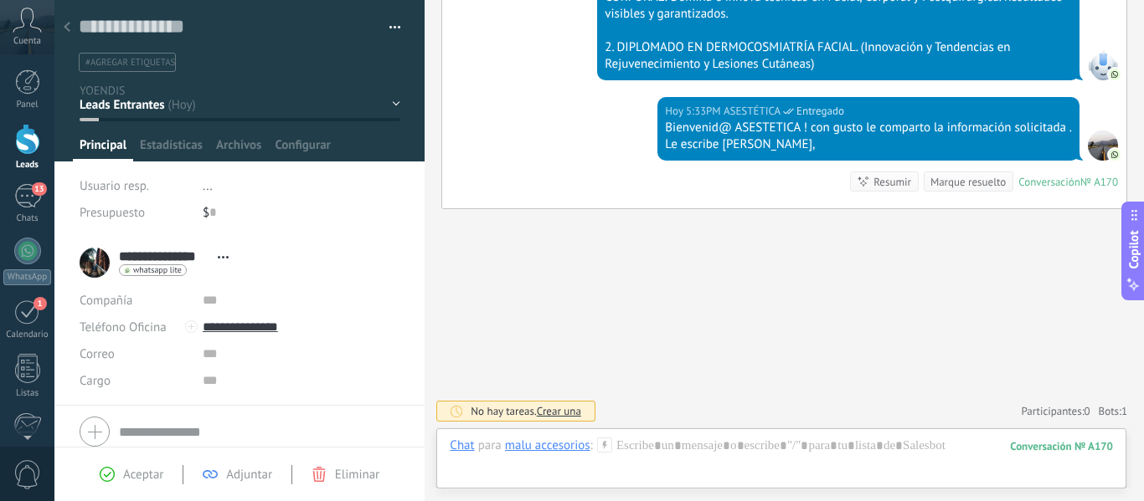
click at [145, 66] on span "#agregar etiquetas" at bounding box center [130, 63] width 90 height 12
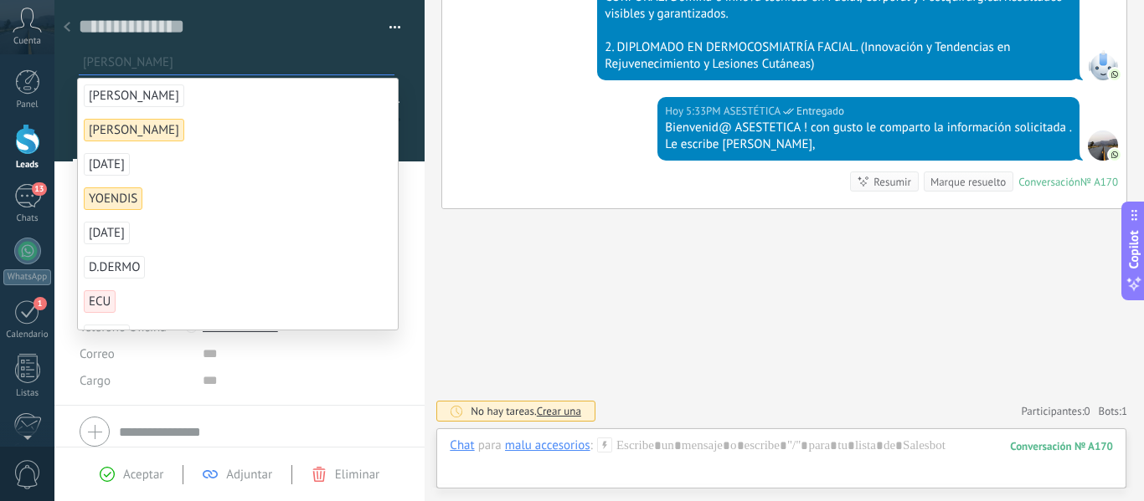
click at [136, 95] on span "[PERSON_NAME]" at bounding box center [134, 96] width 100 height 23
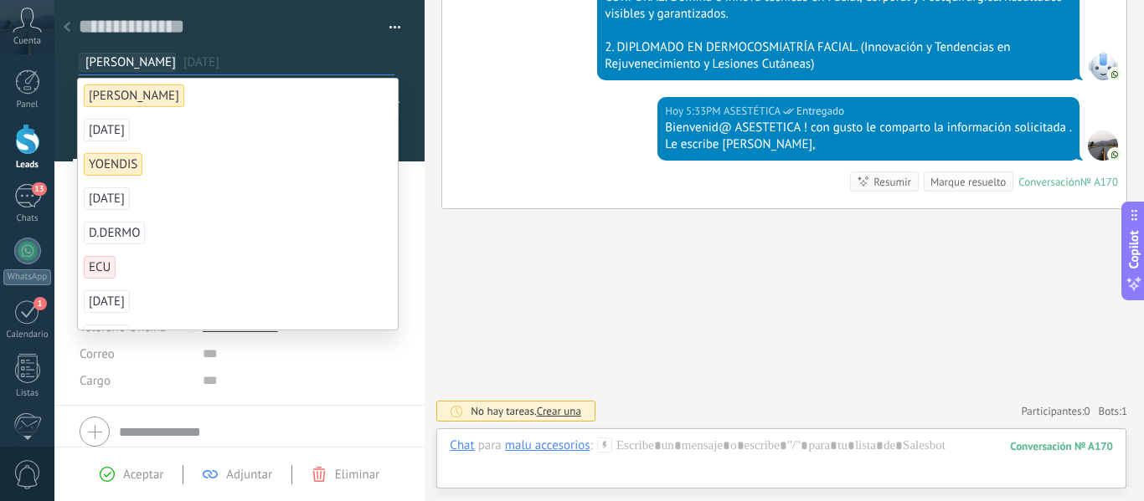
click at [112, 134] on span "[DATE]" at bounding box center [107, 130] width 46 height 23
click at [112, 132] on span "[PERSON_NAME]" at bounding box center [113, 130] width 59 height 23
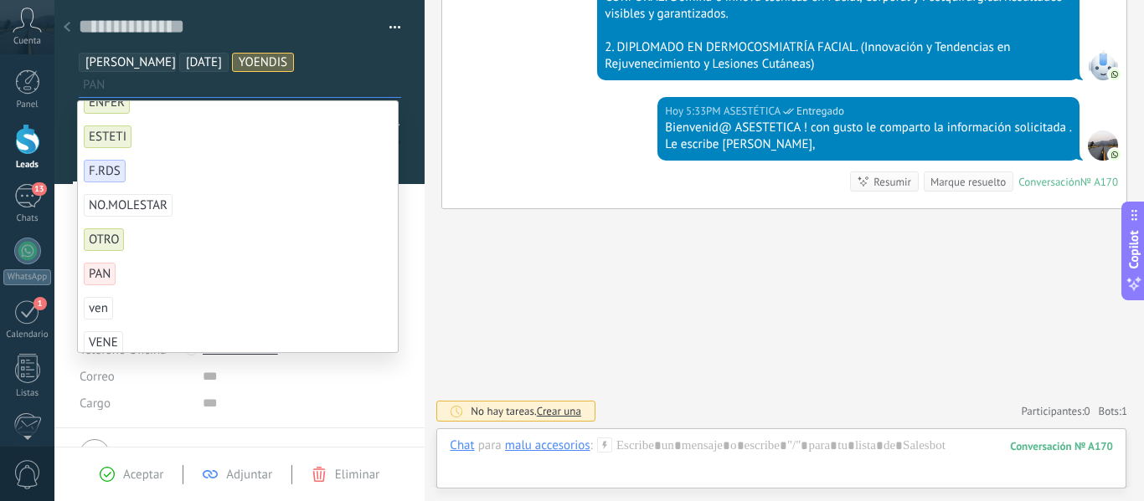
scroll to position [335, 0]
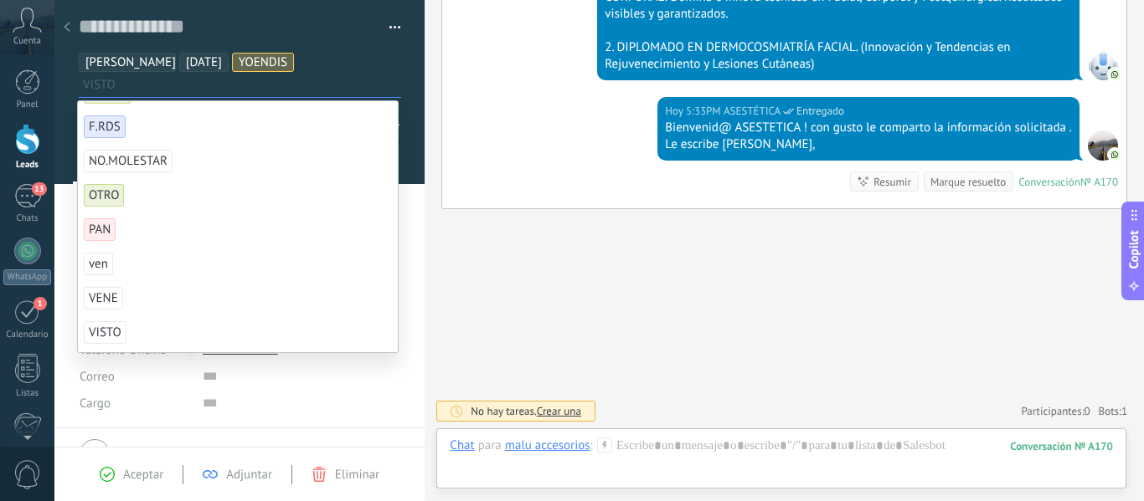
click at [103, 472] on icon at bounding box center [107, 474] width 15 height 15
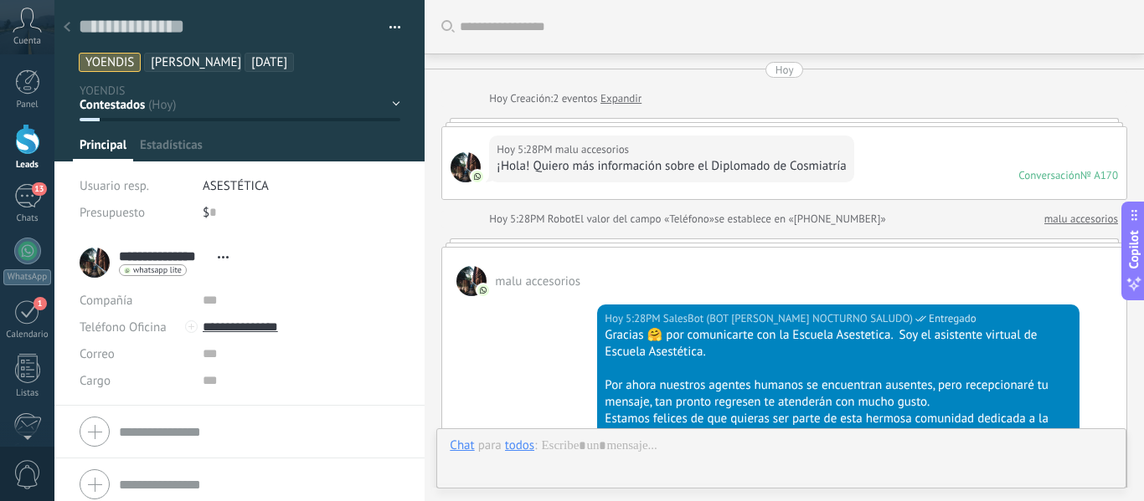
scroll to position [612, 0]
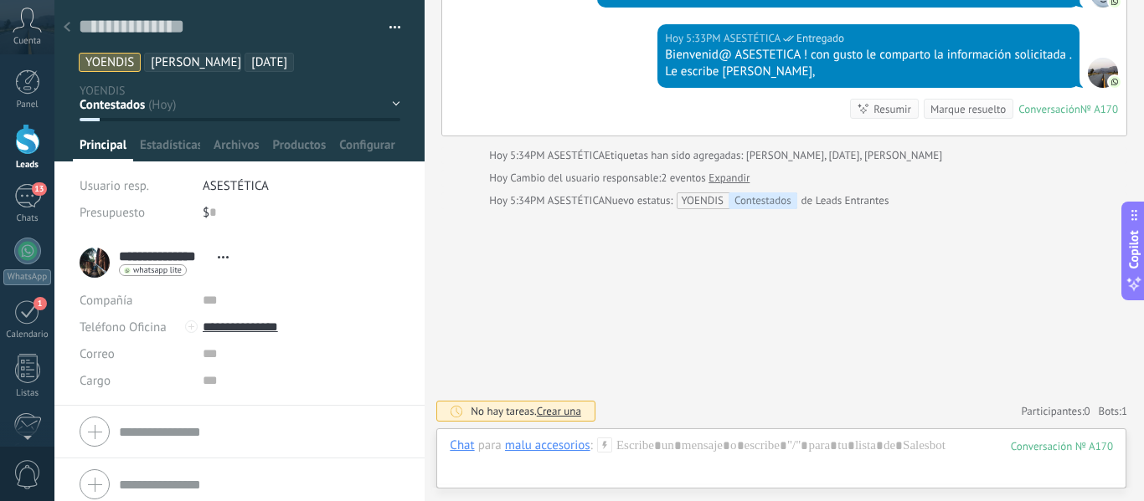
click at [316, 63] on ul "YOENDIS D.COSMI 10 SEP" at bounding box center [236, 62] width 319 height 23
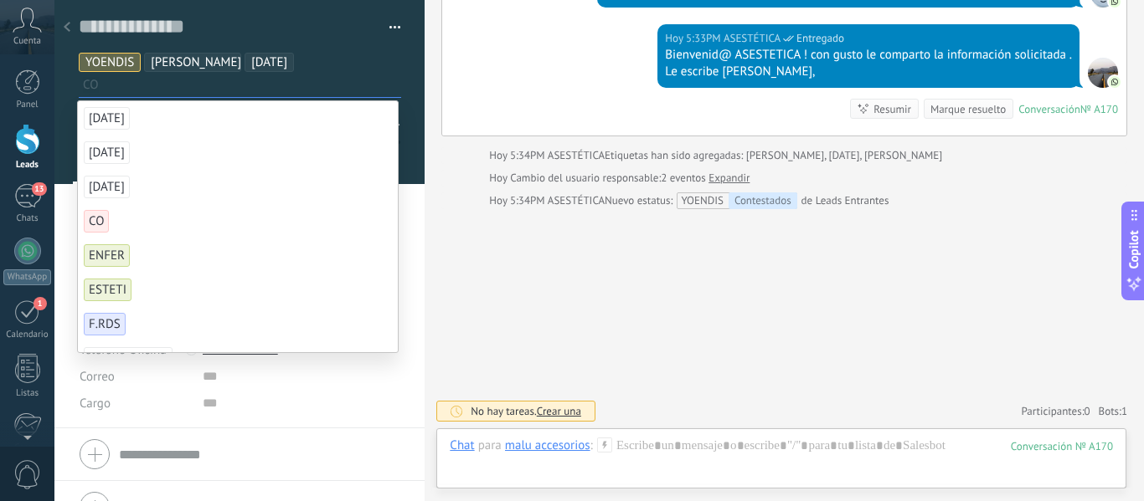
scroll to position [167, 0]
click at [126, 259] on span "ESTETI" at bounding box center [108, 260] width 48 height 23
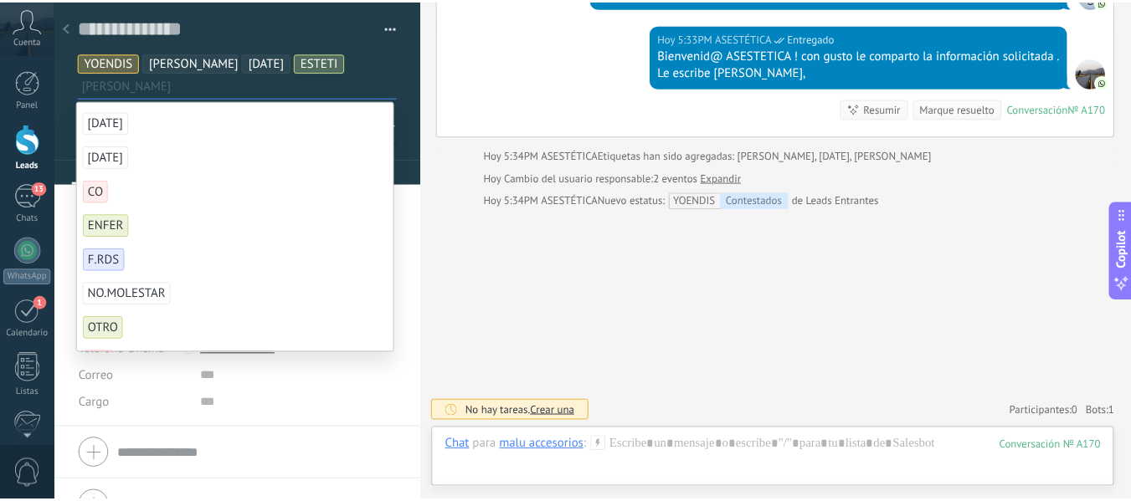
scroll to position [0, 0]
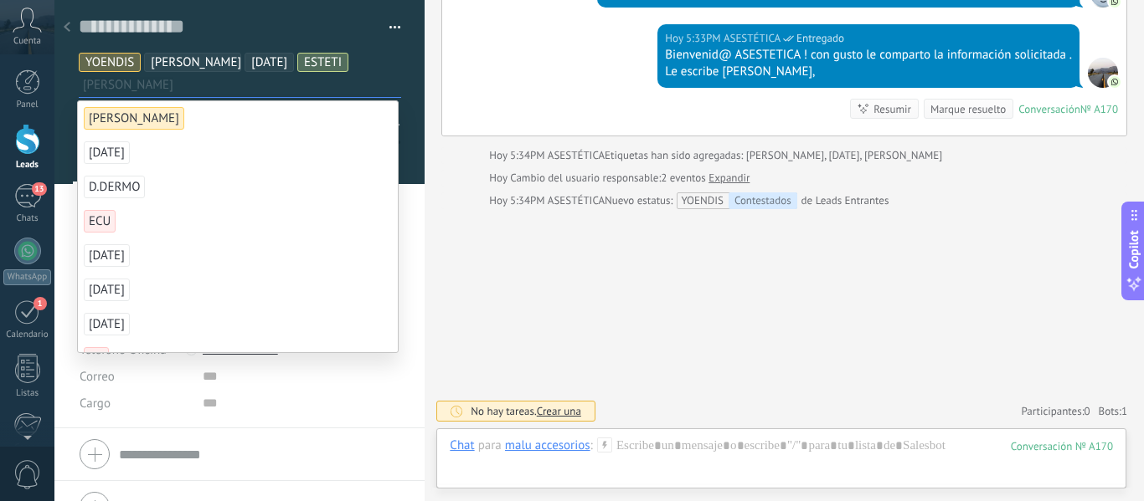
click at [365, 85] on input "text" at bounding box center [241, 85] width 317 height 18
drag, startPoint x: 524, startPoint y: 282, endPoint x: 475, endPoint y: 285, distance: 49.5
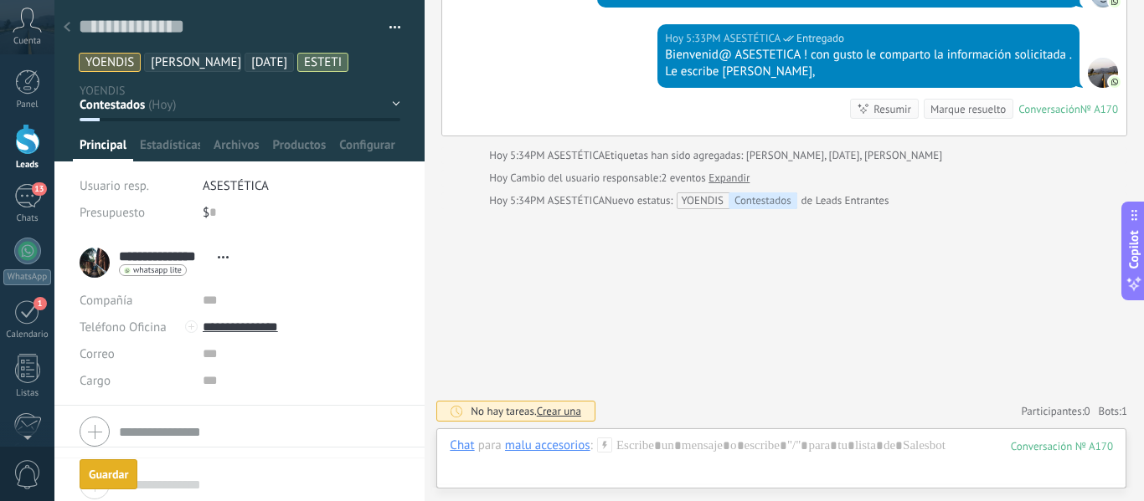
click at [100, 487] on button "Guardar Guardar" at bounding box center [109, 475] width 58 height 30
click at [65, 28] on icon at bounding box center [67, 27] width 7 height 10
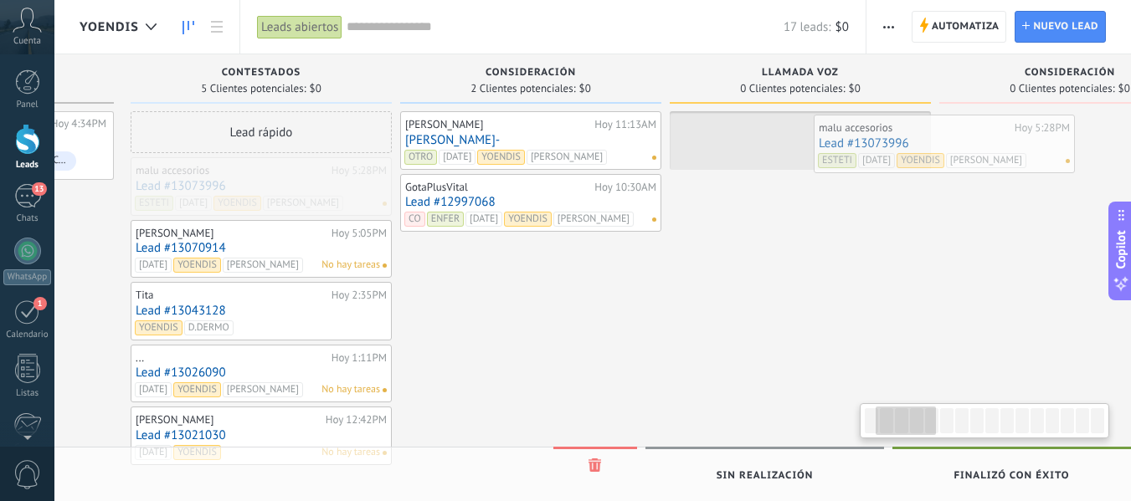
scroll to position [0, 237]
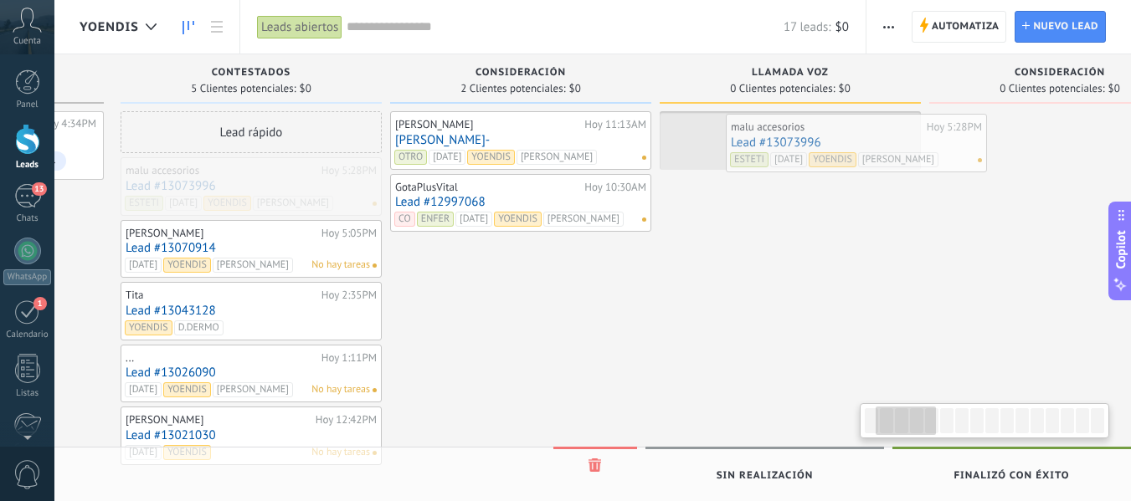
drag, startPoint x: 510, startPoint y: 177, endPoint x: 816, endPoint y: 134, distance: 309.5
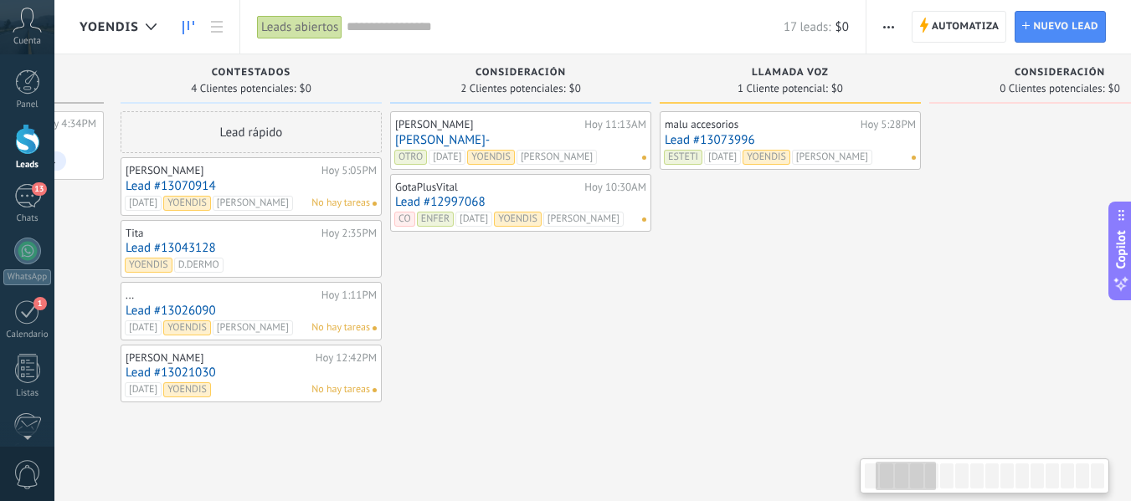
scroll to position [0, 0]
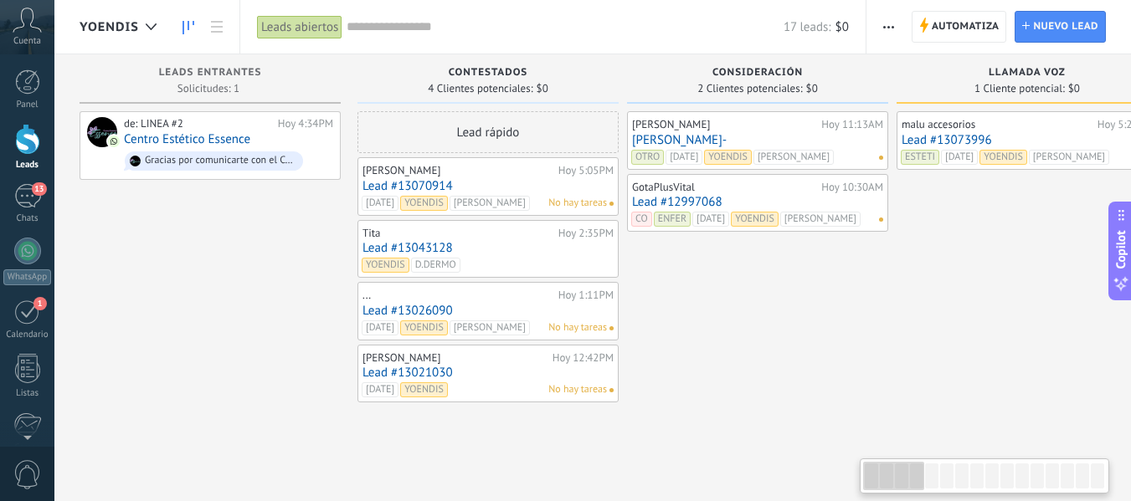
drag, startPoint x: 890, startPoint y: 477, endPoint x: 878, endPoint y: 483, distance: 13.1
click at [878, 483] on div at bounding box center [893, 476] width 61 height 28
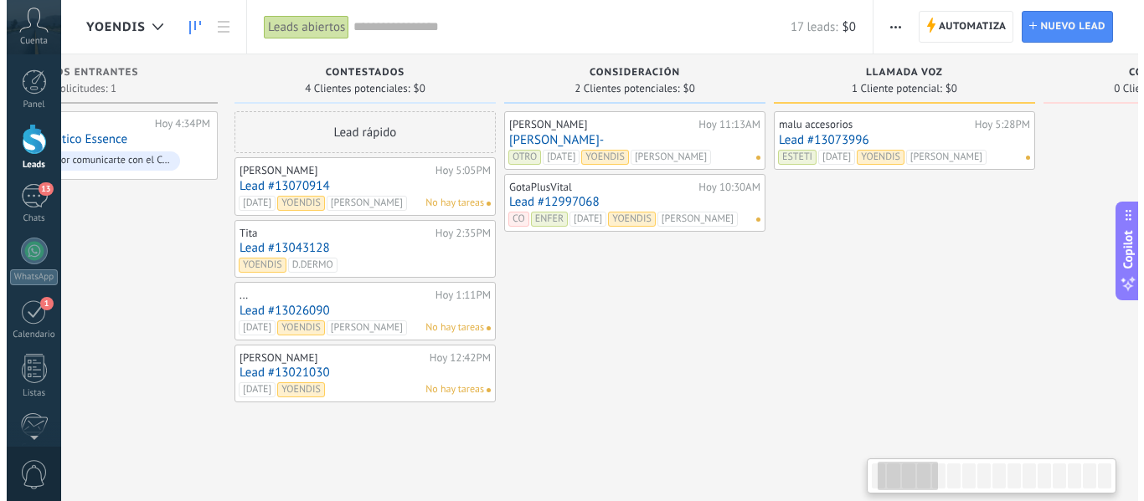
scroll to position [0, 145]
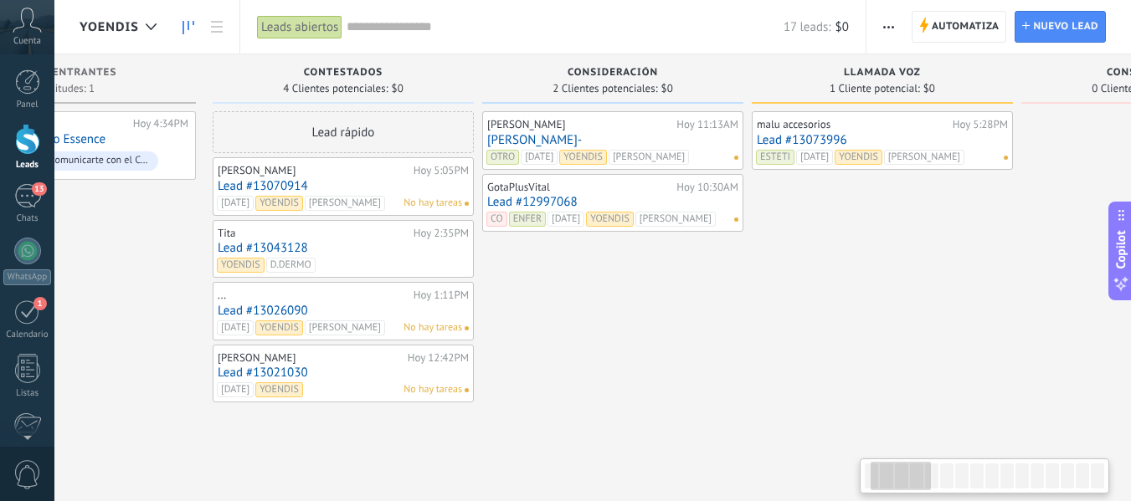
click at [892, 481] on div at bounding box center [901, 476] width 61 height 28
click at [820, 165] on span "No hay tareas" at bounding box center [791, 172] width 59 height 15
click at [795, 131] on div "malu accesorios" at bounding box center [853, 124] width 192 height 13
click at [764, 127] on div "malu accesorios" at bounding box center [853, 124] width 192 height 13
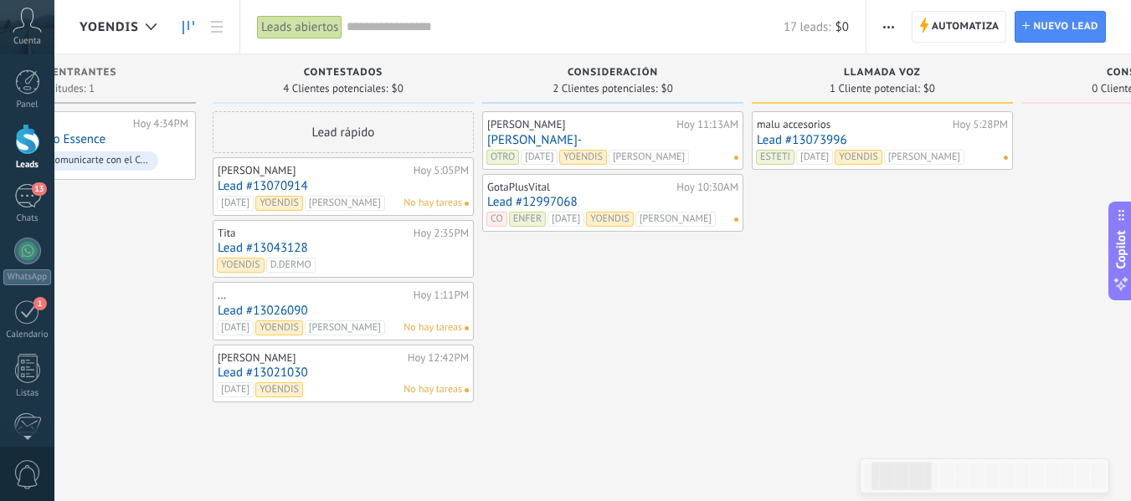
click at [767, 130] on div "malu accesorios" at bounding box center [853, 124] width 192 height 13
click at [764, 141] on link "Lead #13073996" at bounding box center [882, 140] width 251 height 14
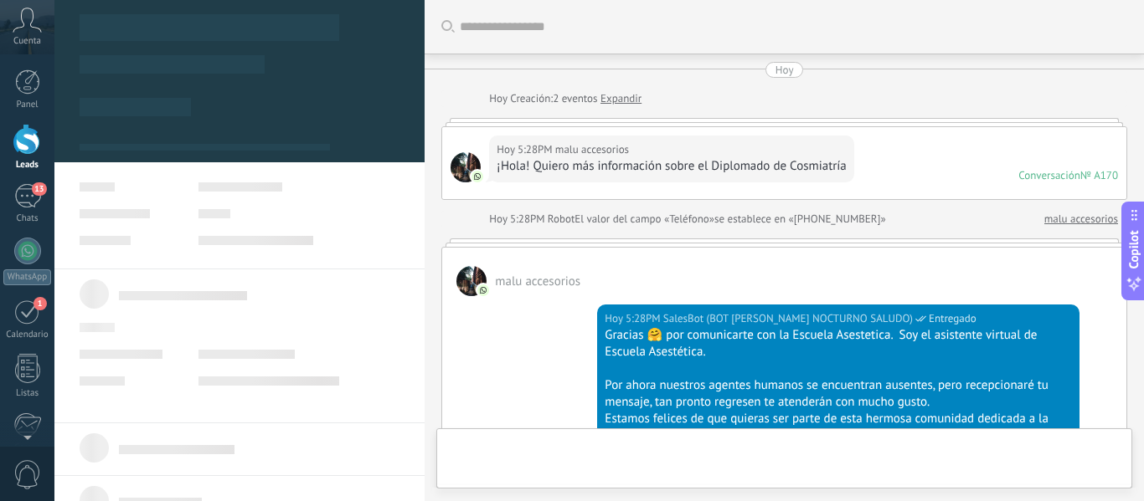
type textarea "**********"
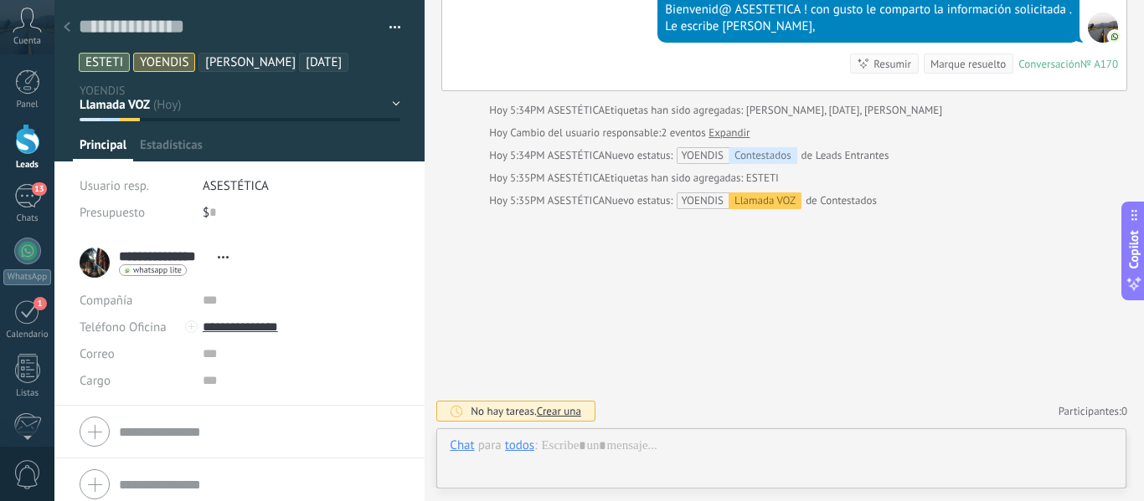
scroll to position [25, 0]
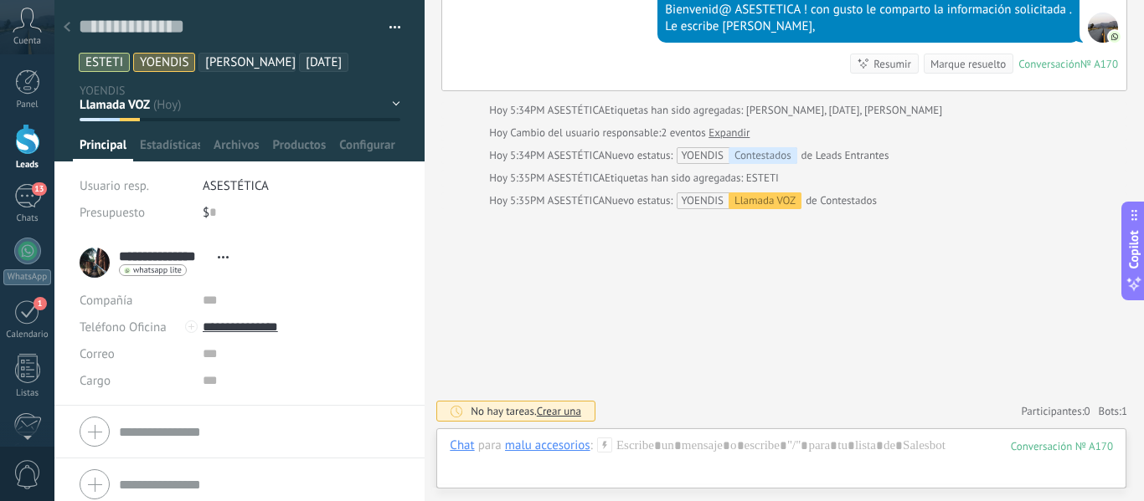
click at [548, 406] on span "Crear una" at bounding box center [559, 411] width 44 height 14
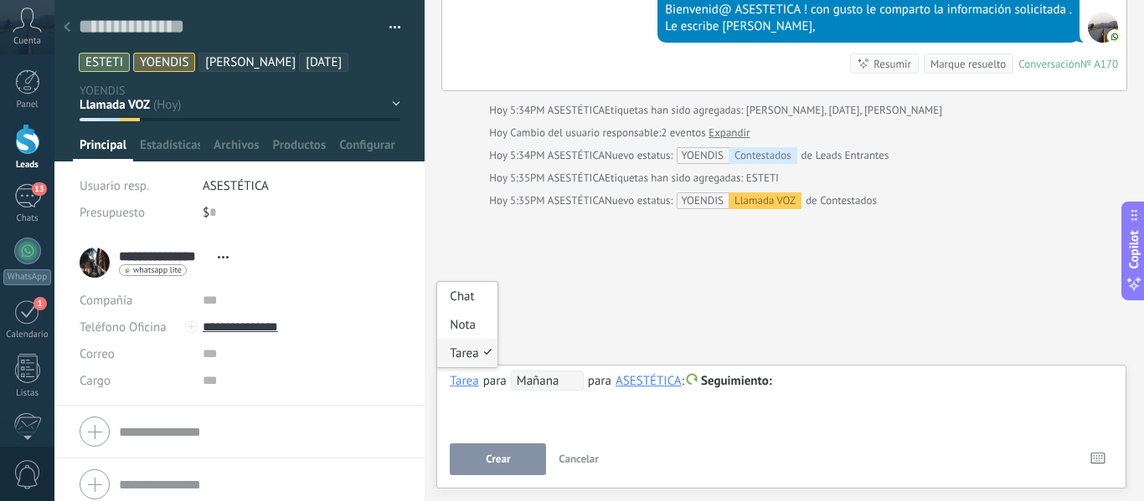
click at [465, 382] on div "Tarea" at bounding box center [464, 380] width 28 height 15
click at [460, 335] on div "Nota" at bounding box center [466, 325] width 59 height 28
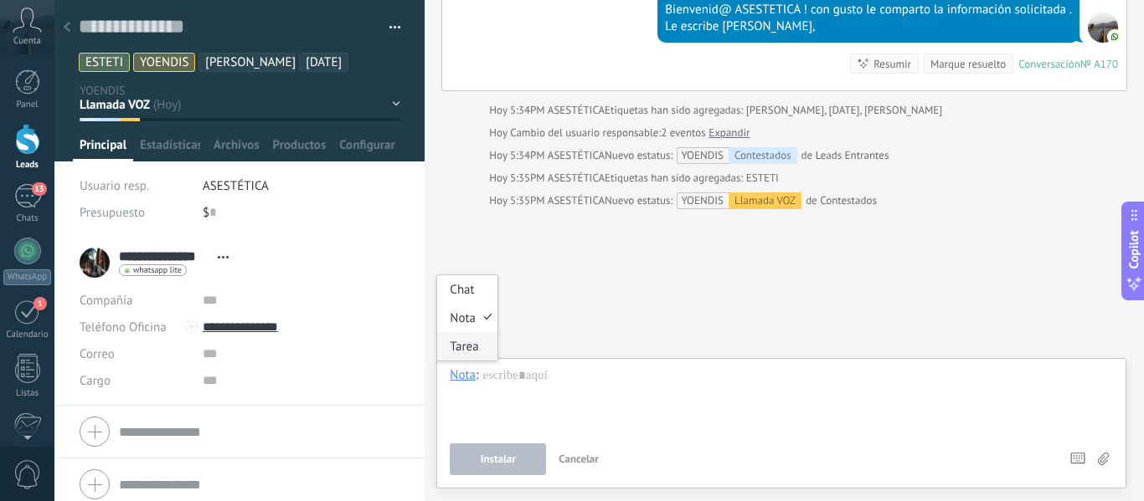
click at [469, 353] on div "Tarea" at bounding box center [466, 346] width 59 height 28
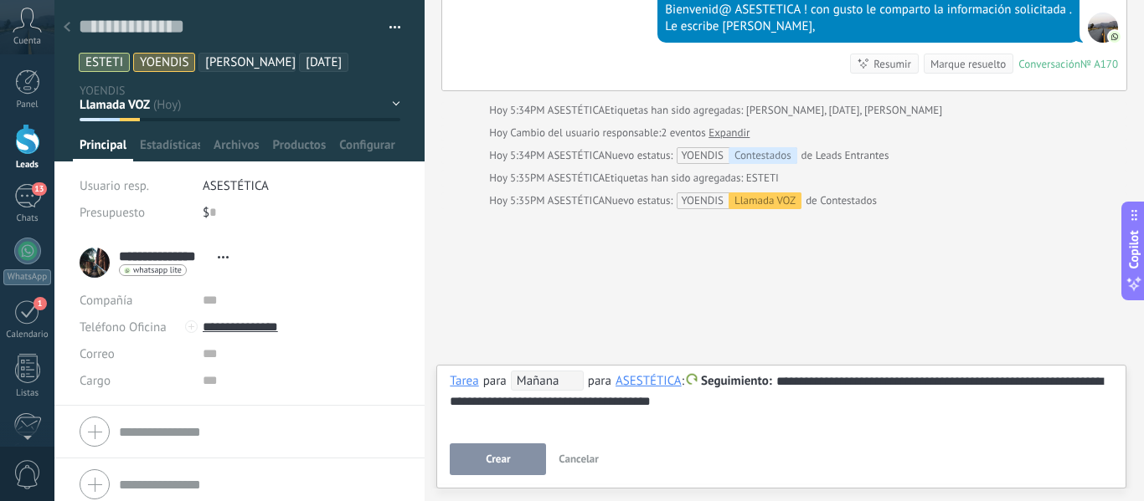
click at [504, 454] on span "Crear" at bounding box center [498, 460] width 24 height 12
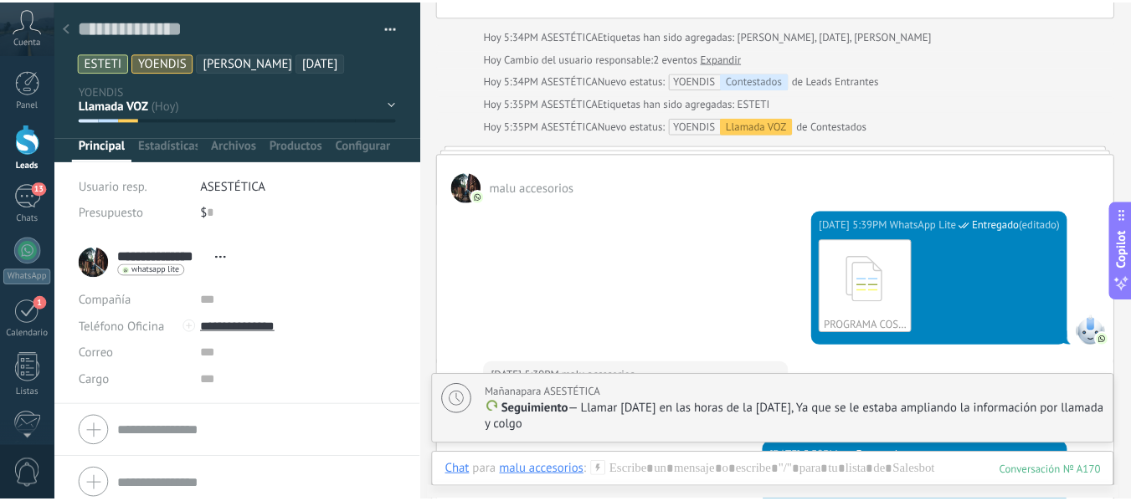
scroll to position [1114, 0]
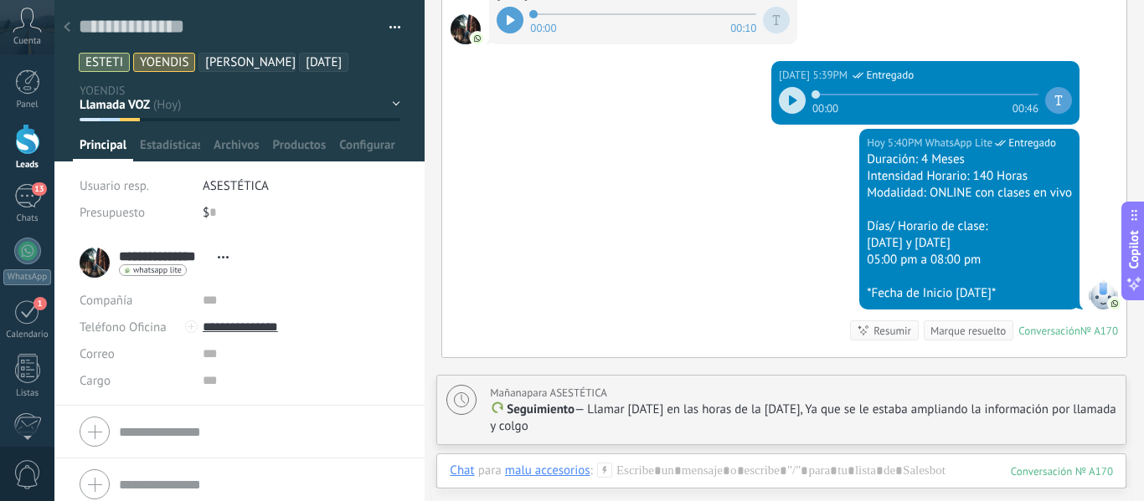
click at [67, 31] on icon at bounding box center [67, 27] width 7 height 10
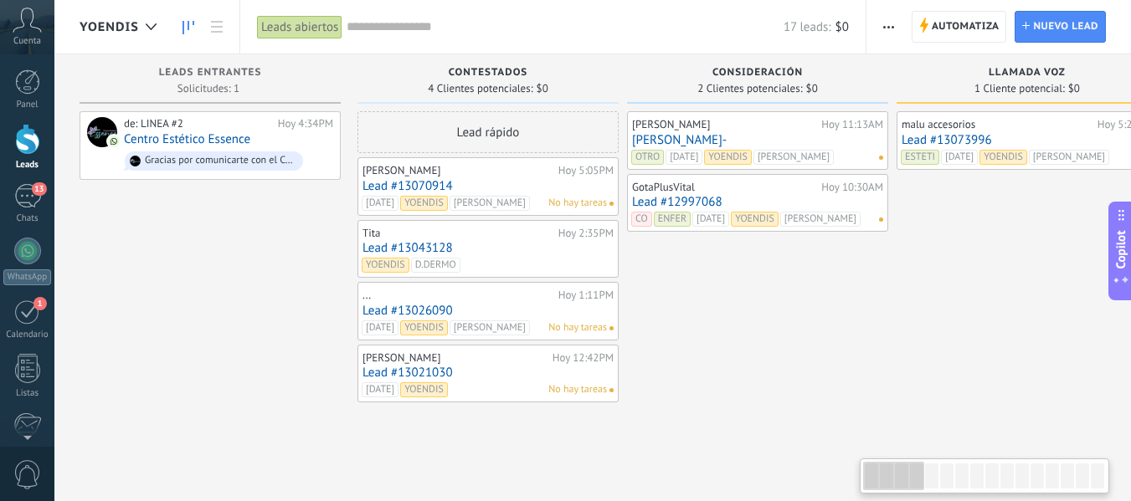
drag, startPoint x: 918, startPoint y: 473, endPoint x: 872, endPoint y: 475, distance: 45.2
click at [872, 475] on div at bounding box center [893, 476] width 61 height 28
click at [252, 139] on div "de: LINEA #2 Hoy 4:34PM Centro Estético Essence Gracias por comunicarte con el …" at bounding box center [228, 145] width 209 height 57
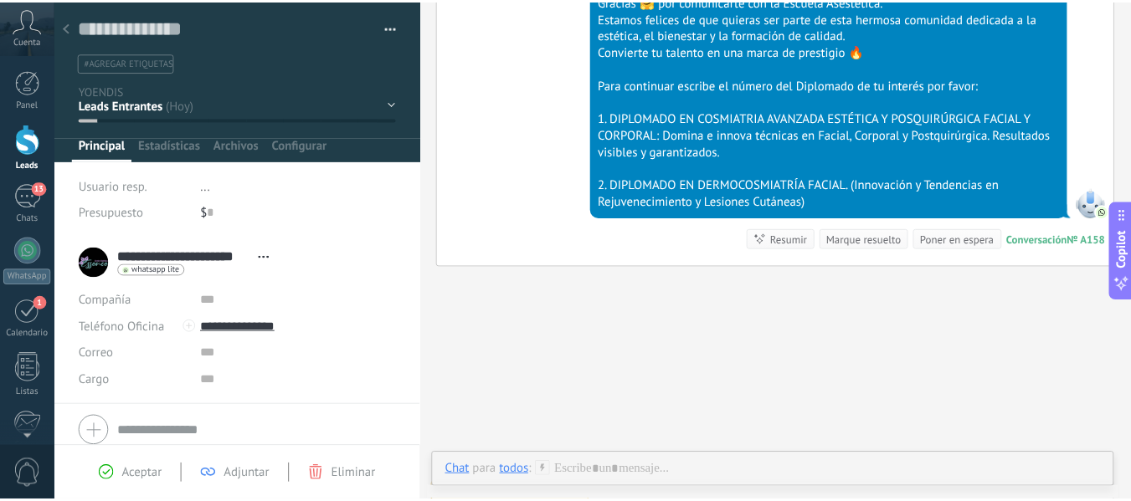
scroll to position [588, 0]
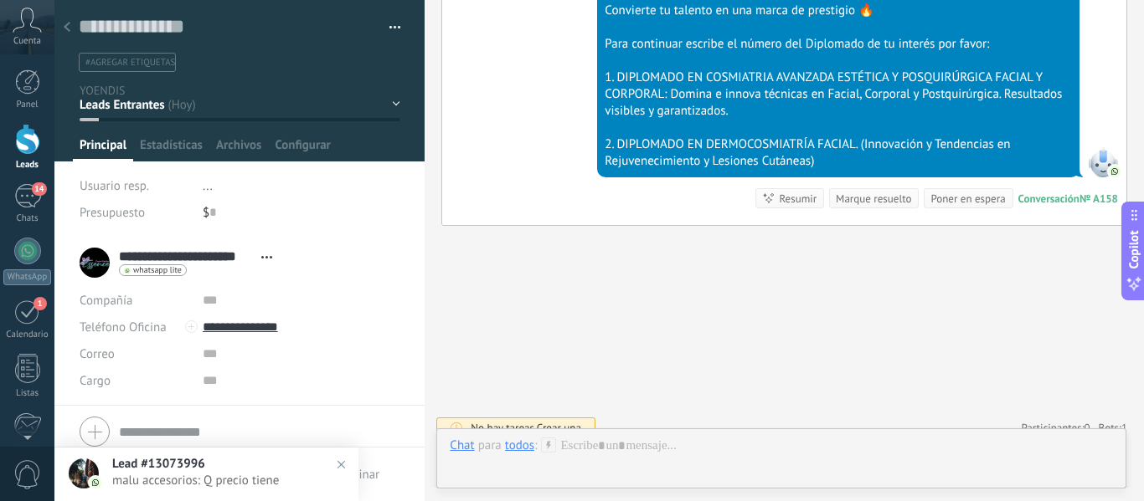
click at [66, 28] on use at bounding box center [67, 27] width 7 height 10
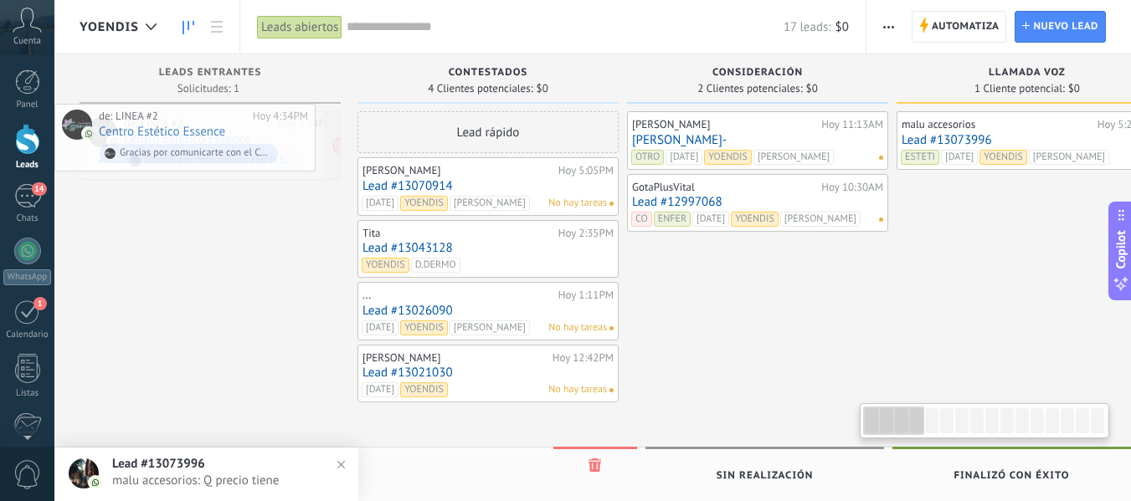
drag, startPoint x: 181, startPoint y: 138, endPoint x: 152, endPoint y: 131, distance: 29.4
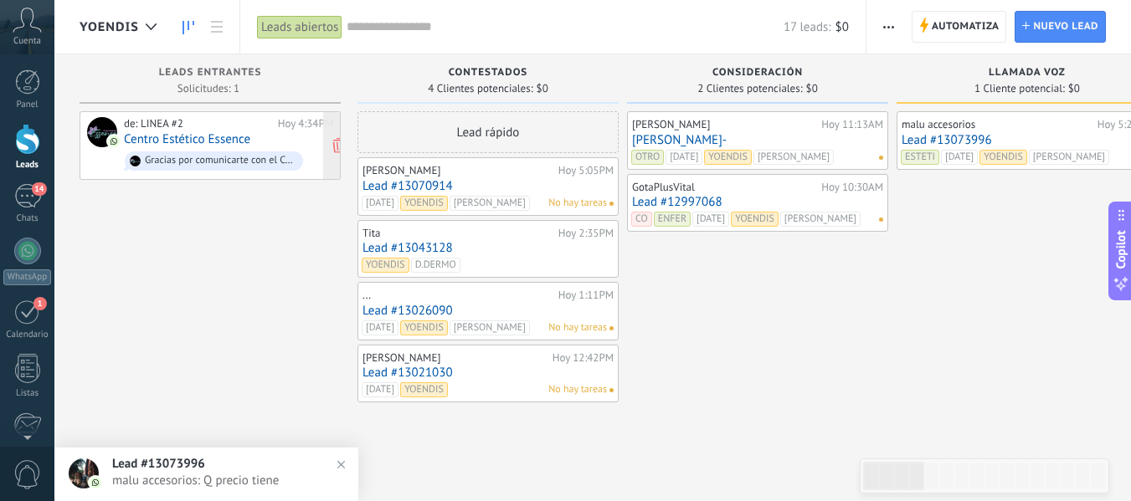
drag, startPoint x: 171, startPoint y: 131, endPoint x: 96, endPoint y: 129, distance: 74.5
click at [95, 130] on div at bounding box center [102, 132] width 30 height 30
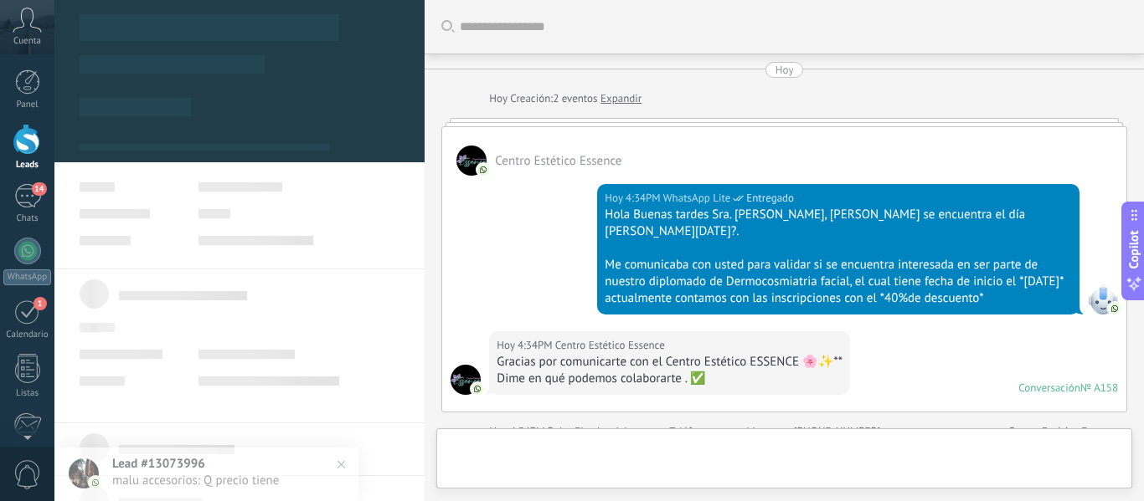
type textarea "**********"
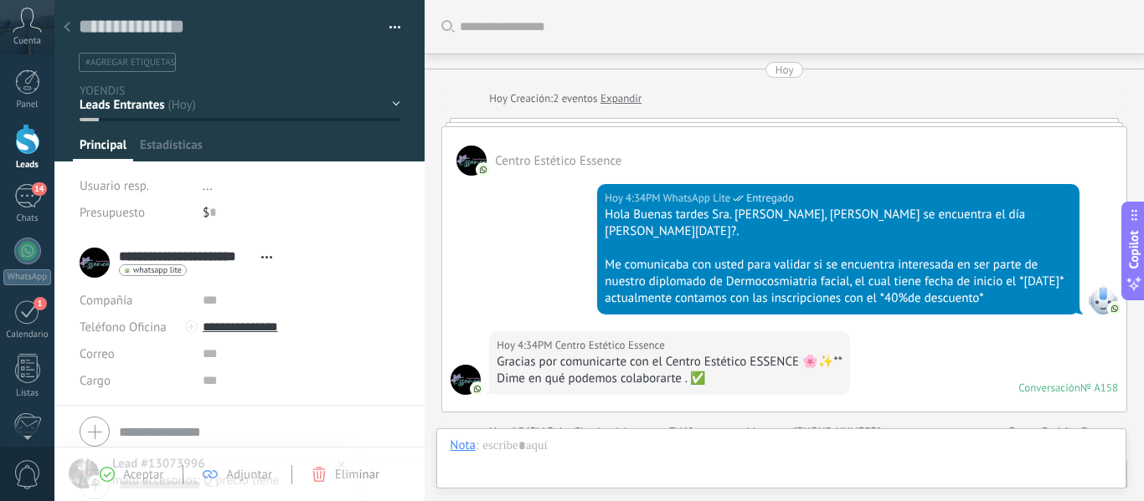
scroll to position [588, 0]
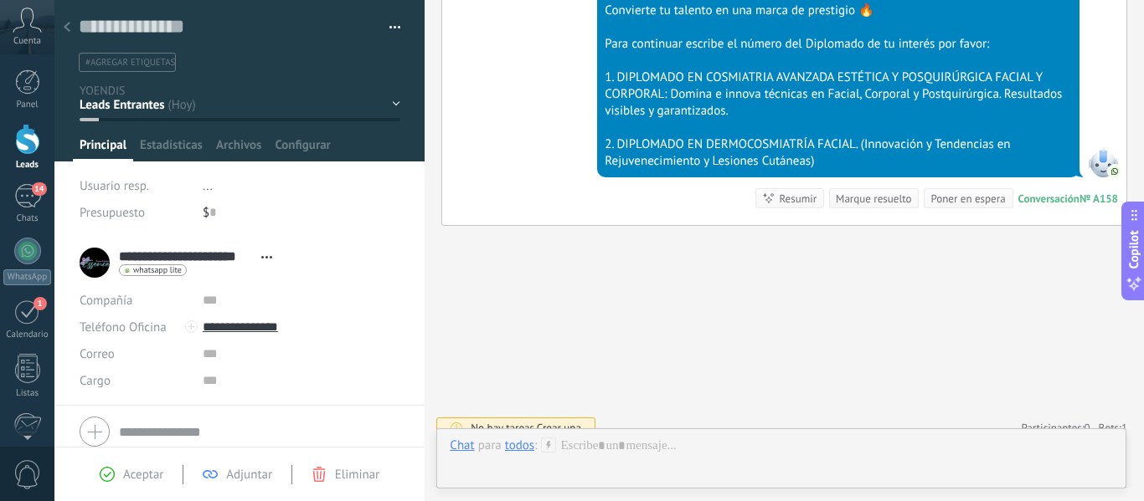
click at [0, 0] on div "Contestados Consideración Llamada VOZ Consideración Solo lead magnet" at bounding box center [0, 0] width 0 height 0
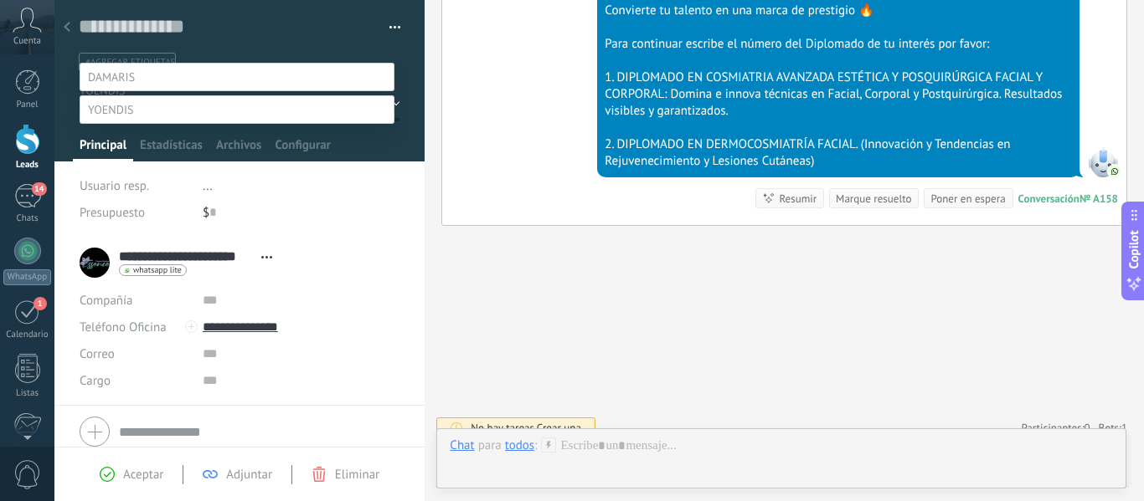
scroll to position [116, 0]
click at [0, 0] on label "Pre eliminación" at bounding box center [0, 0] width 0 height 0
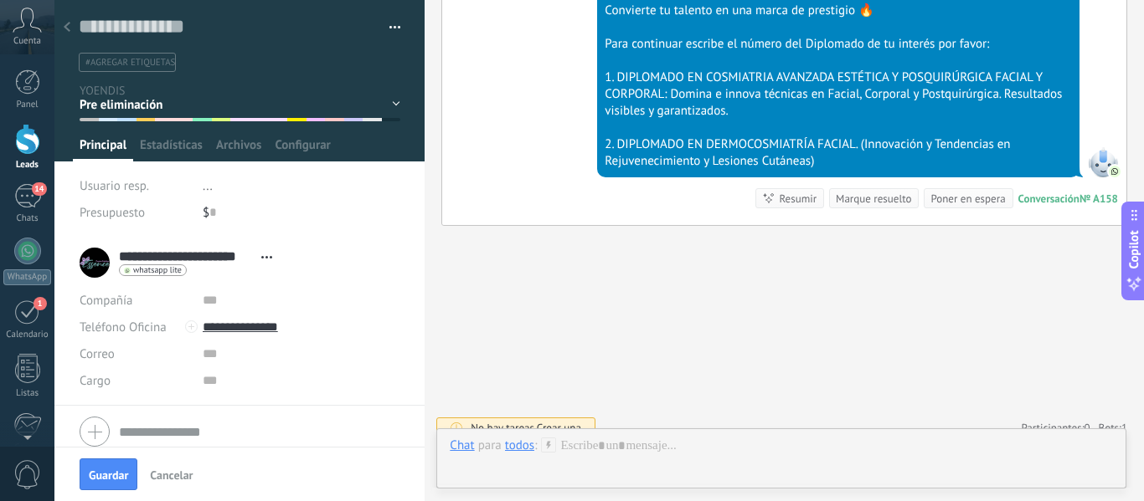
click at [62, 28] on div at bounding box center [66, 28] width 23 height 33
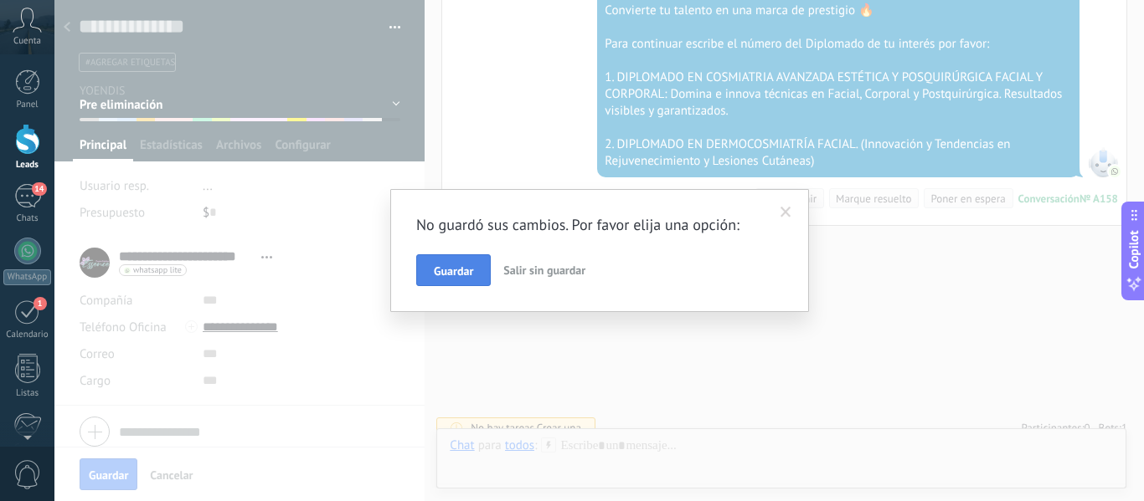
click at [430, 271] on button "Guardar" at bounding box center [453, 271] width 75 height 32
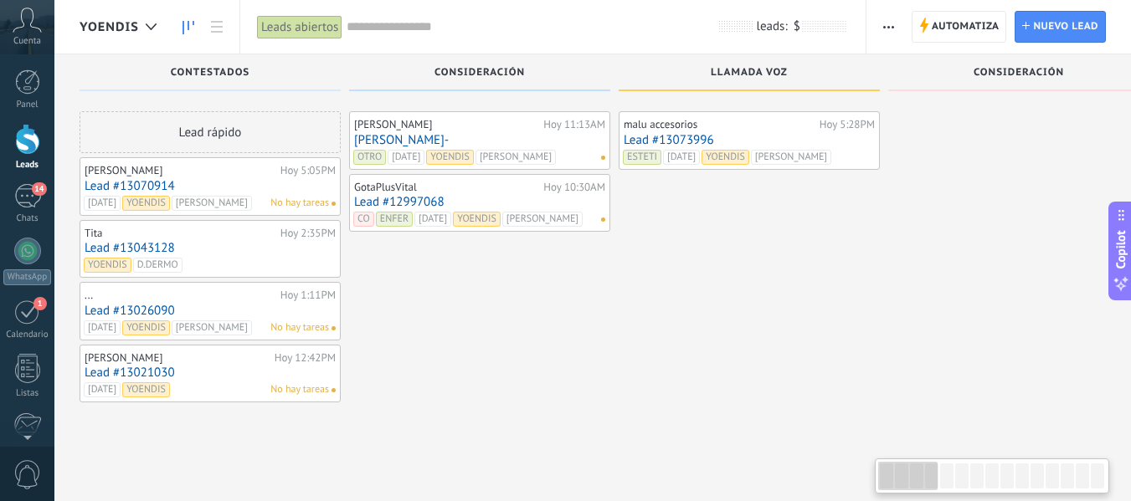
click at [309, 266] on div "YOENDIS D.DERMO" at bounding box center [208, 265] width 249 height 15
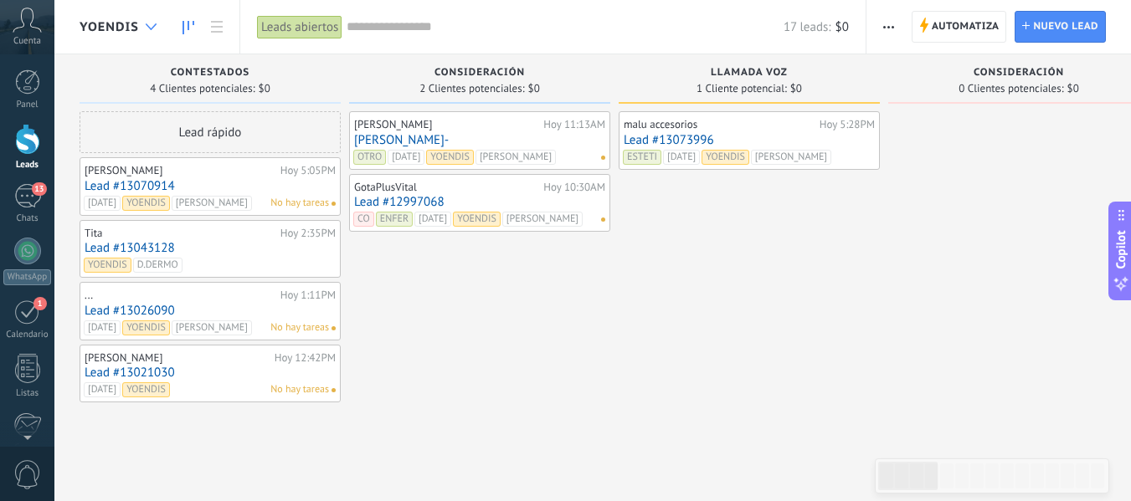
click at [155, 26] on use at bounding box center [151, 26] width 11 height 7
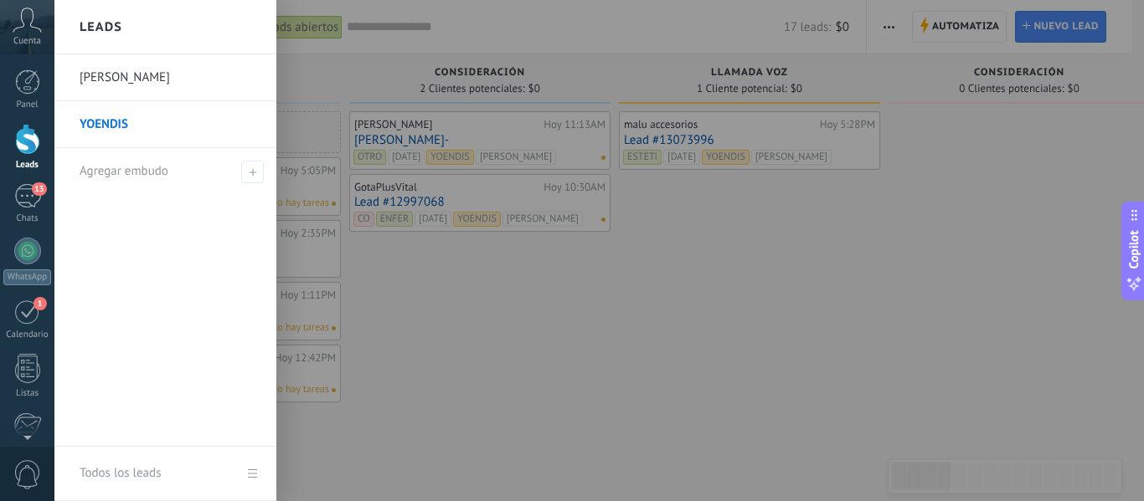
click at [154, 70] on link "DAMARIS" at bounding box center [170, 77] width 180 height 47
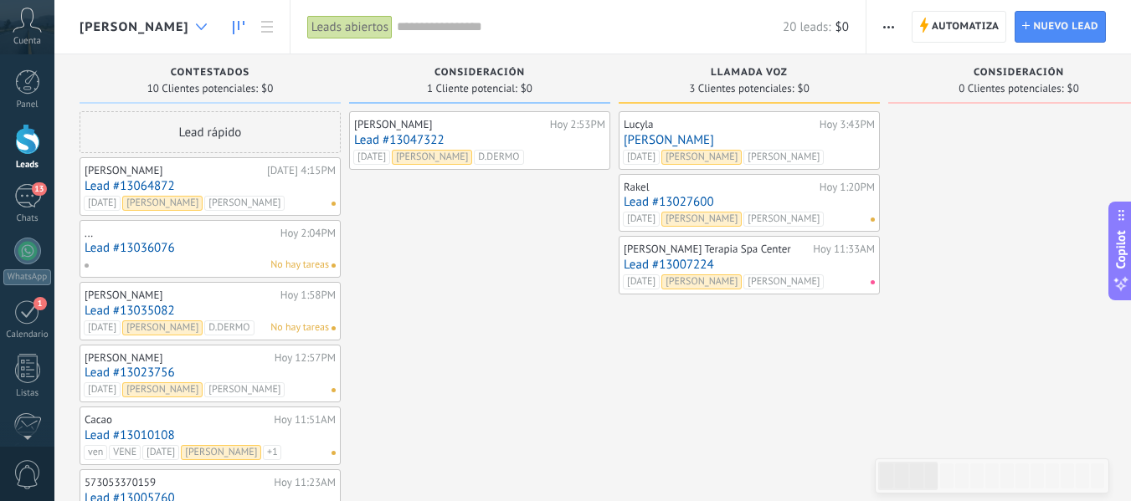
click at [188, 18] on div at bounding box center [202, 27] width 28 height 33
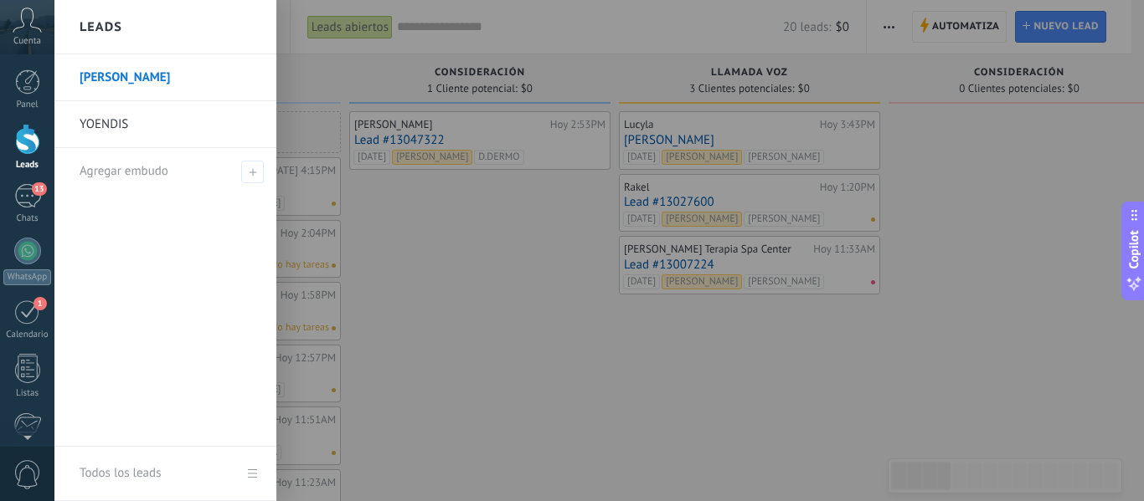
drag, startPoint x: 162, startPoint y: 119, endPoint x: 218, endPoint y: 107, distance: 56.5
click at [162, 119] on link "[PERSON_NAME]" at bounding box center [170, 124] width 180 height 47
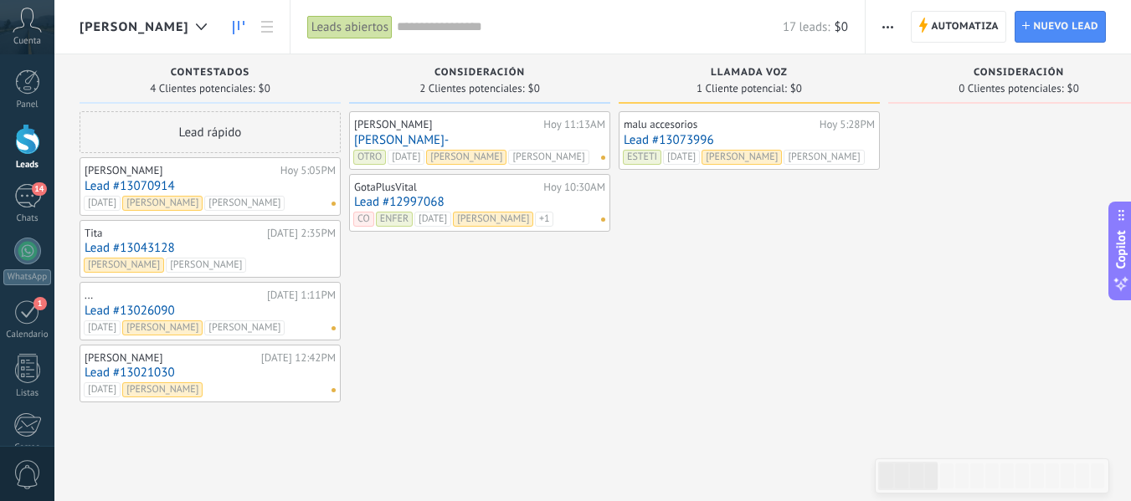
click at [487, 133] on link "[PERSON_NAME]-" at bounding box center [479, 140] width 251 height 14
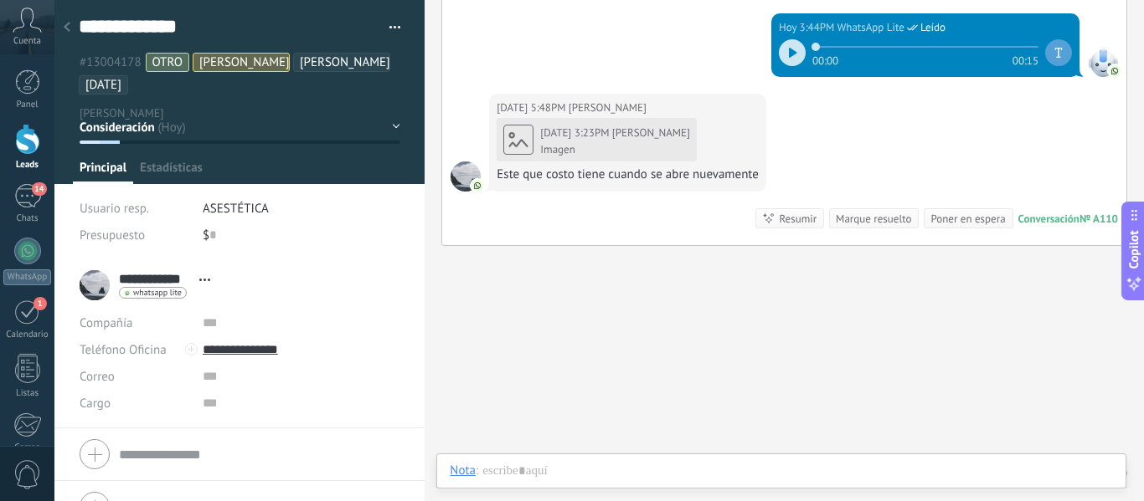
scroll to position [25, 0]
click at [799, 470] on div at bounding box center [781, 488] width 663 height 50
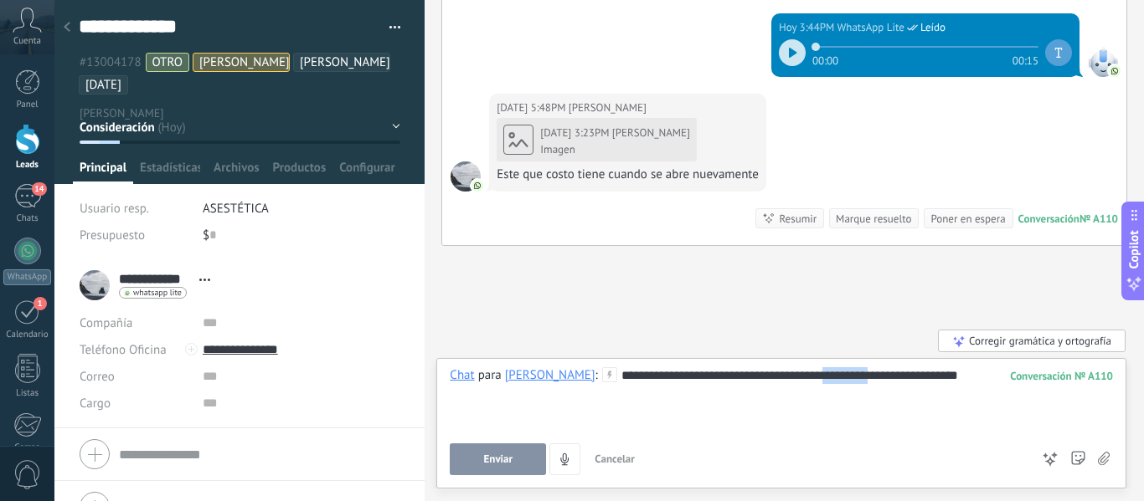
drag, startPoint x: 836, startPoint y: 370, endPoint x: 861, endPoint y: 380, distance: 27.1
click at [861, 379] on div "**********" at bounding box center [781, 400] width 663 height 64
drag, startPoint x: 973, startPoint y: 378, endPoint x: 889, endPoint y: 379, distance: 83.7
click at [889, 379] on div "**********" at bounding box center [781, 400] width 663 height 64
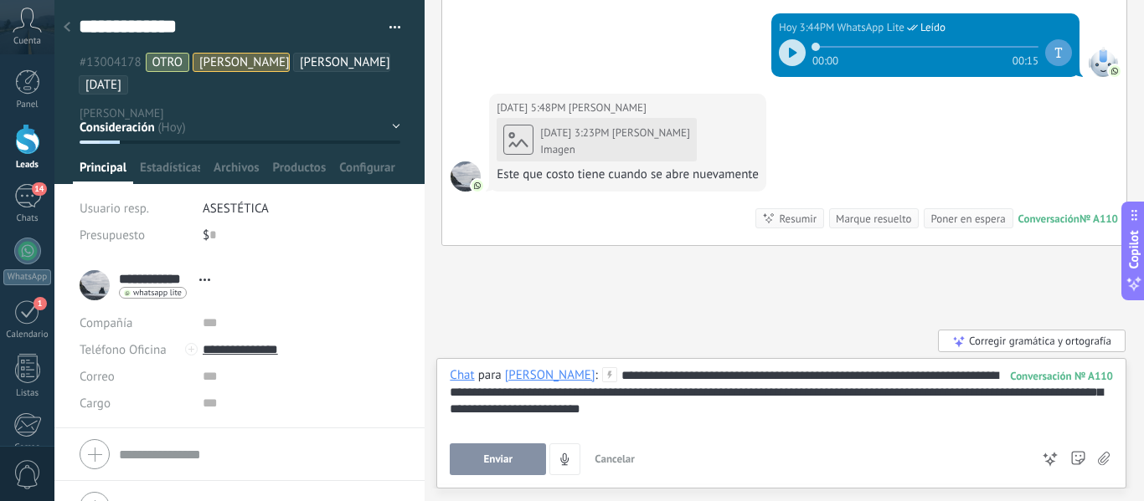
drag, startPoint x: 1083, startPoint y: 401, endPoint x: 1092, endPoint y: 392, distance: 12.4
drag, startPoint x: 631, startPoint y: 410, endPoint x: 643, endPoint y: 410, distance: 11.7
click at [632, 409] on div "**********" at bounding box center [781, 400] width 663 height 64
drag, startPoint x: 649, startPoint y: 411, endPoint x: 487, endPoint y: 415, distance: 161.6
click at [487, 415] on div "**********" at bounding box center [781, 400] width 663 height 64
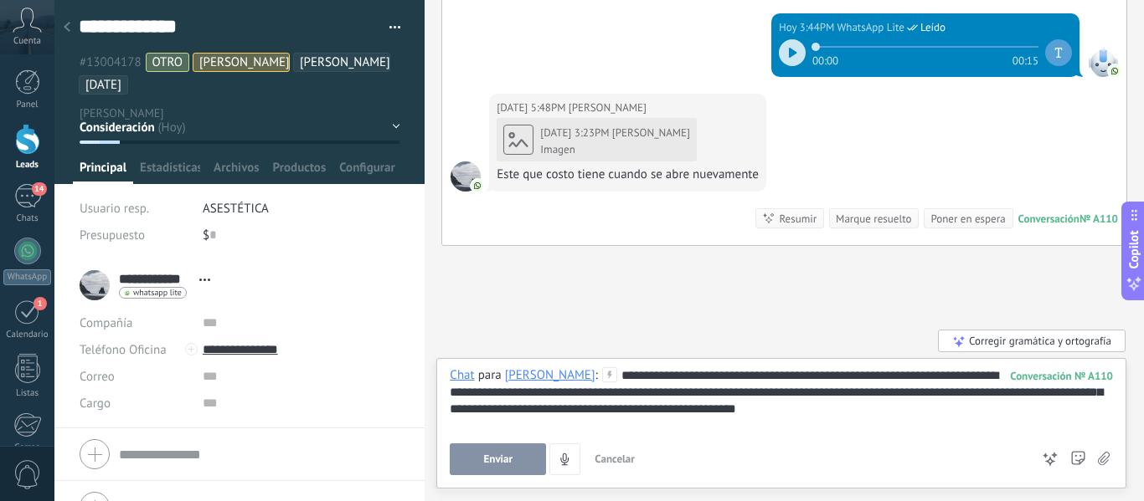
drag, startPoint x: 1002, startPoint y: 393, endPoint x: 831, endPoint y: 425, distance: 173.7
click at [832, 429] on div "**********" at bounding box center [781, 400] width 663 height 64
click at [826, 403] on div "**********" at bounding box center [781, 400] width 663 height 64
click at [526, 450] on button "Enviar" at bounding box center [498, 460] width 96 height 32
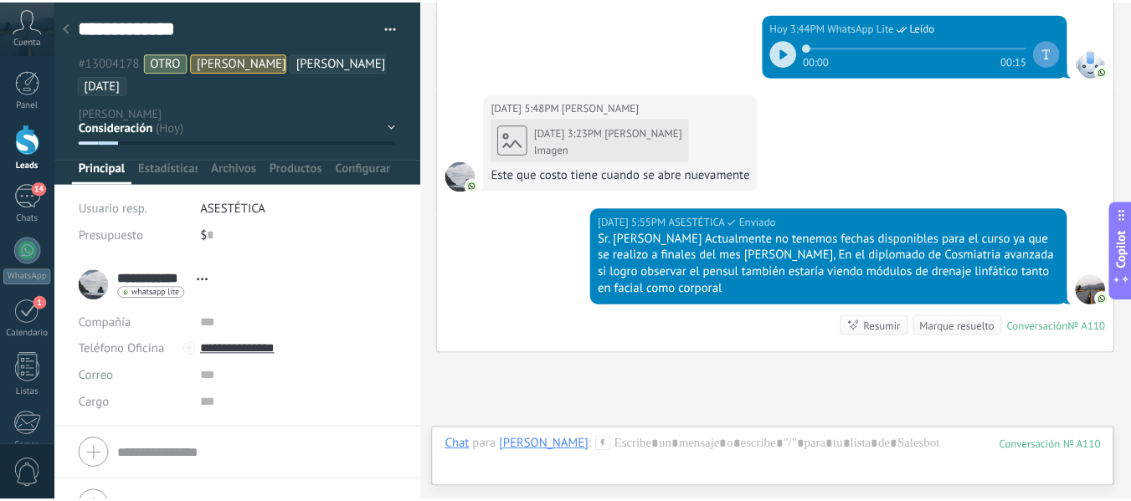
scroll to position [2060, 0]
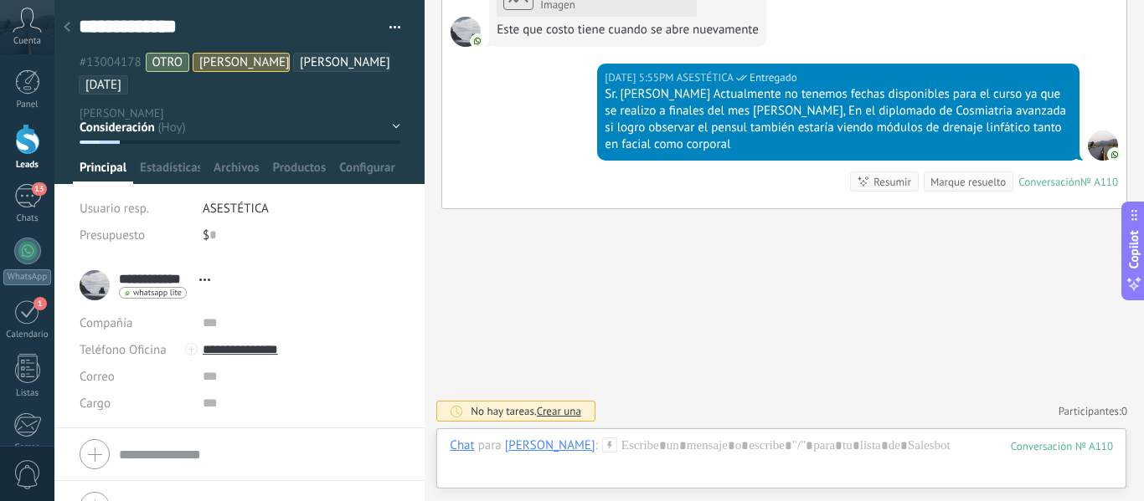
click at [73, 25] on div at bounding box center [66, 28] width 23 height 33
